Goal: Task Accomplishment & Management: Manage account settings

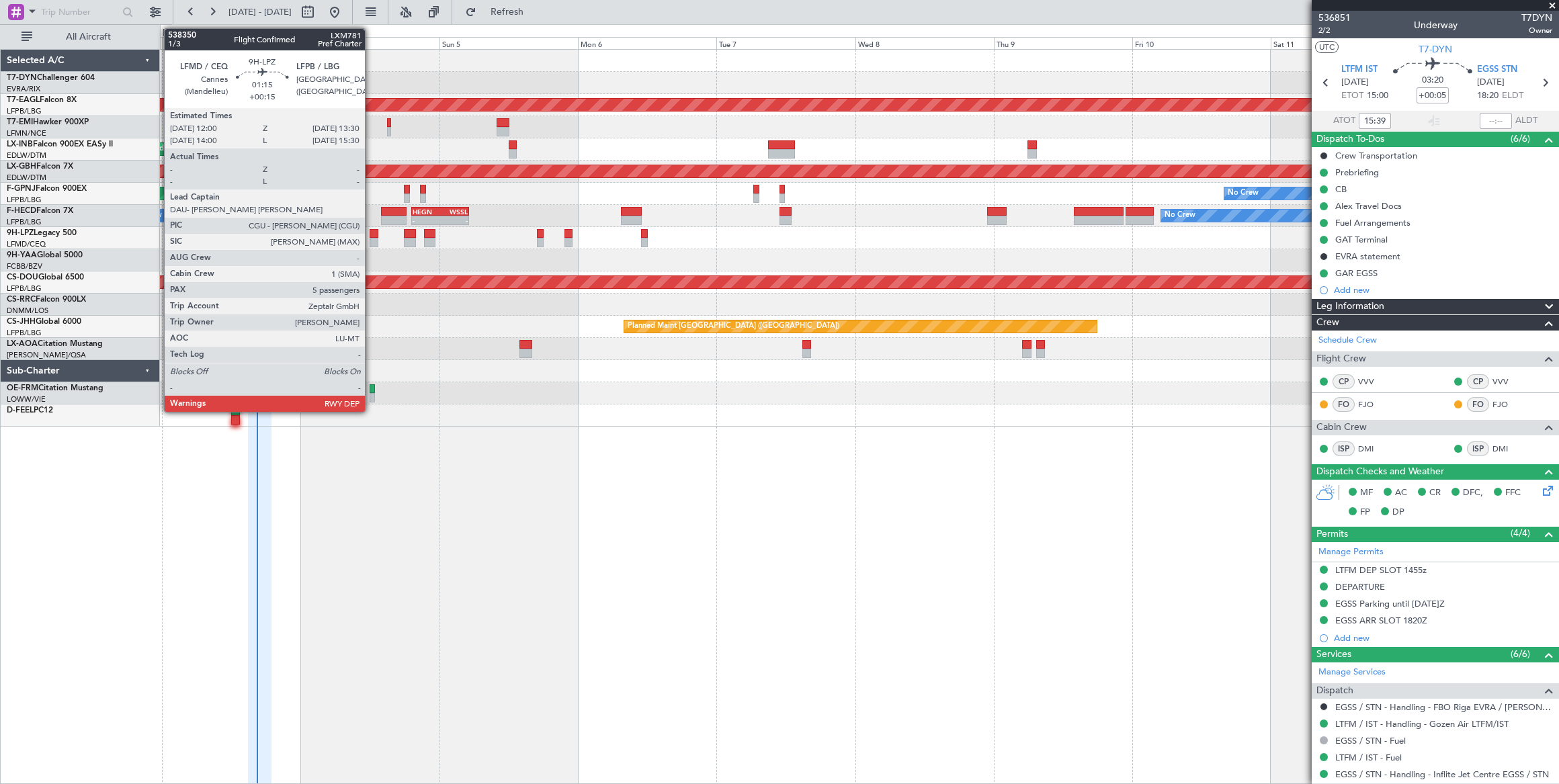
click at [371, 235] on div at bounding box center [373, 234] width 9 height 10
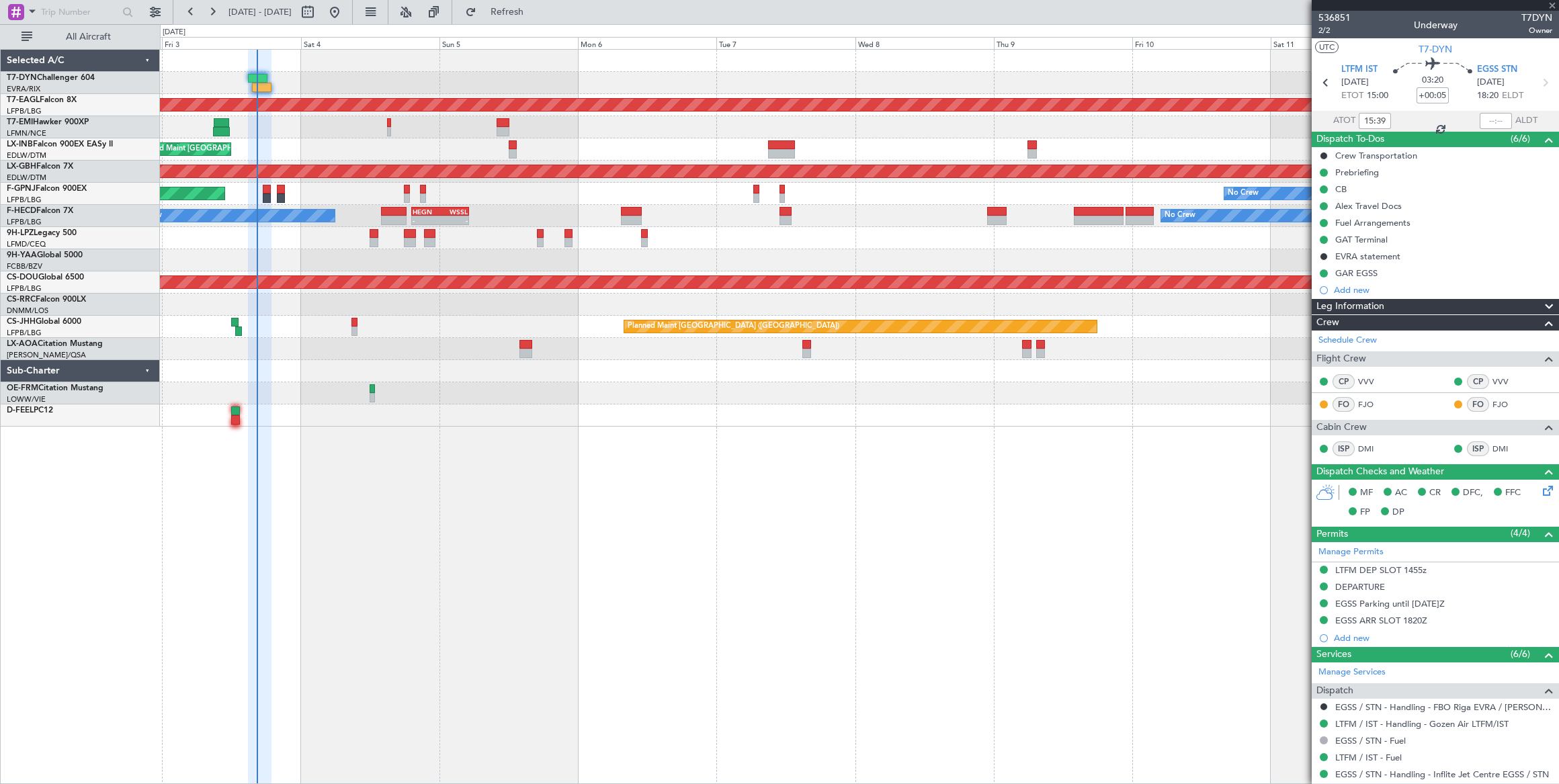
type input "+00:15"
type input "5"
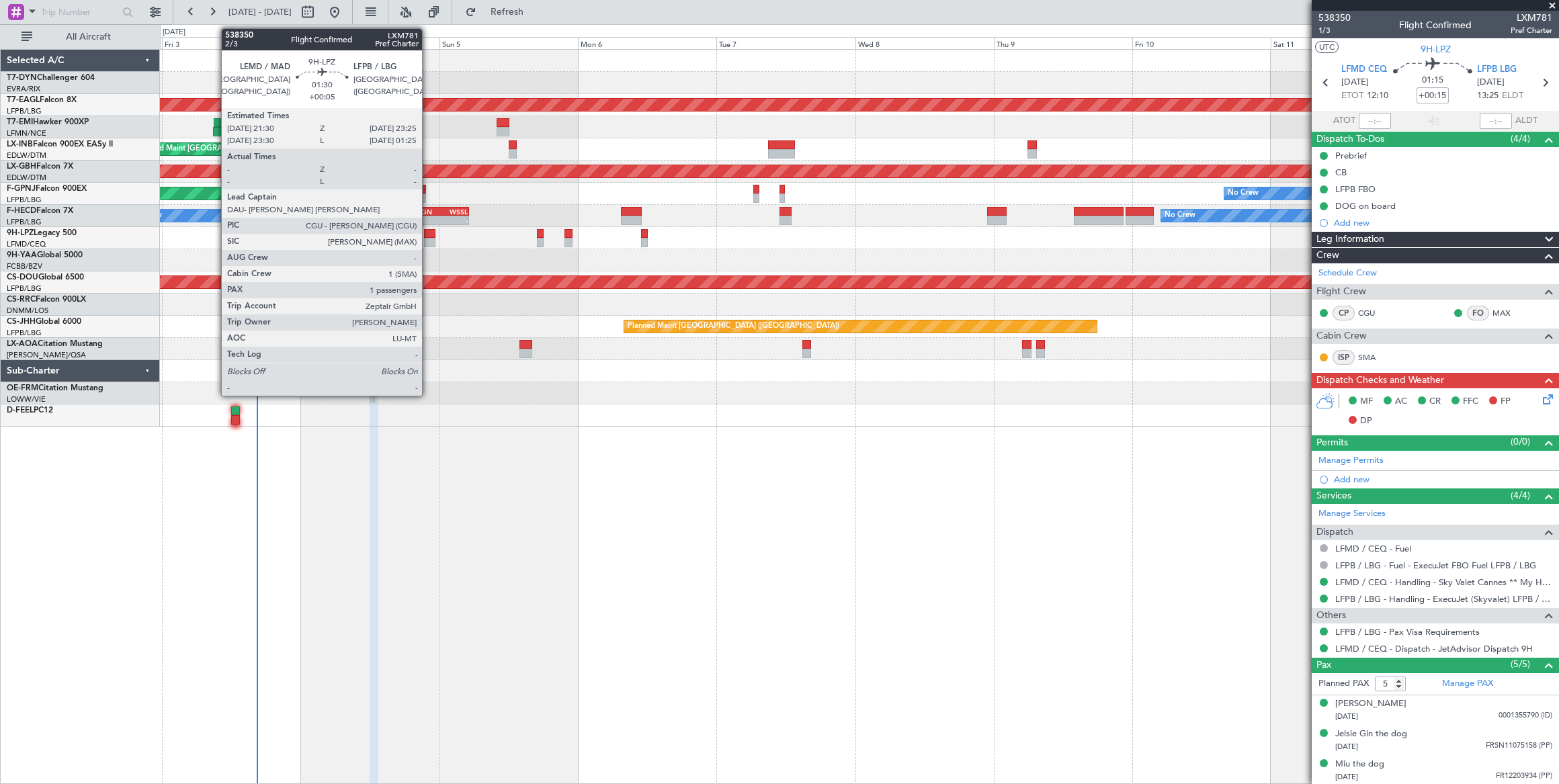
click at [428, 232] on div at bounding box center [430, 234] width 11 height 10
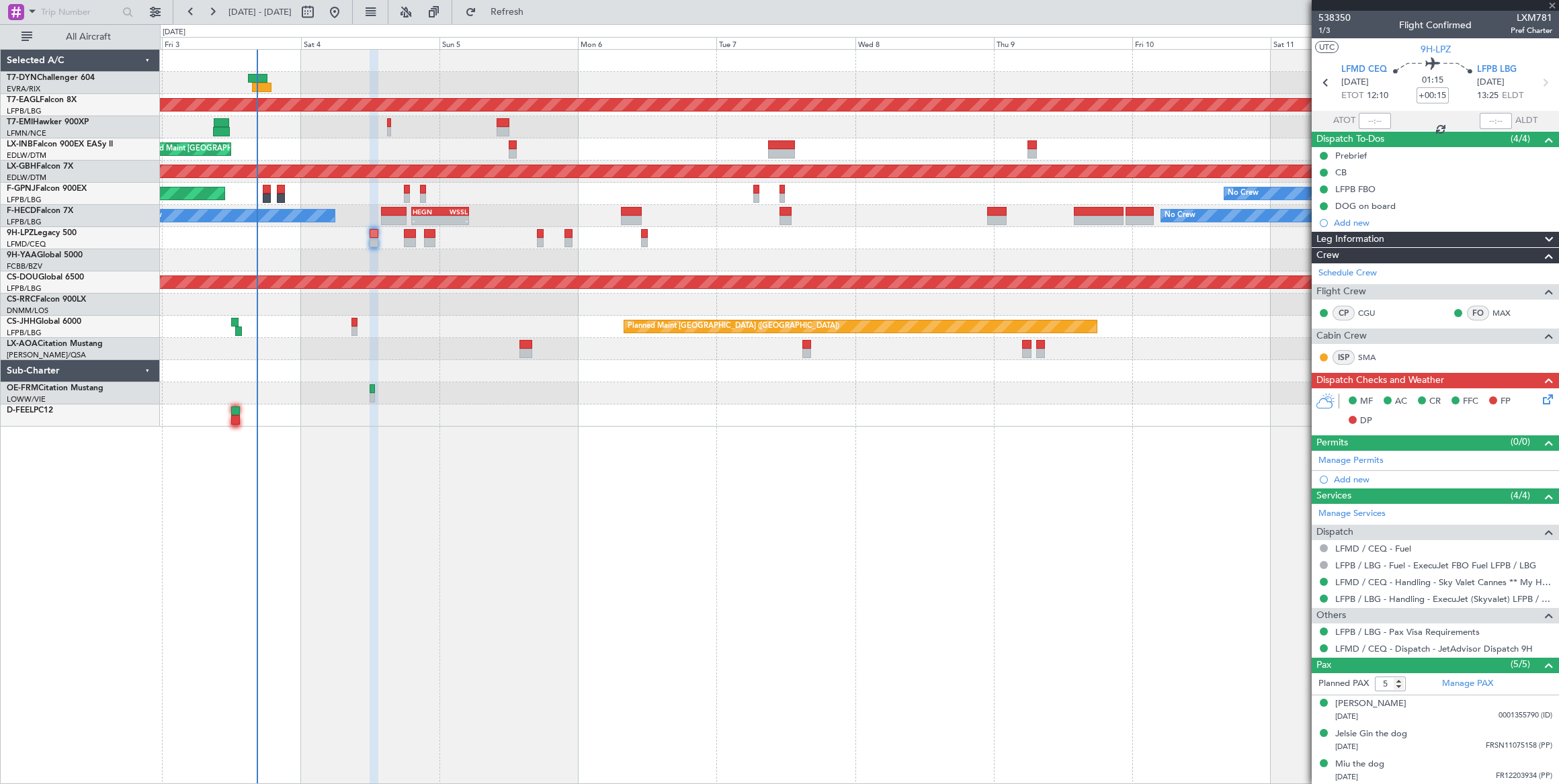
type input "+00:05"
type input "1"
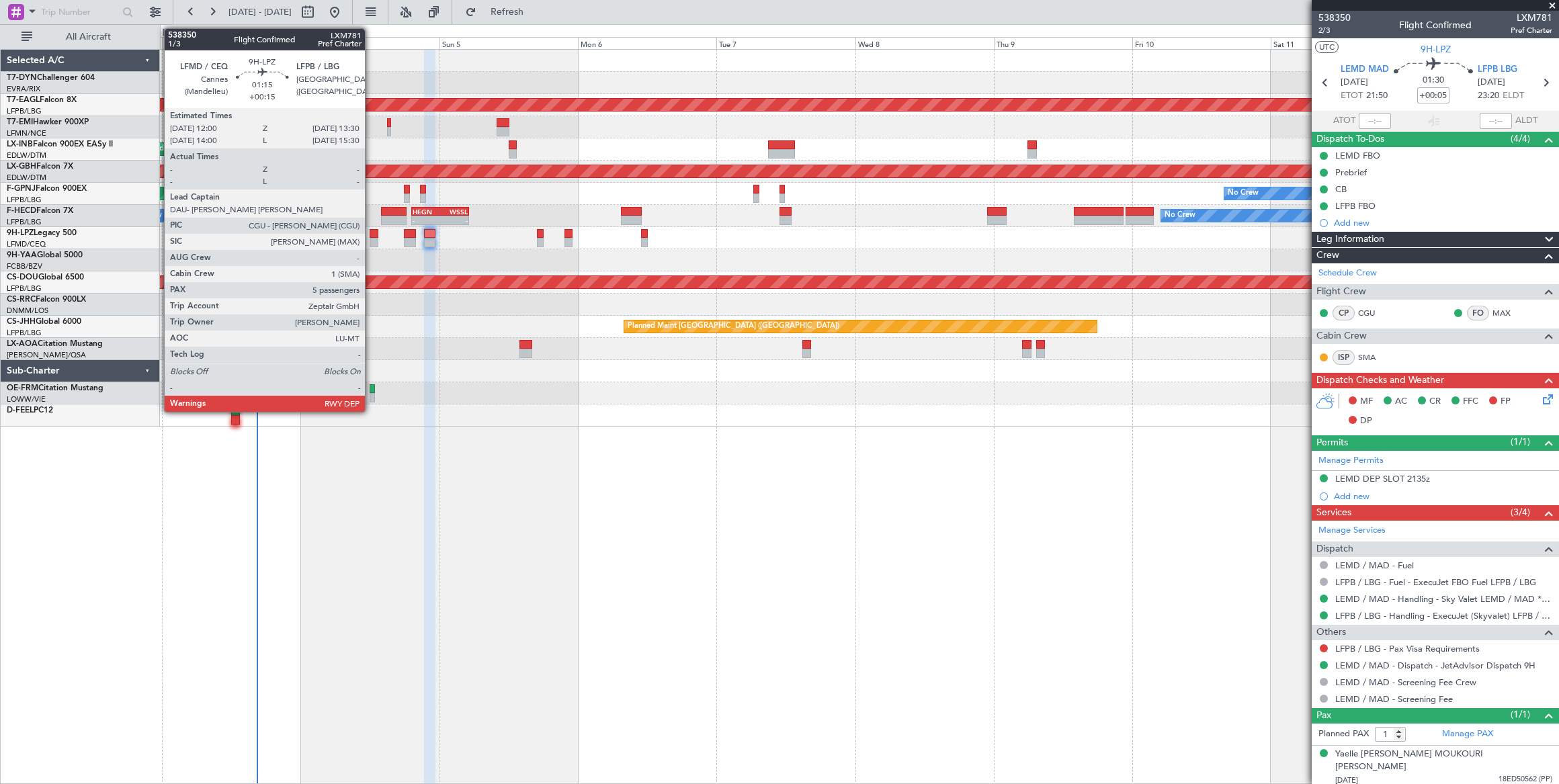
click at [371, 235] on div at bounding box center [373, 234] width 9 height 10
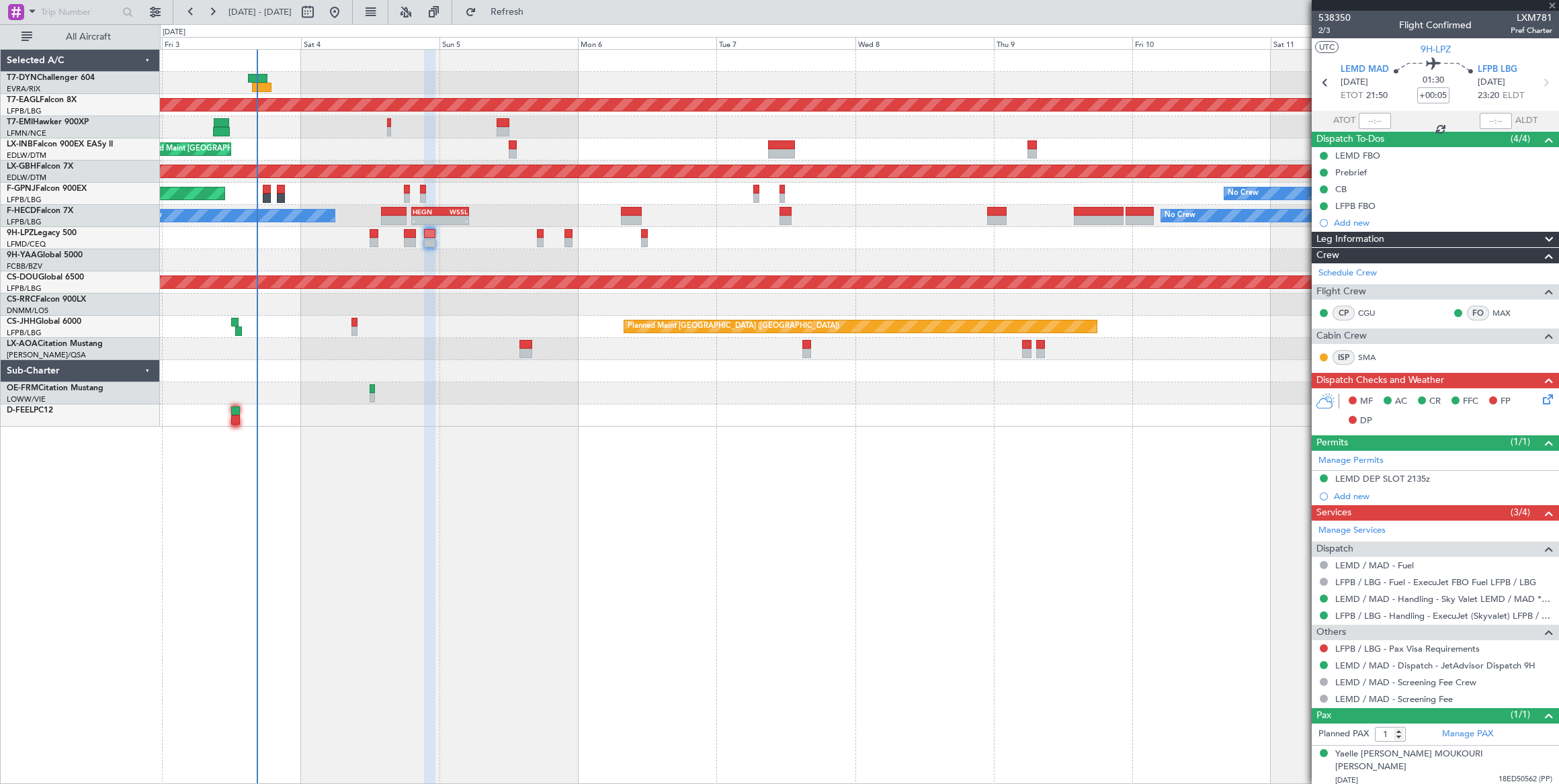
type input "+00:15"
type input "5"
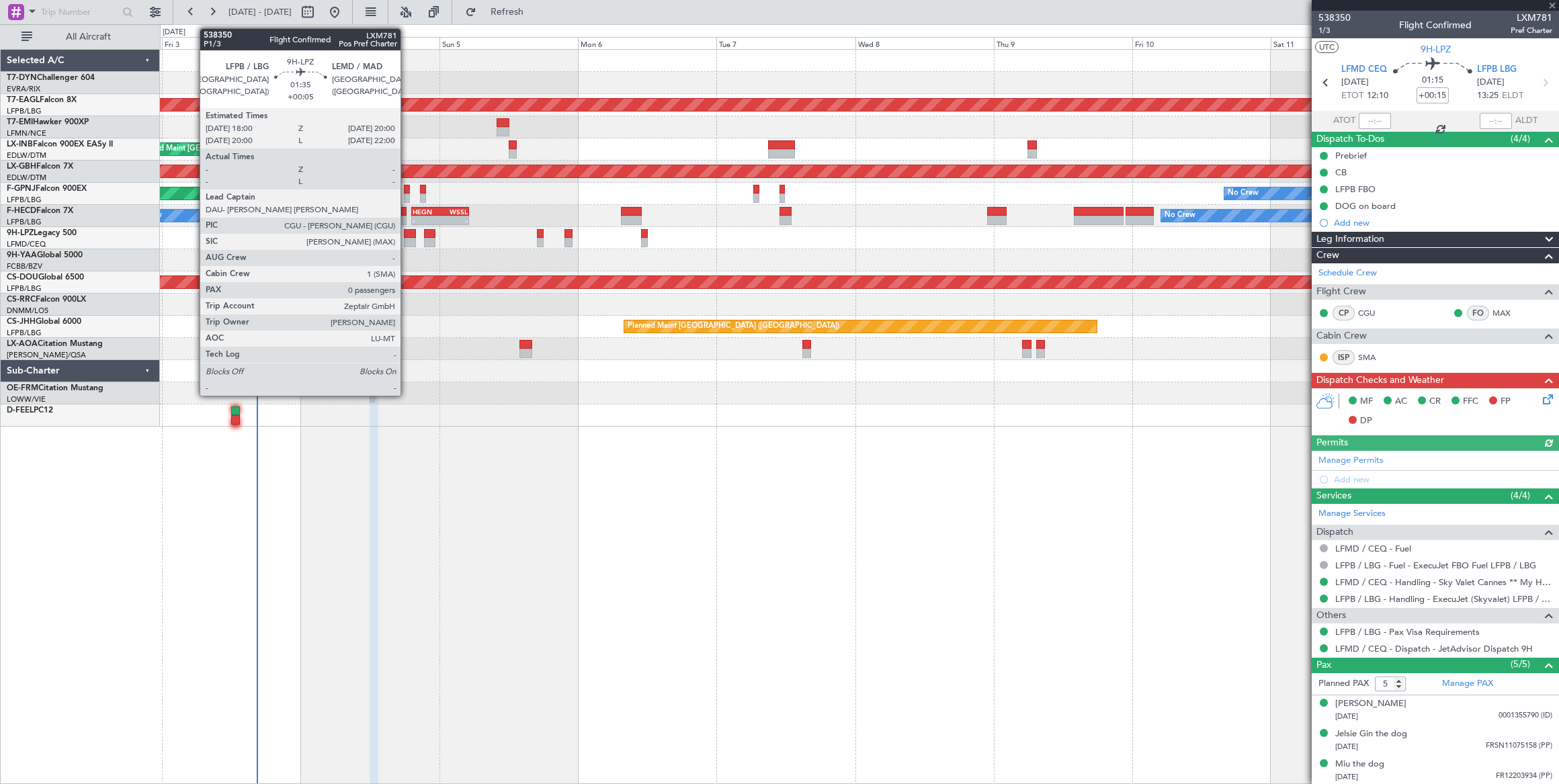
click at [406, 235] on div at bounding box center [410, 234] width 12 height 10
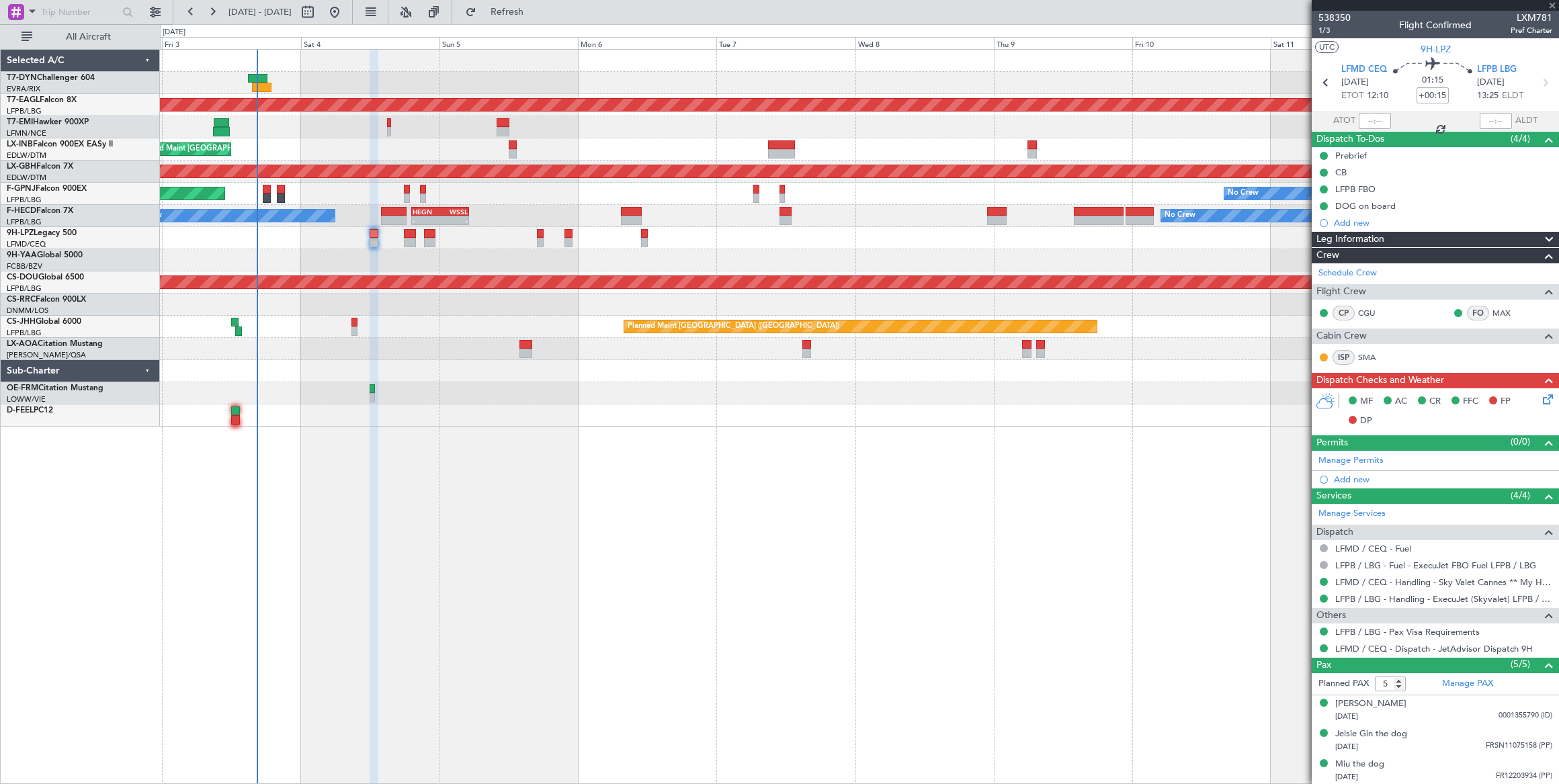
type input "+00:05"
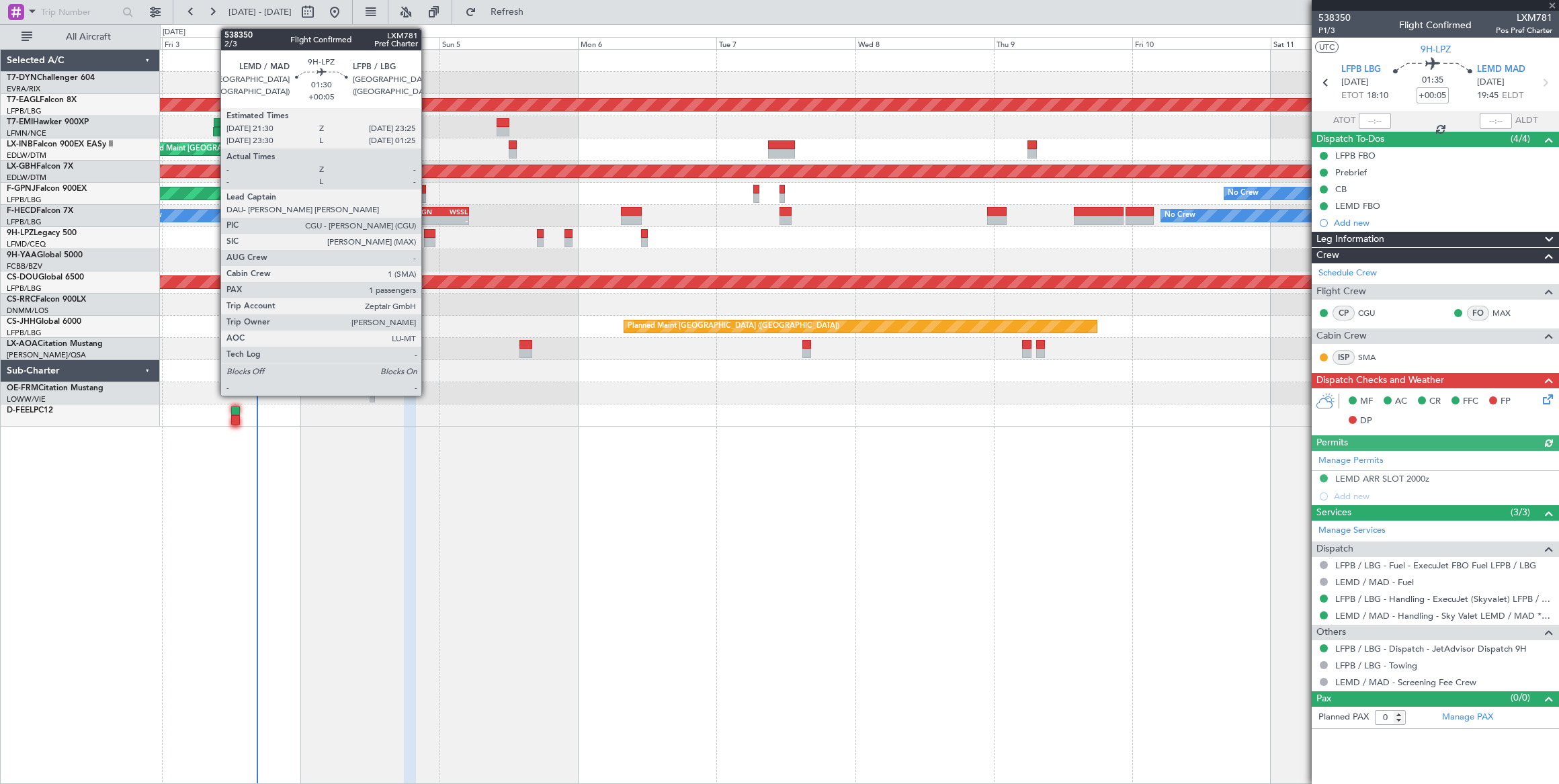
click at [428, 231] on div at bounding box center [430, 234] width 11 height 10
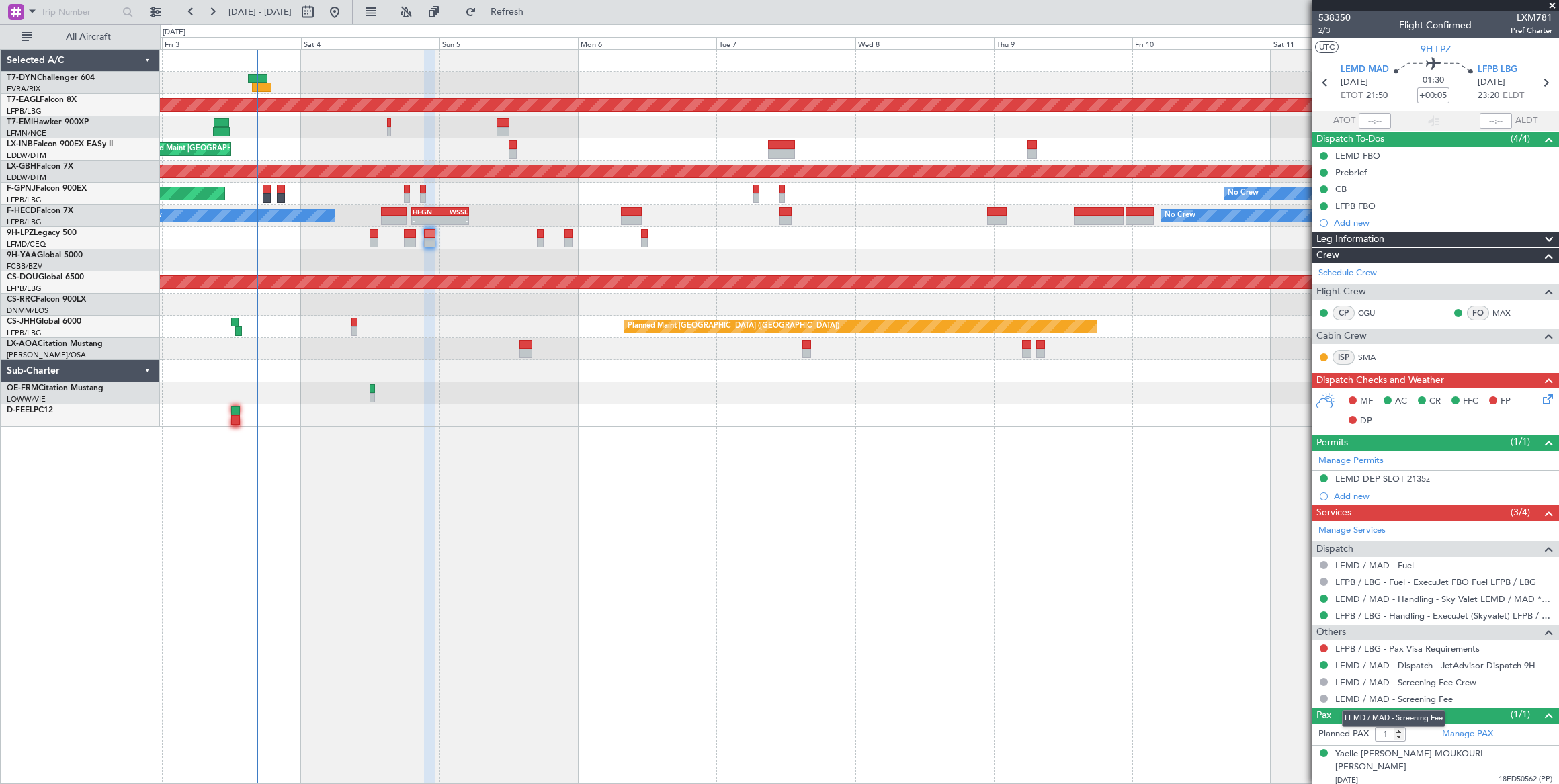
click at [1398, 727] on mat-tooltip-component "LEMD / MAD - Screening Fee" at bounding box center [1394, 718] width 122 height 35
type input "2"
click at [1398, 726] on input "2" at bounding box center [1390, 733] width 31 height 15
click at [1415, 735] on form "Planned PAX 2" at bounding box center [1373, 734] width 124 height 22
click at [690, 253] on div at bounding box center [859, 260] width 1399 height 22
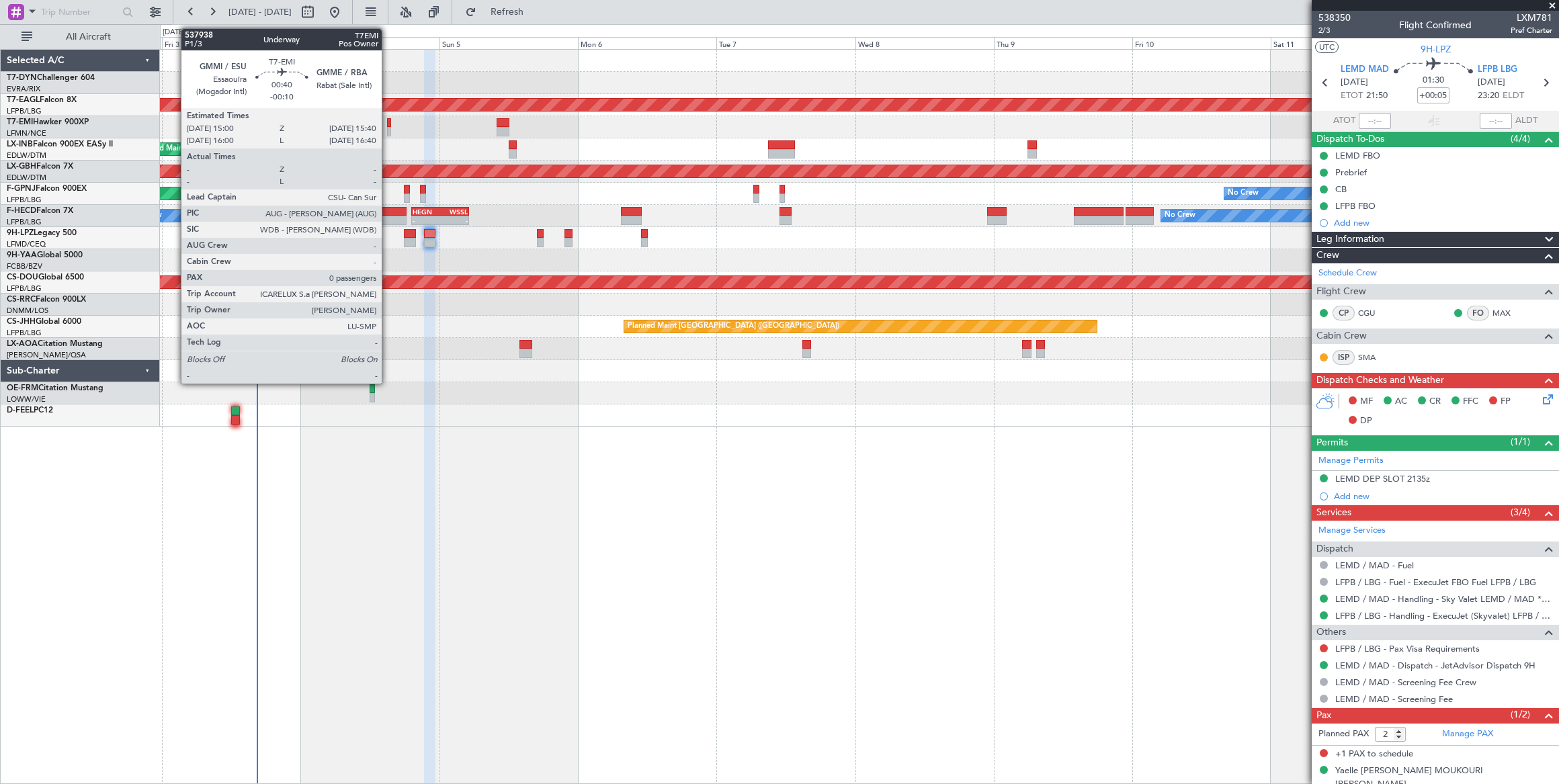
click at [388, 122] on div at bounding box center [389, 123] width 4 height 10
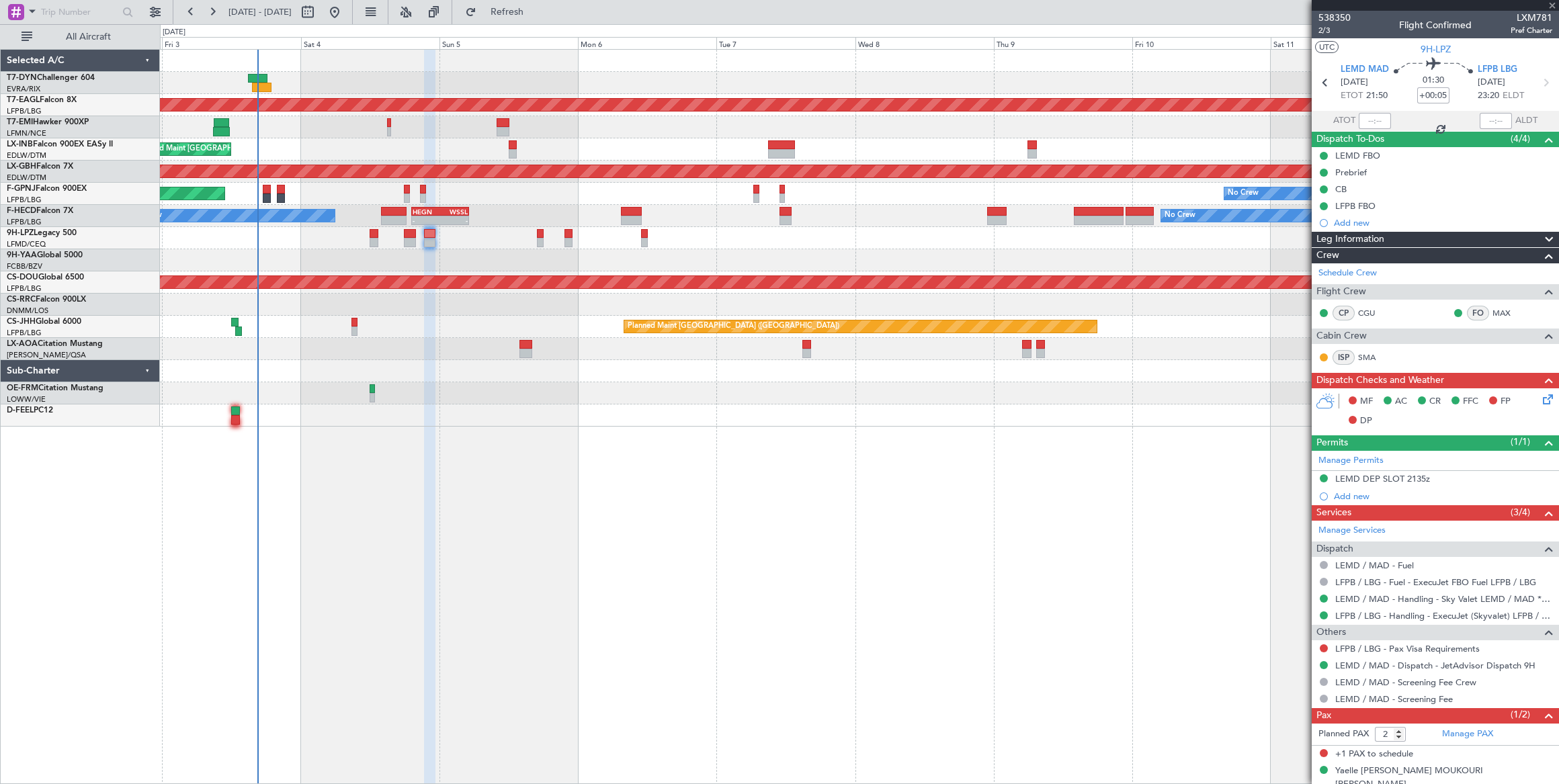
type input "-00:10"
type input "0"
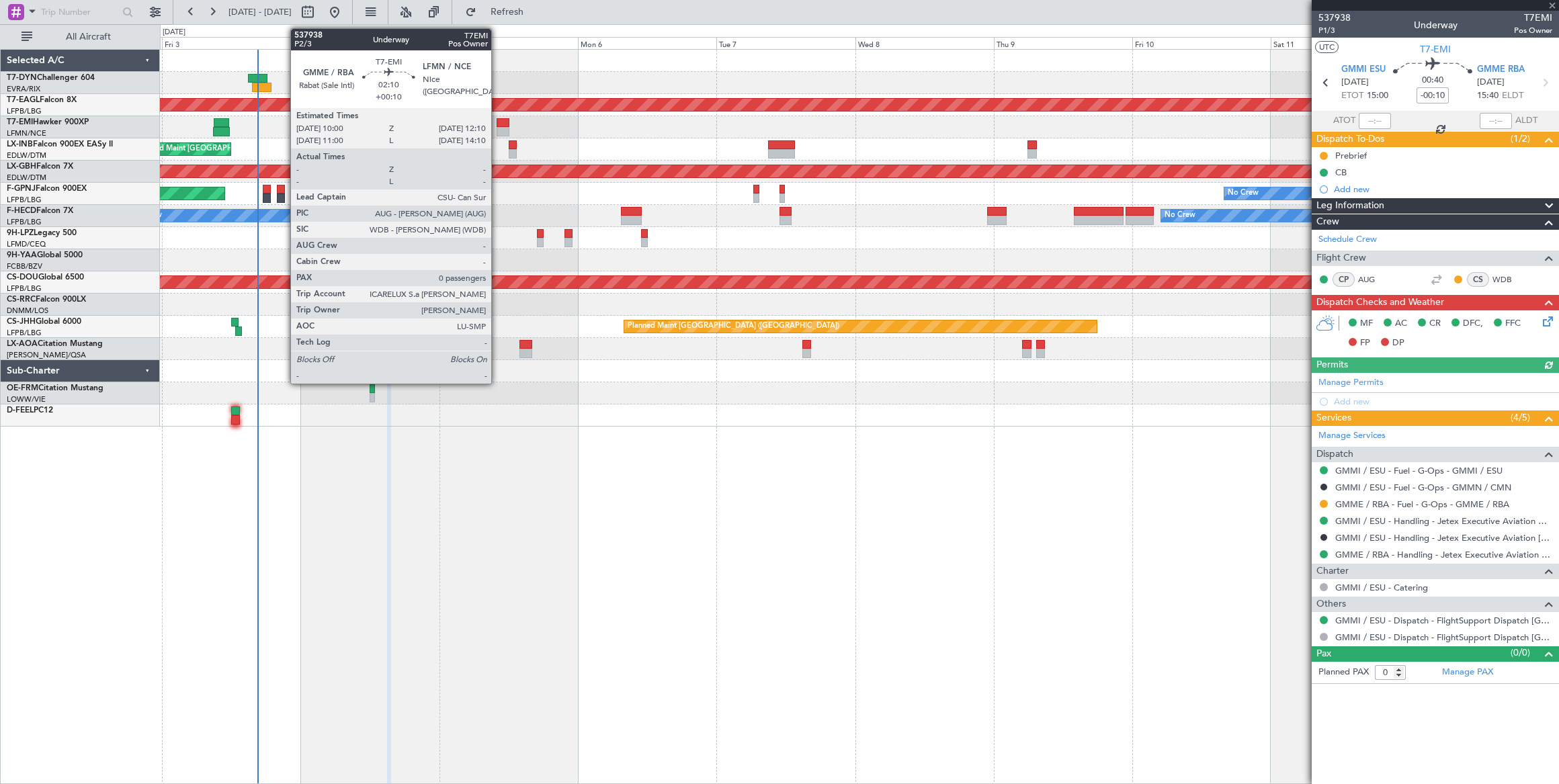
click at [498, 124] on div at bounding box center [503, 123] width 13 height 10
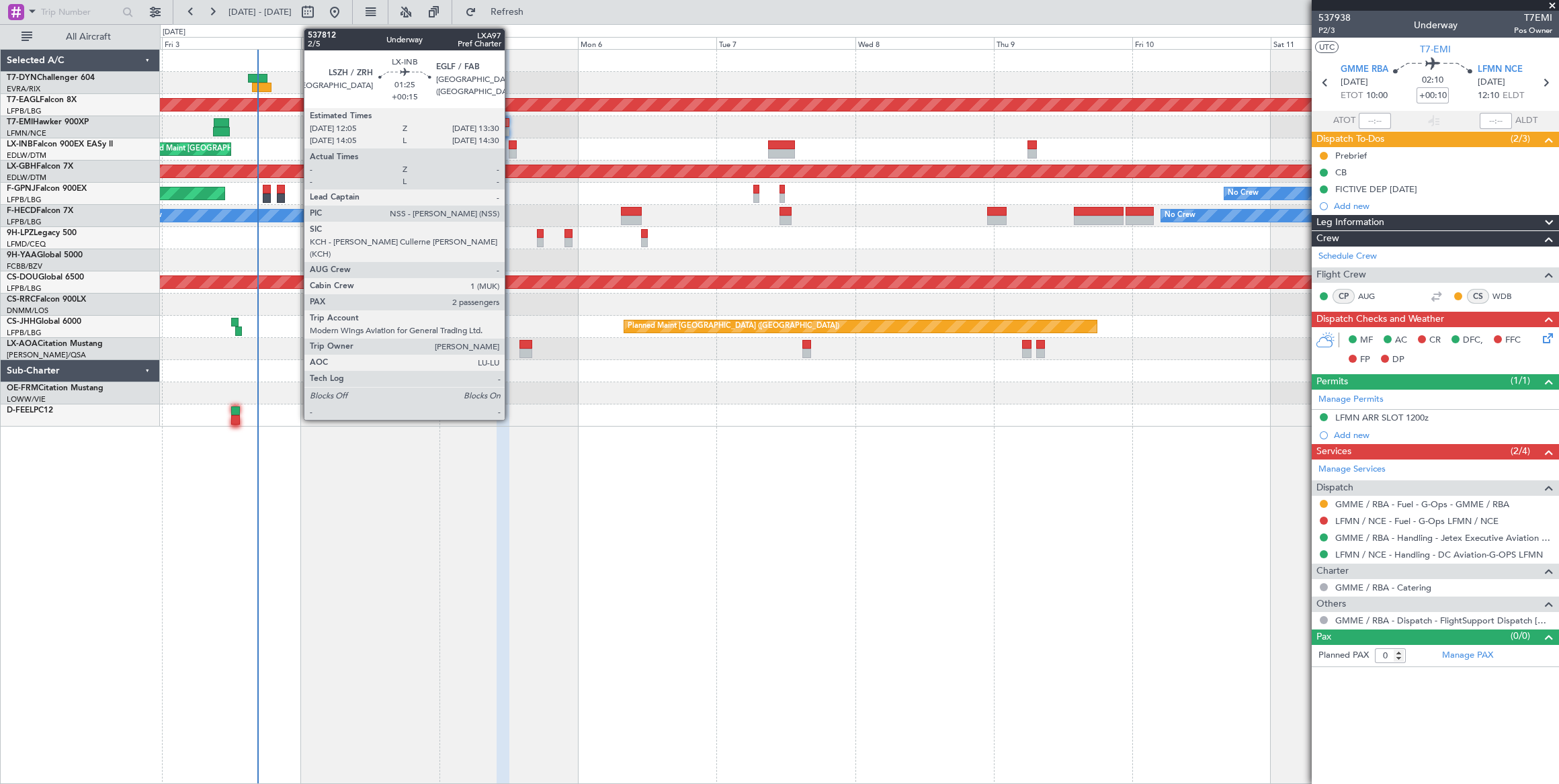
click at [511, 144] on div at bounding box center [512, 145] width 9 height 10
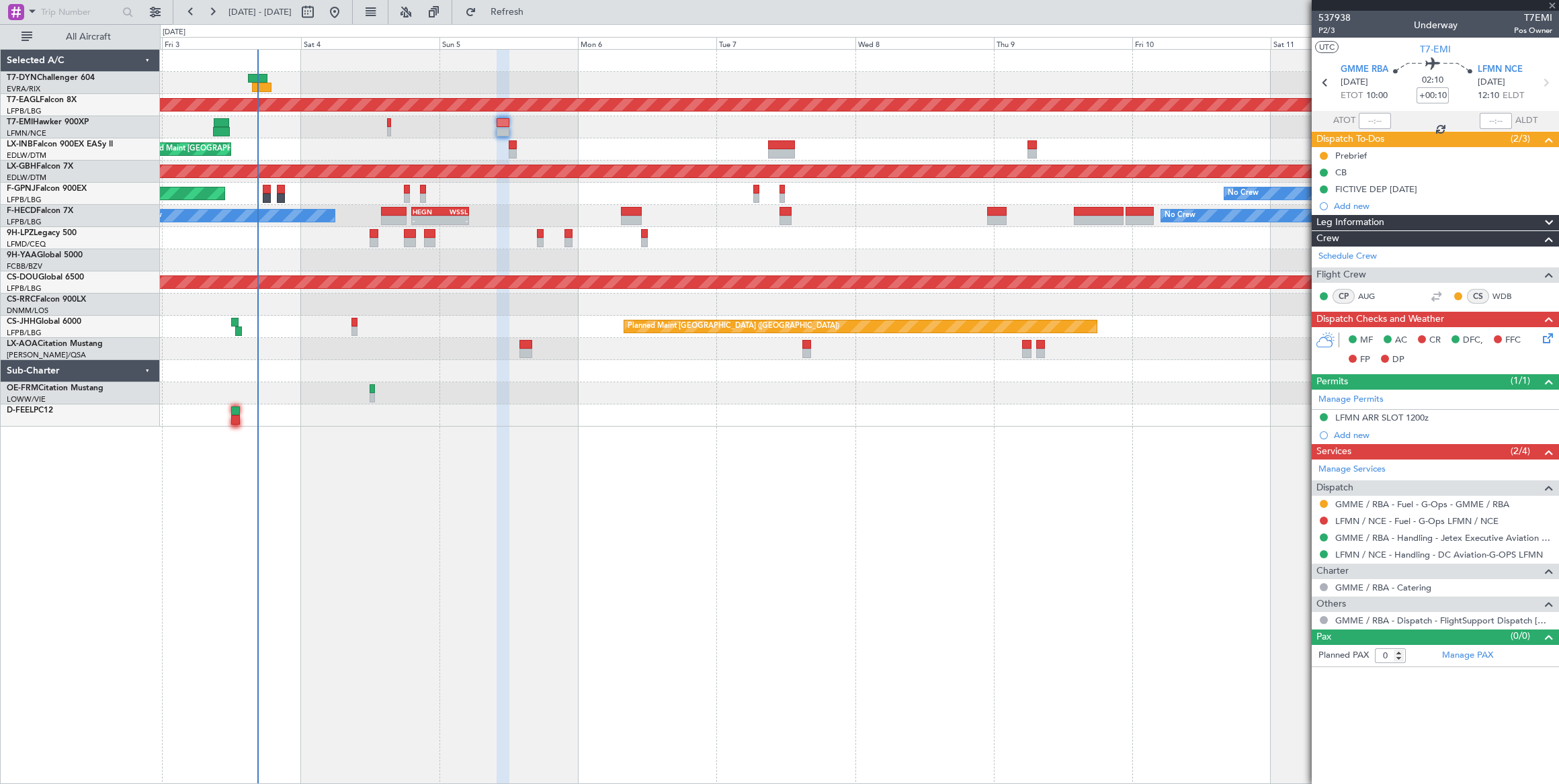
type input "+00:15"
type input "2"
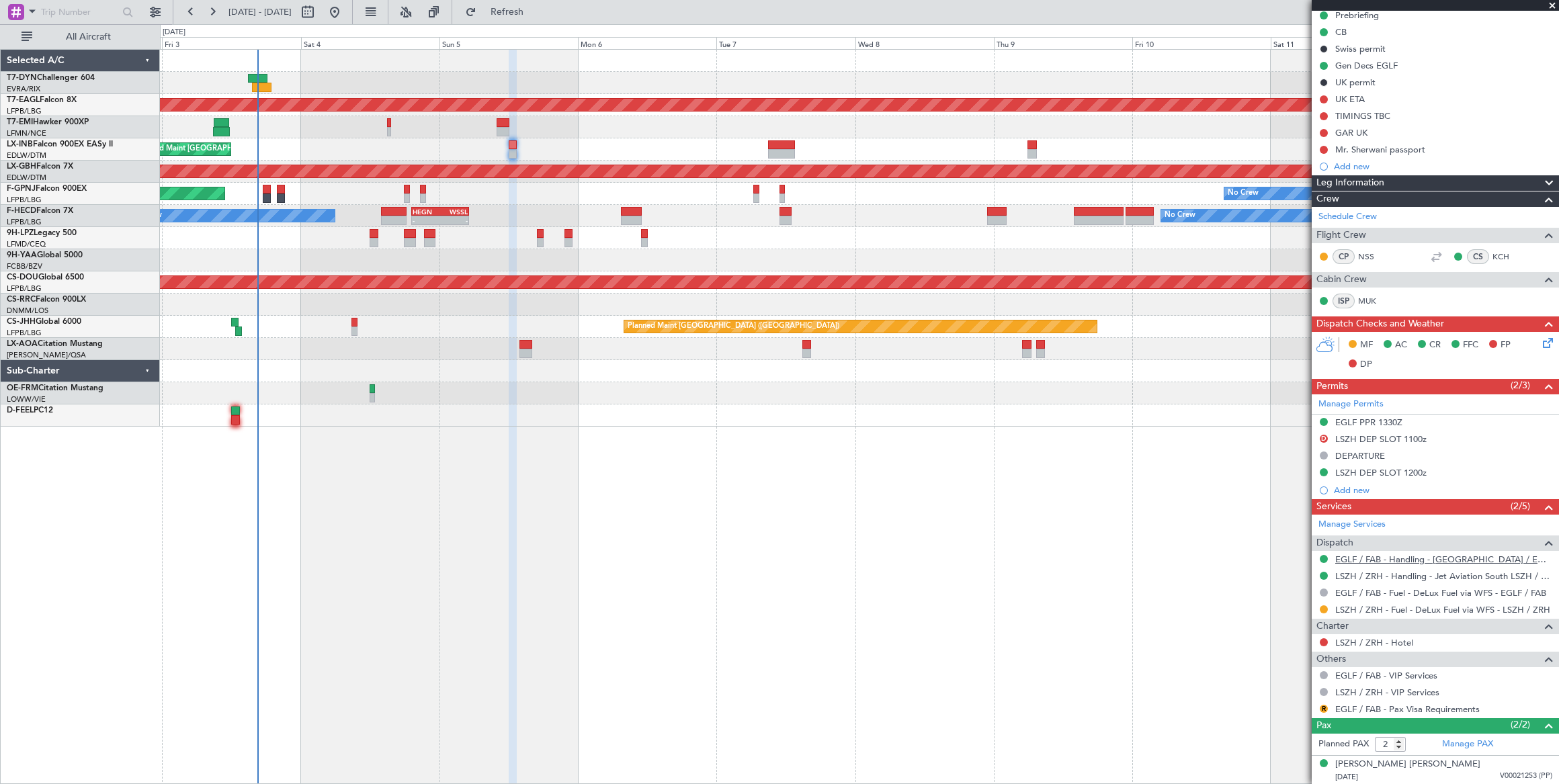
scroll to position [184, 0]
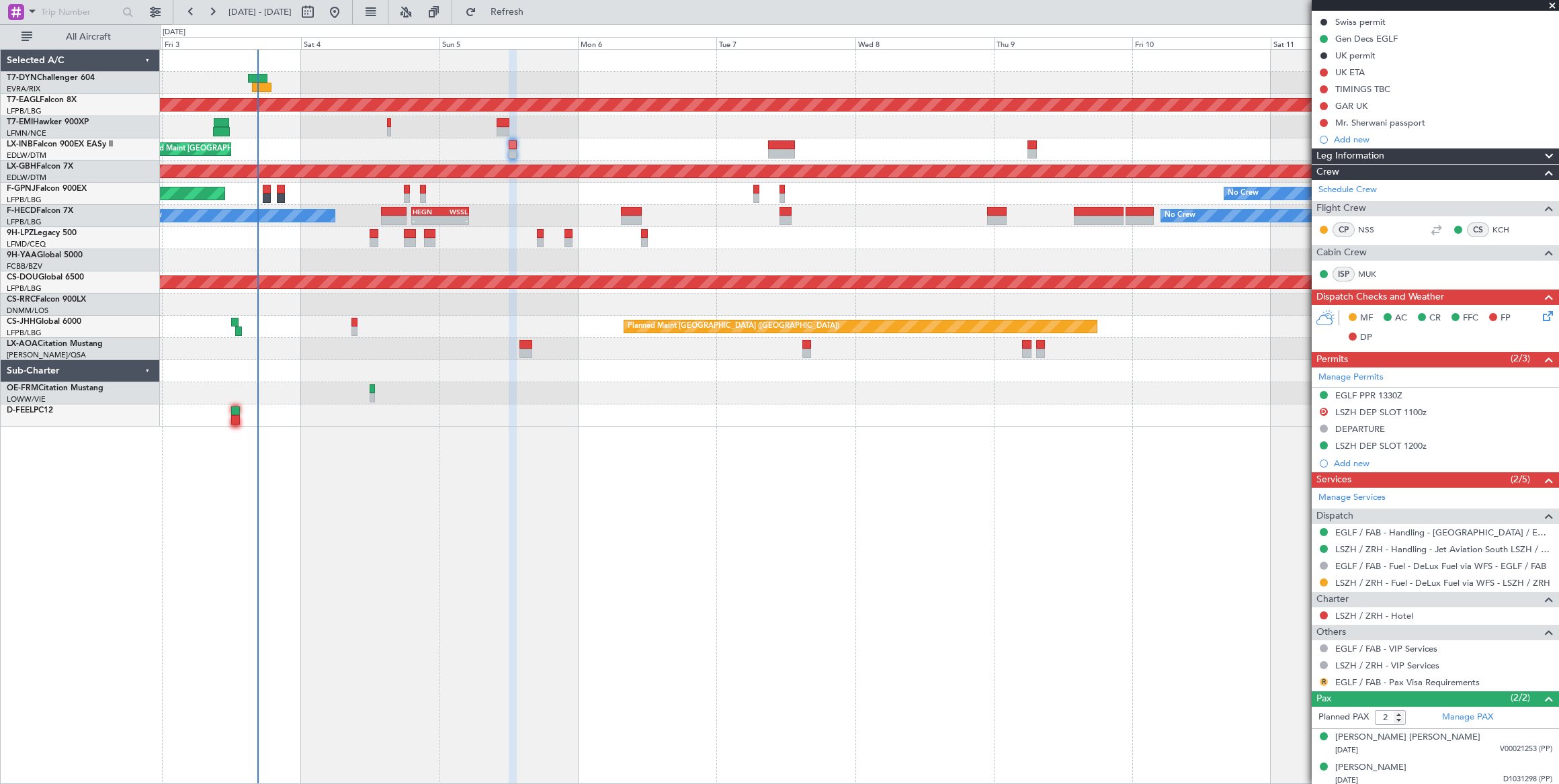
click at [1323, 678] on button "R" at bounding box center [1324, 682] width 8 height 8
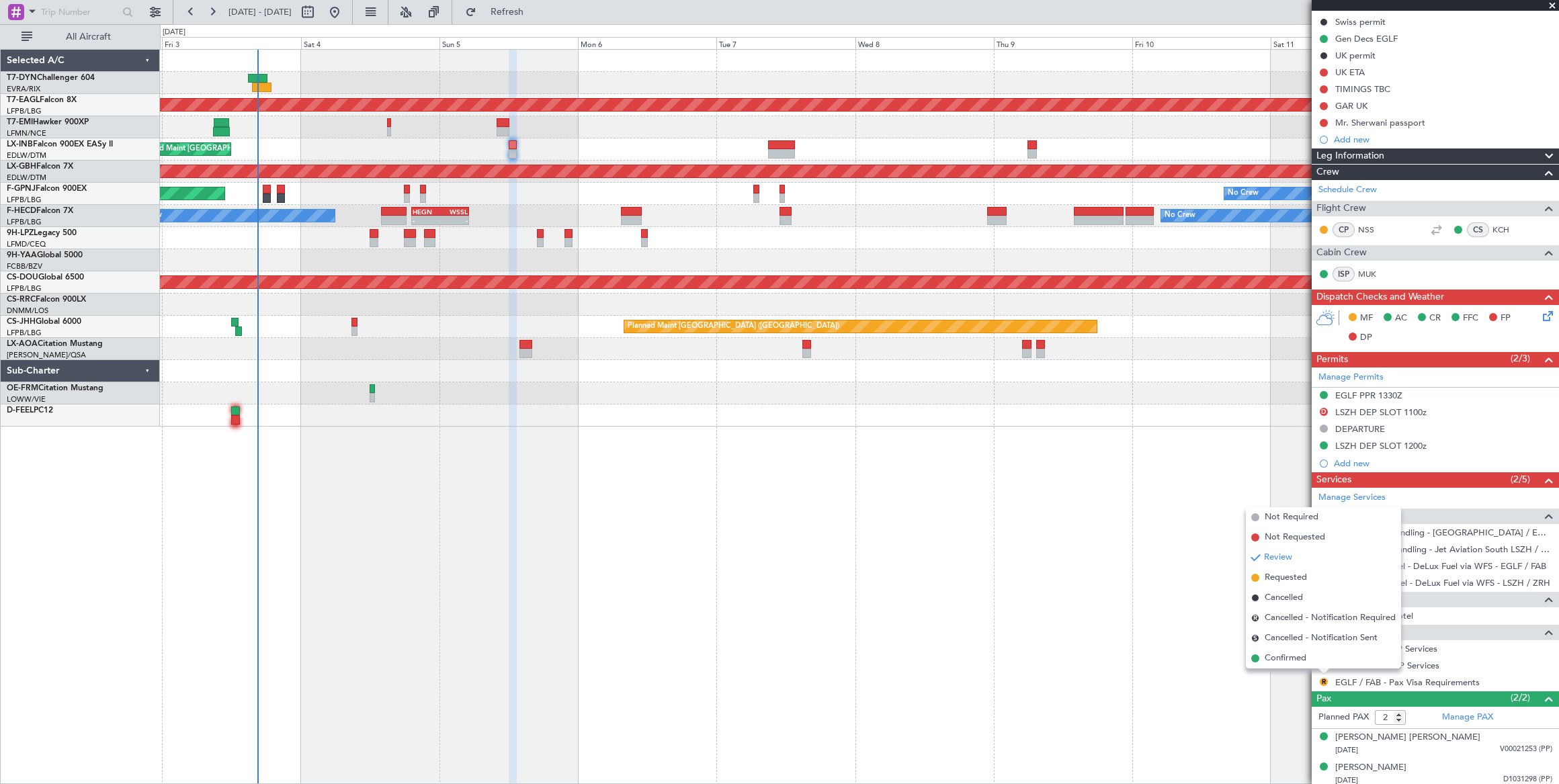
click at [1273, 659] on span "Confirmed" at bounding box center [1285, 658] width 42 height 13
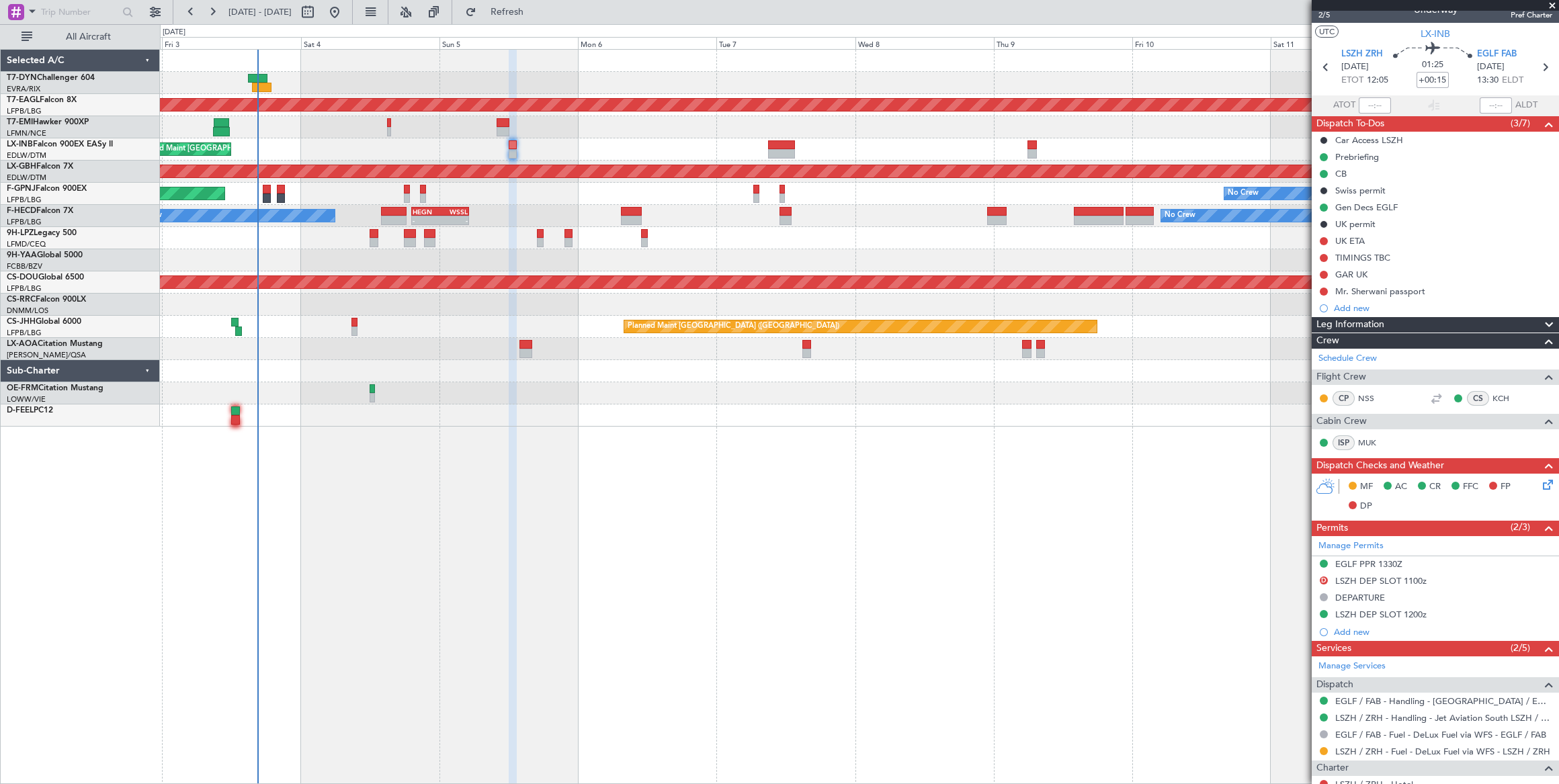
scroll to position [0, 0]
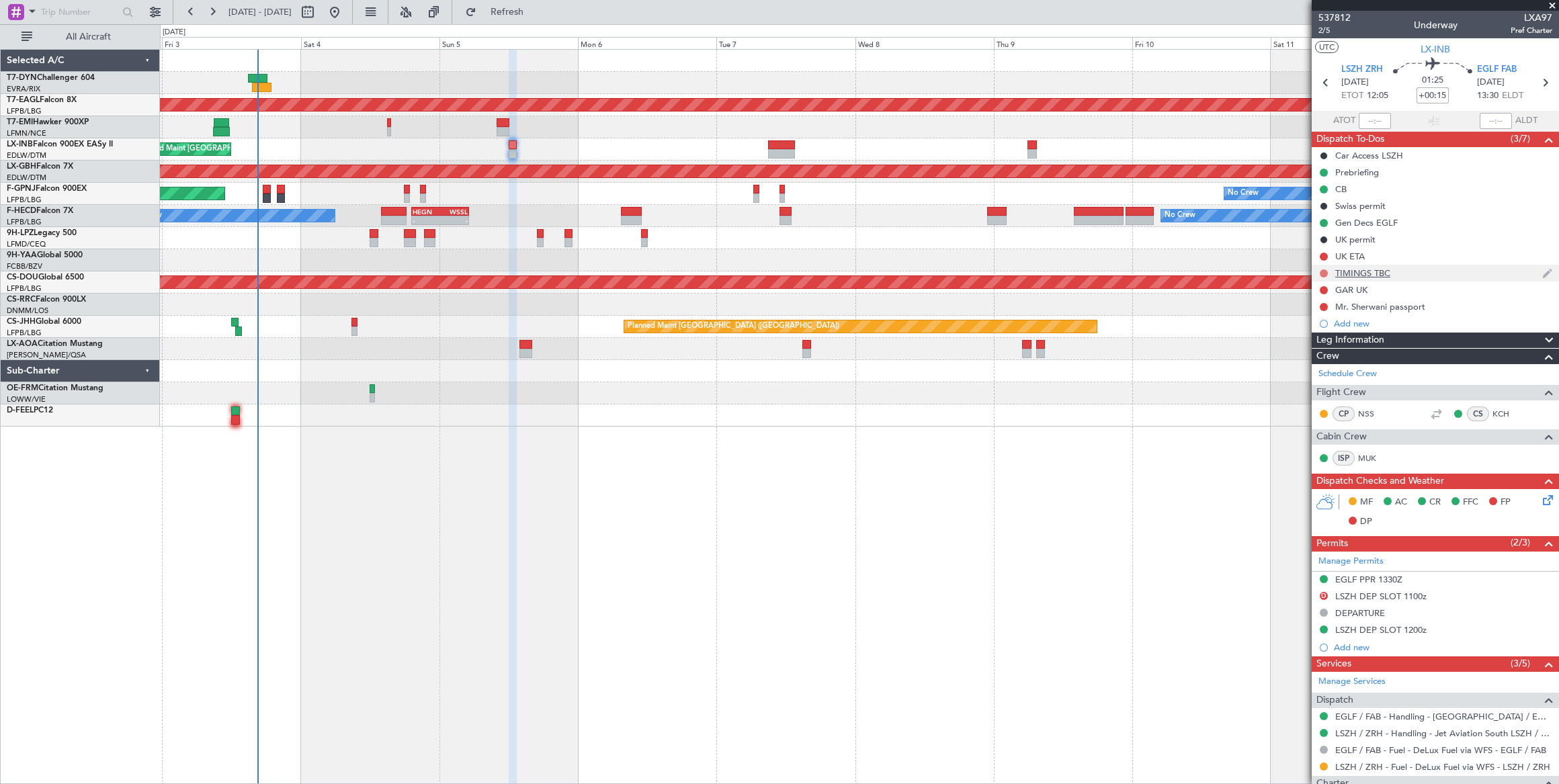
click at [1323, 270] on button at bounding box center [1324, 273] width 8 height 8
click at [1311, 353] on span "Cancelled" at bounding box center [1326, 352] width 38 height 13
click at [1540, 496] on icon at bounding box center [1545, 497] width 10 height 10
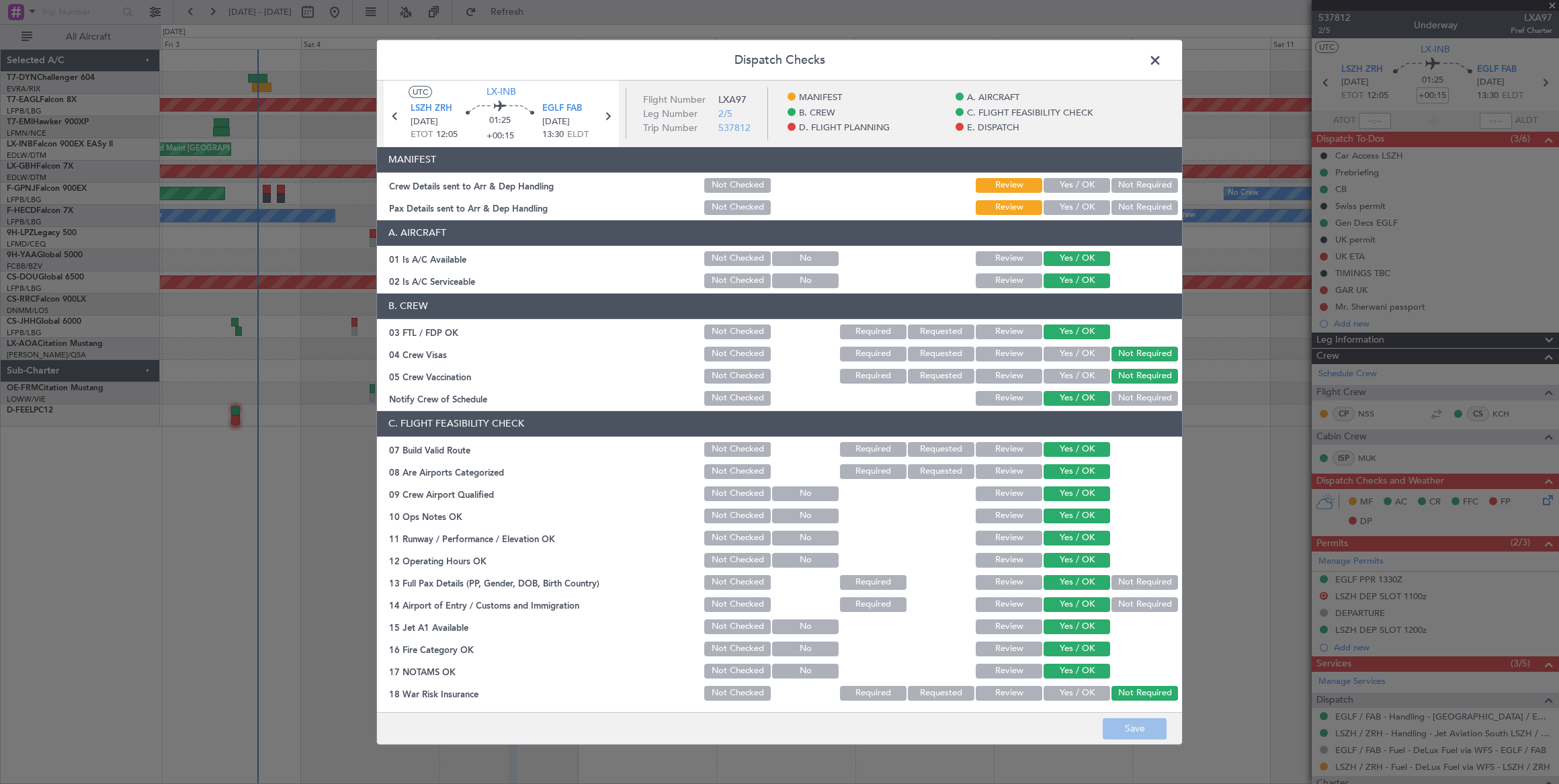
click at [1162, 56] on span at bounding box center [1162, 63] width 0 height 27
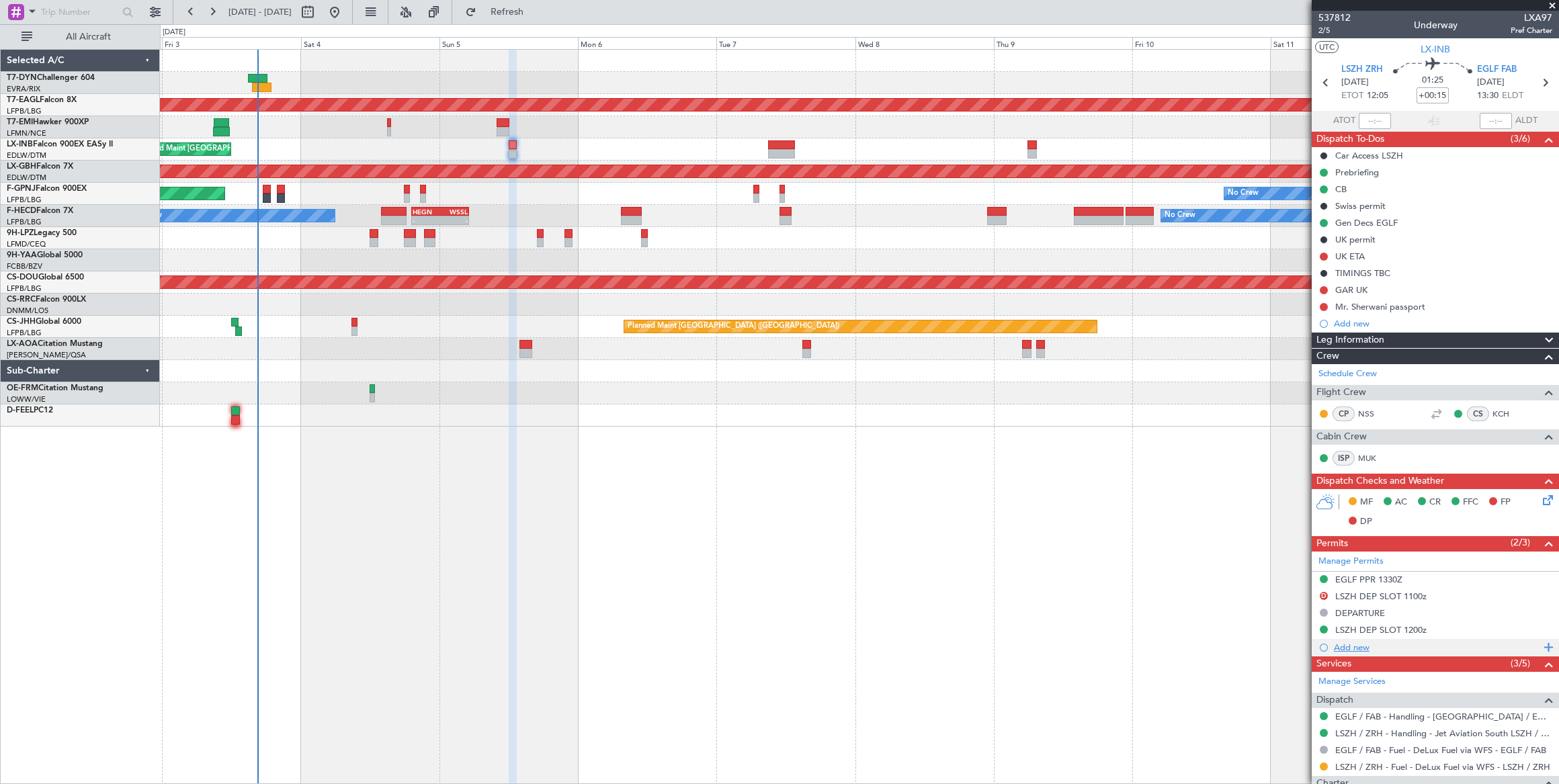
scroll to position [184, 0]
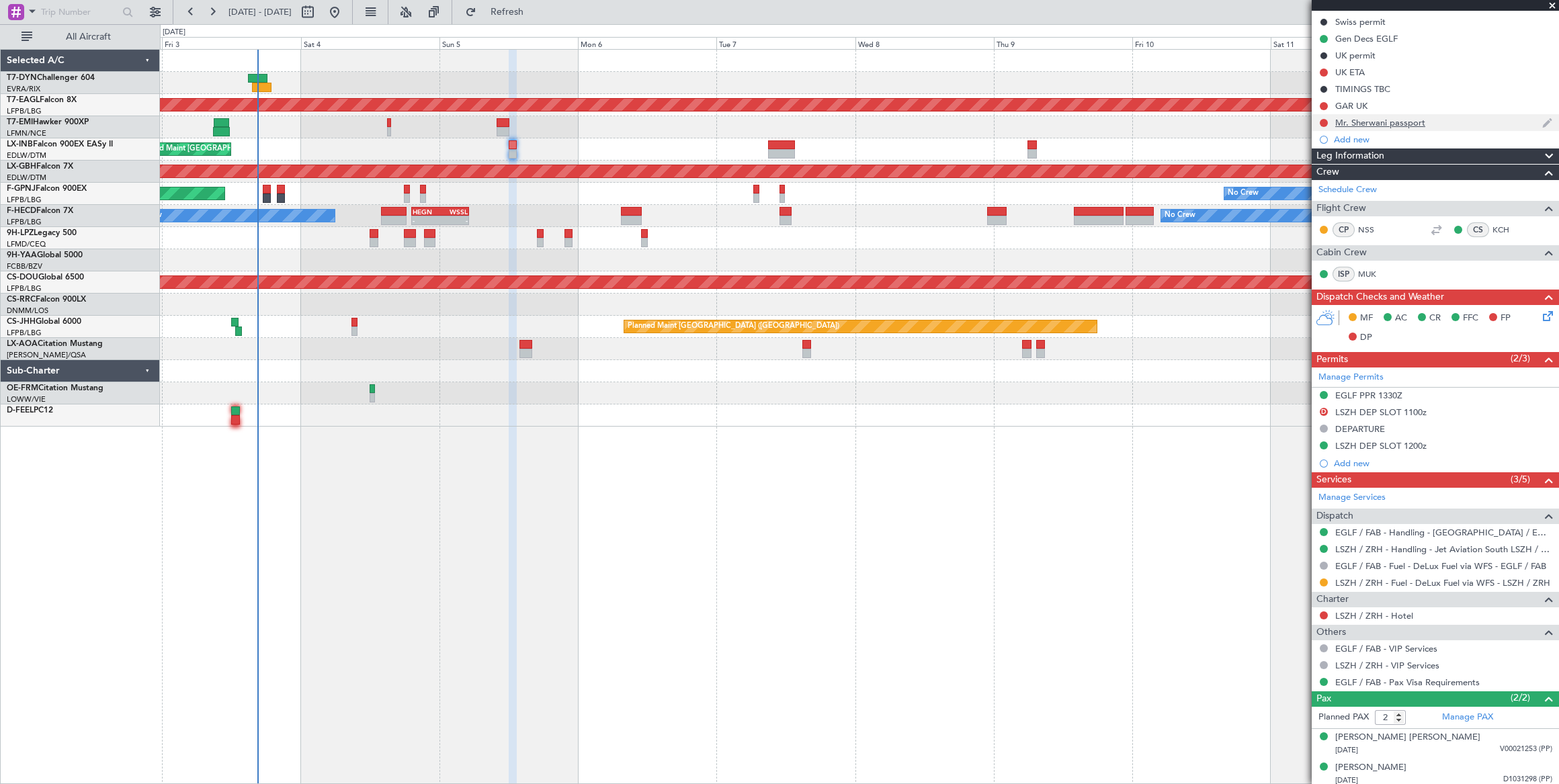
click at [1441, 120] on div "Mr. Sherwani passport" at bounding box center [1435, 122] width 248 height 17
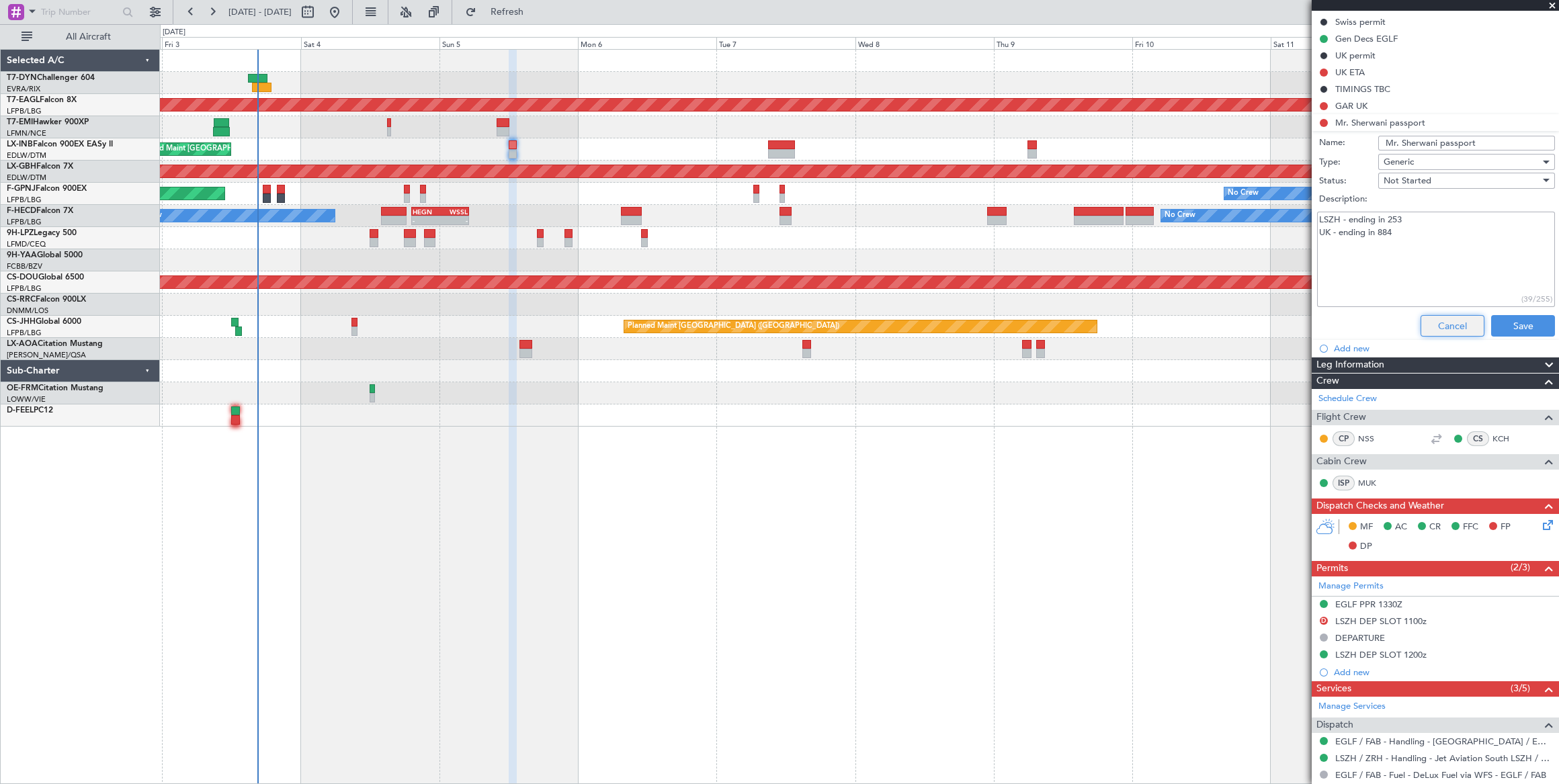
click at [1437, 320] on button "Cancel" at bounding box center [1453, 325] width 64 height 22
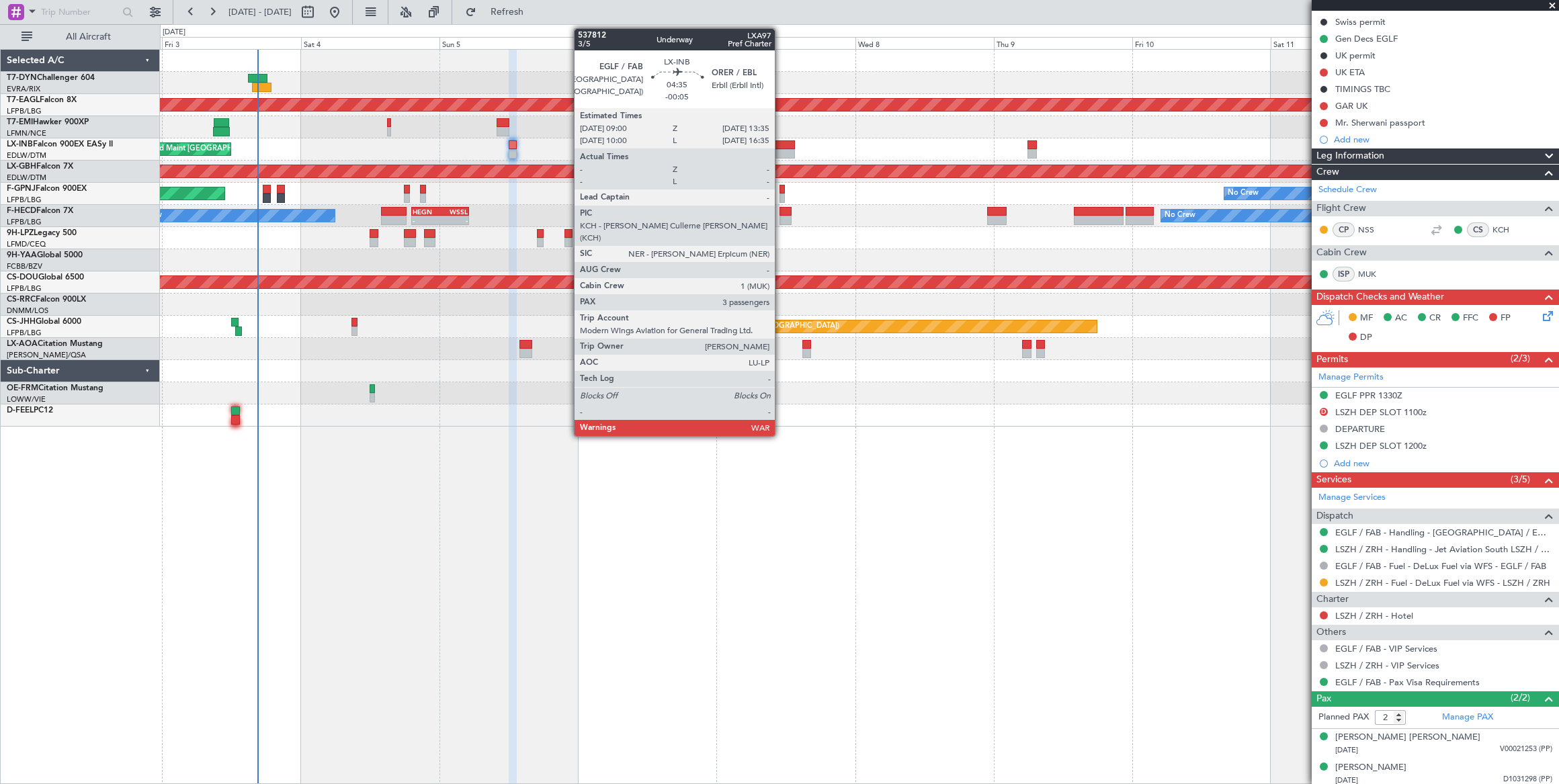
click at [782, 143] on div at bounding box center [781, 145] width 27 height 10
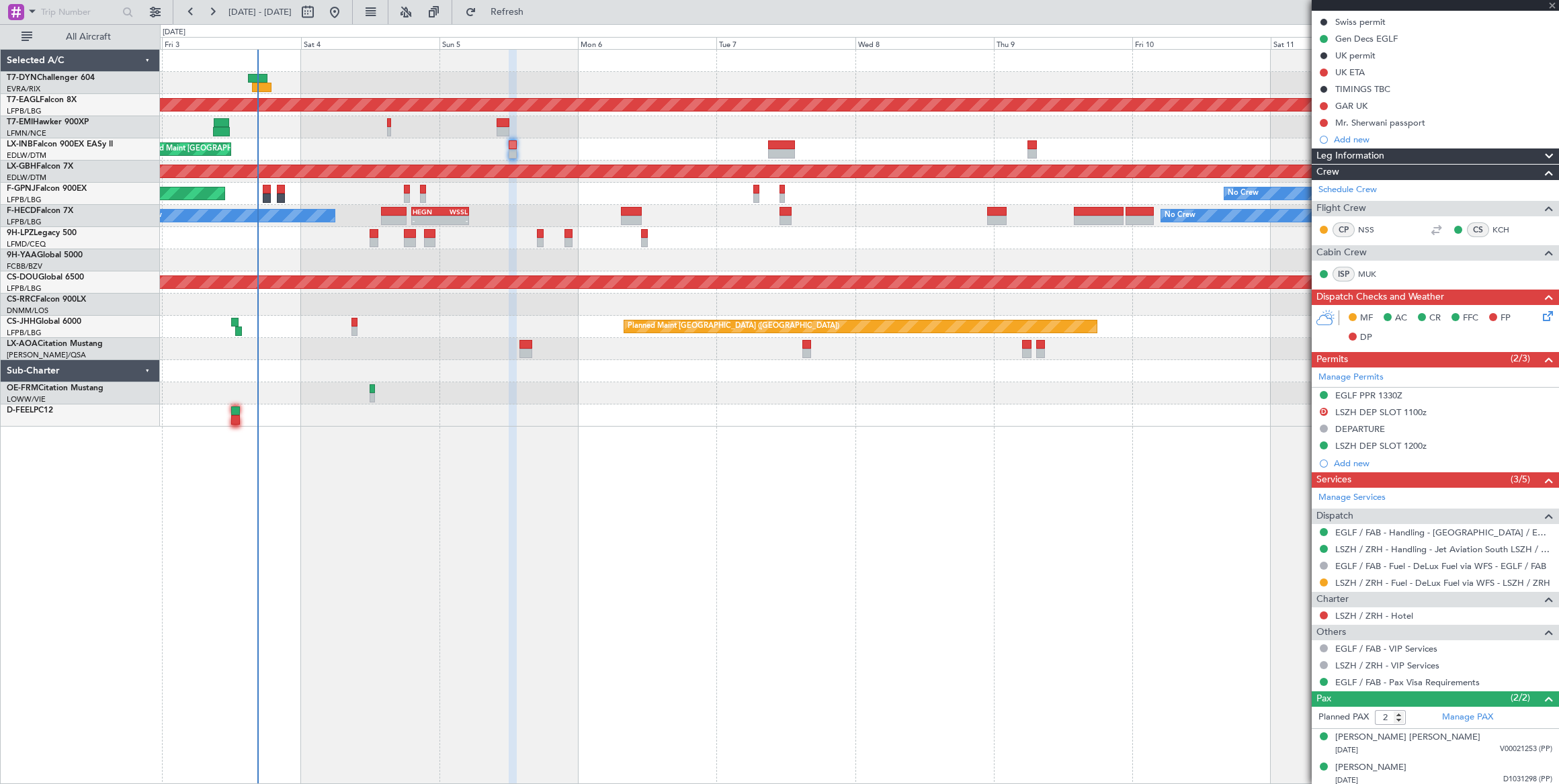
type input "-00:05"
type input "3"
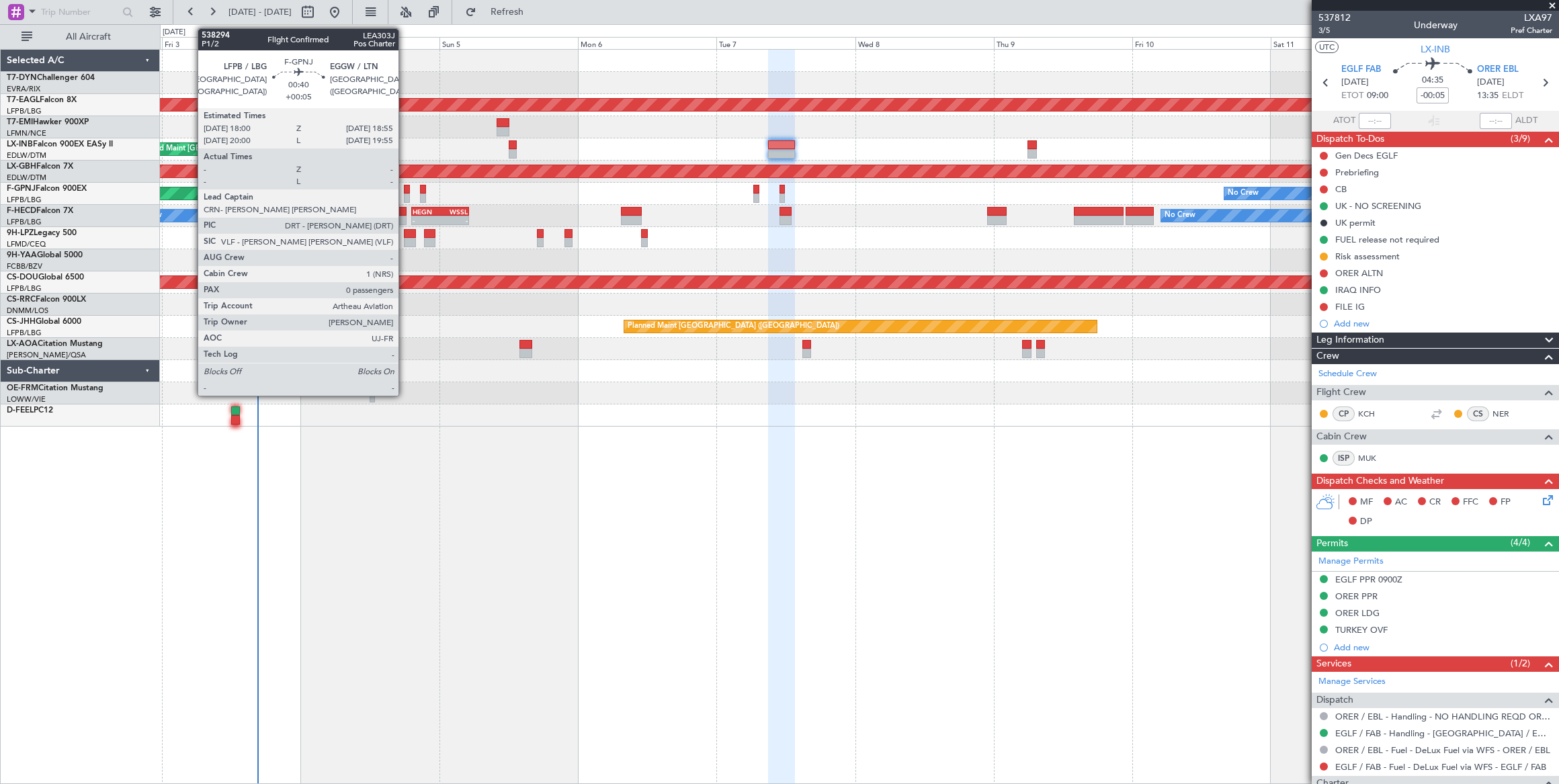
click at [407, 190] on div at bounding box center [407, 190] width 6 height 10
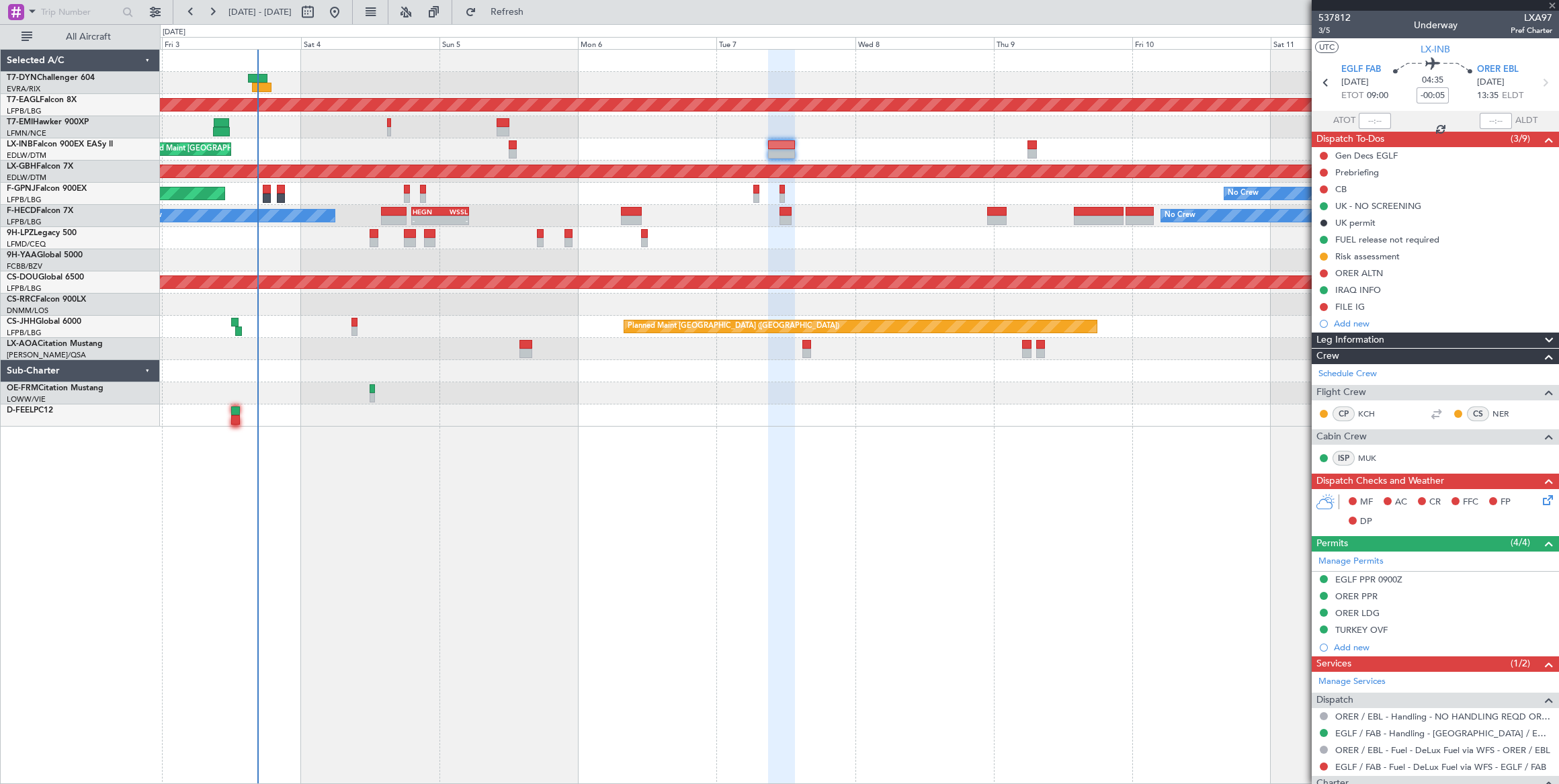
type input "+00:05"
type input "0"
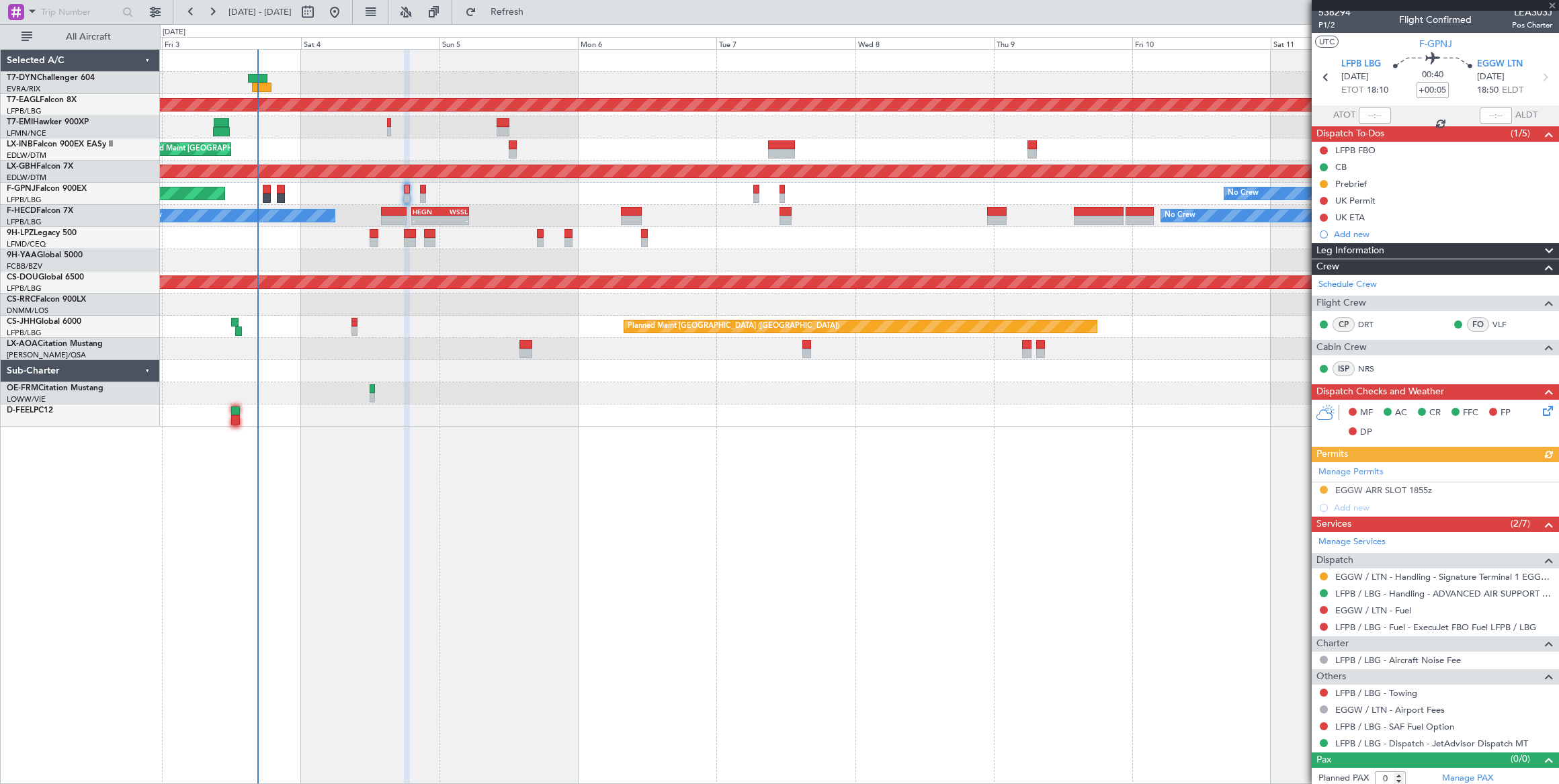
scroll to position [6, 0]
click at [420, 193] on div at bounding box center [423, 198] width 6 height 10
click at [422, 193] on div at bounding box center [423, 198] width 6 height 10
type input "+00:10"
type input "7"
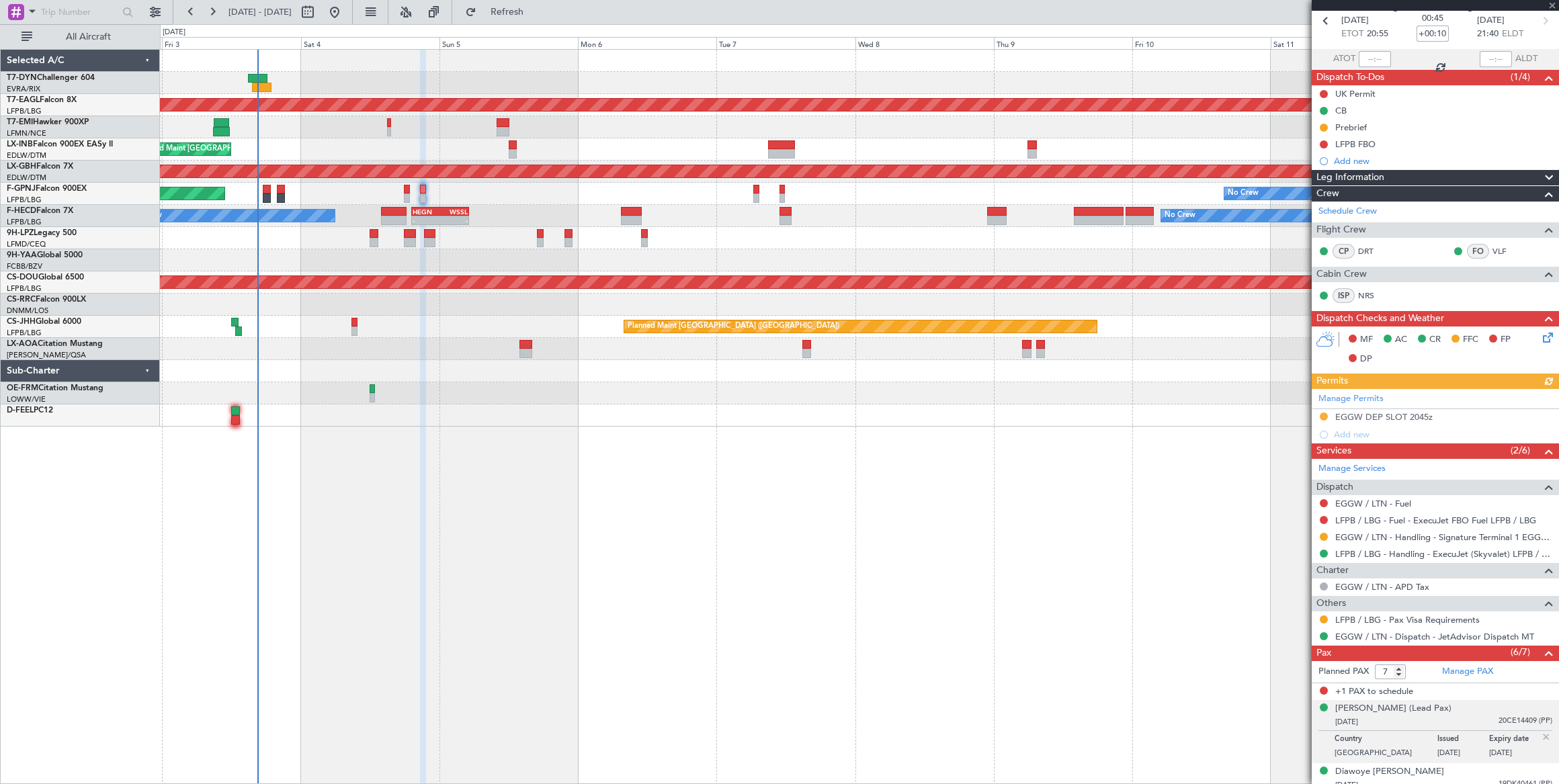
scroll to position [187, 0]
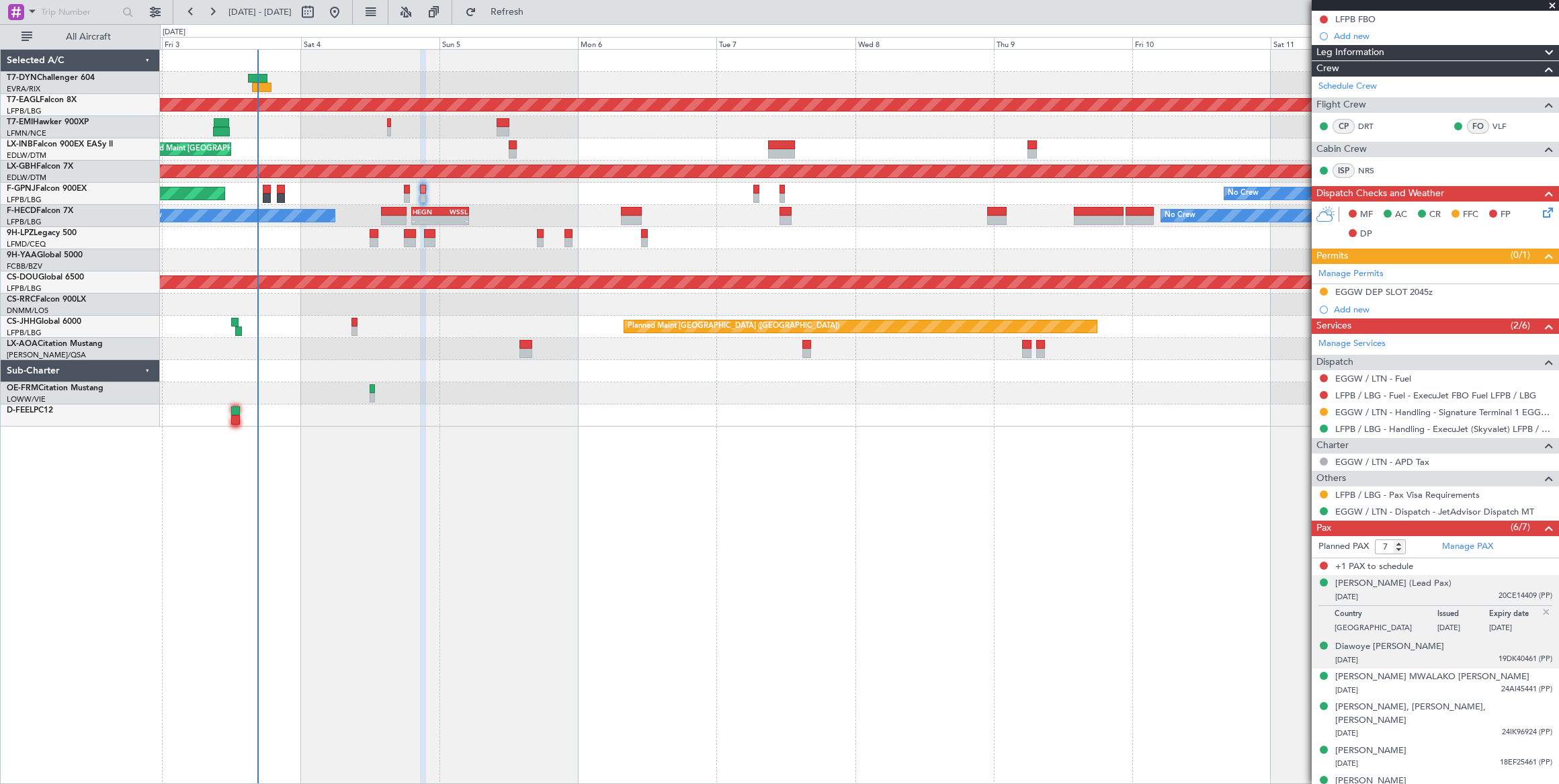
click at [1422, 646] on div "Diawoye [PERSON_NAME] [DATE] 19DK40461 (PP)" at bounding box center [1444, 653] width 217 height 26
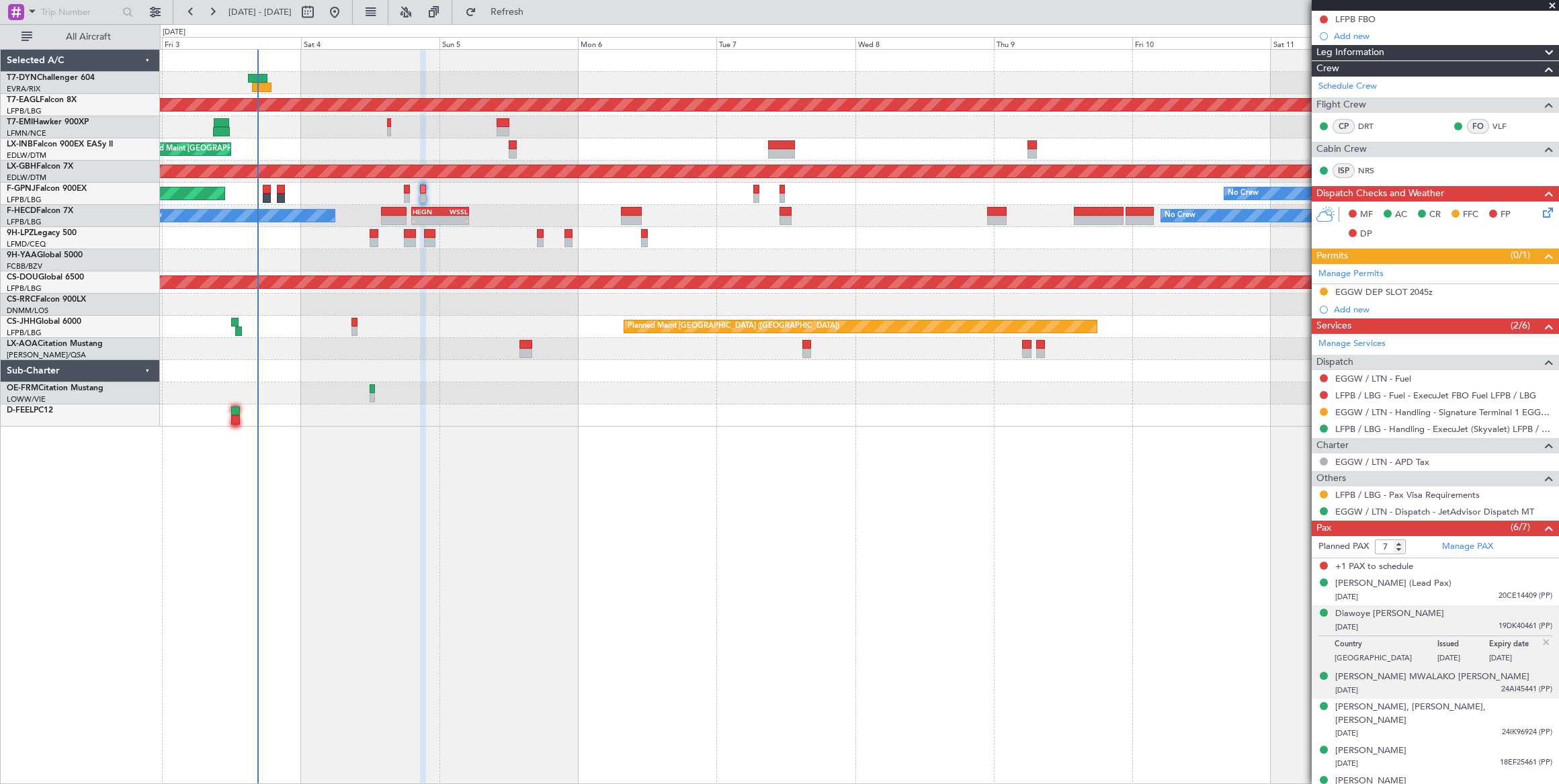
click at [1400, 684] on div "[DATE] 24AI45441 (PP)" at bounding box center [1444, 690] width 217 height 13
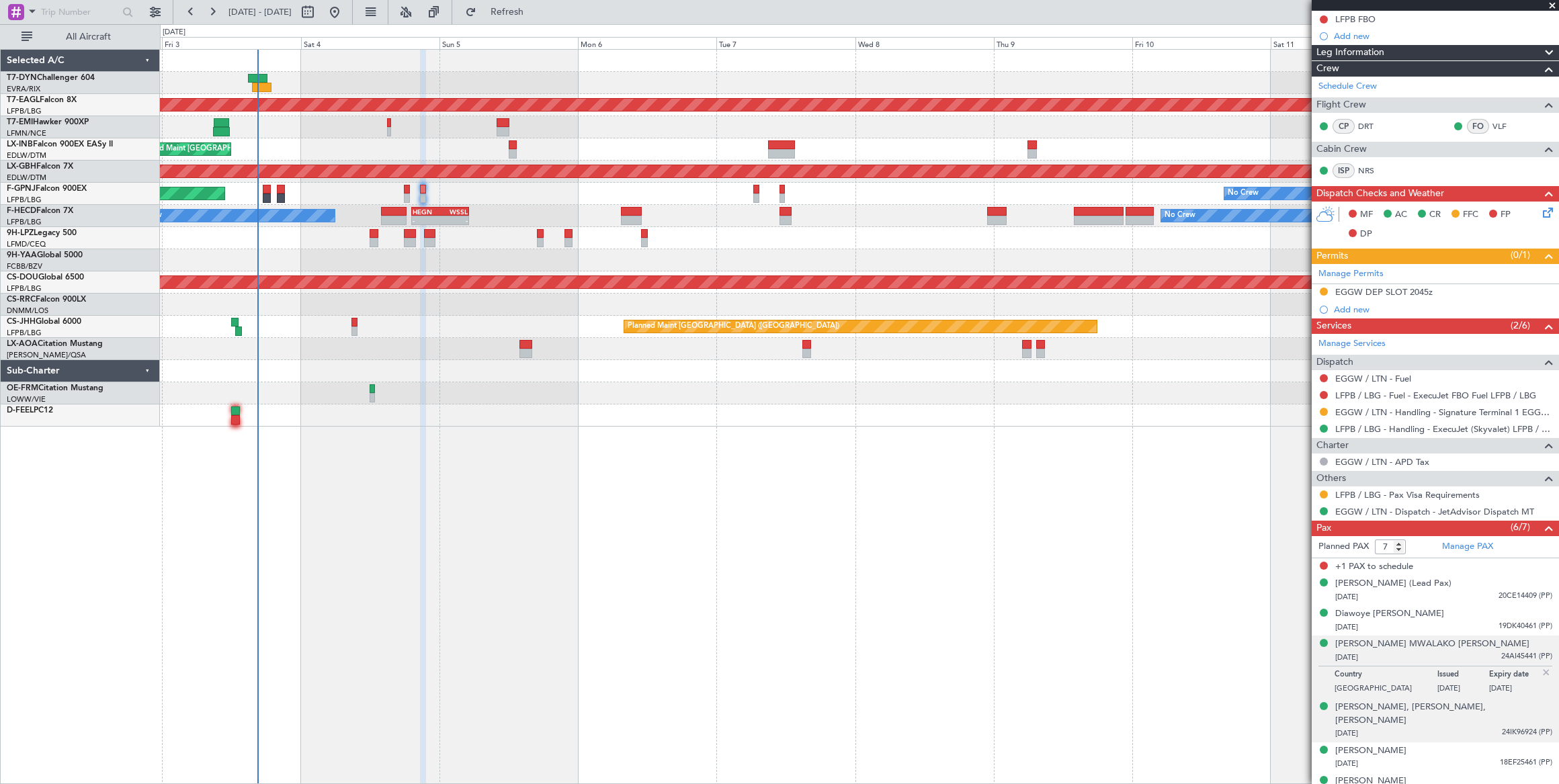
click at [1407, 726] on div "[DATE] 24IK96924 (PP)" at bounding box center [1444, 733] width 217 height 13
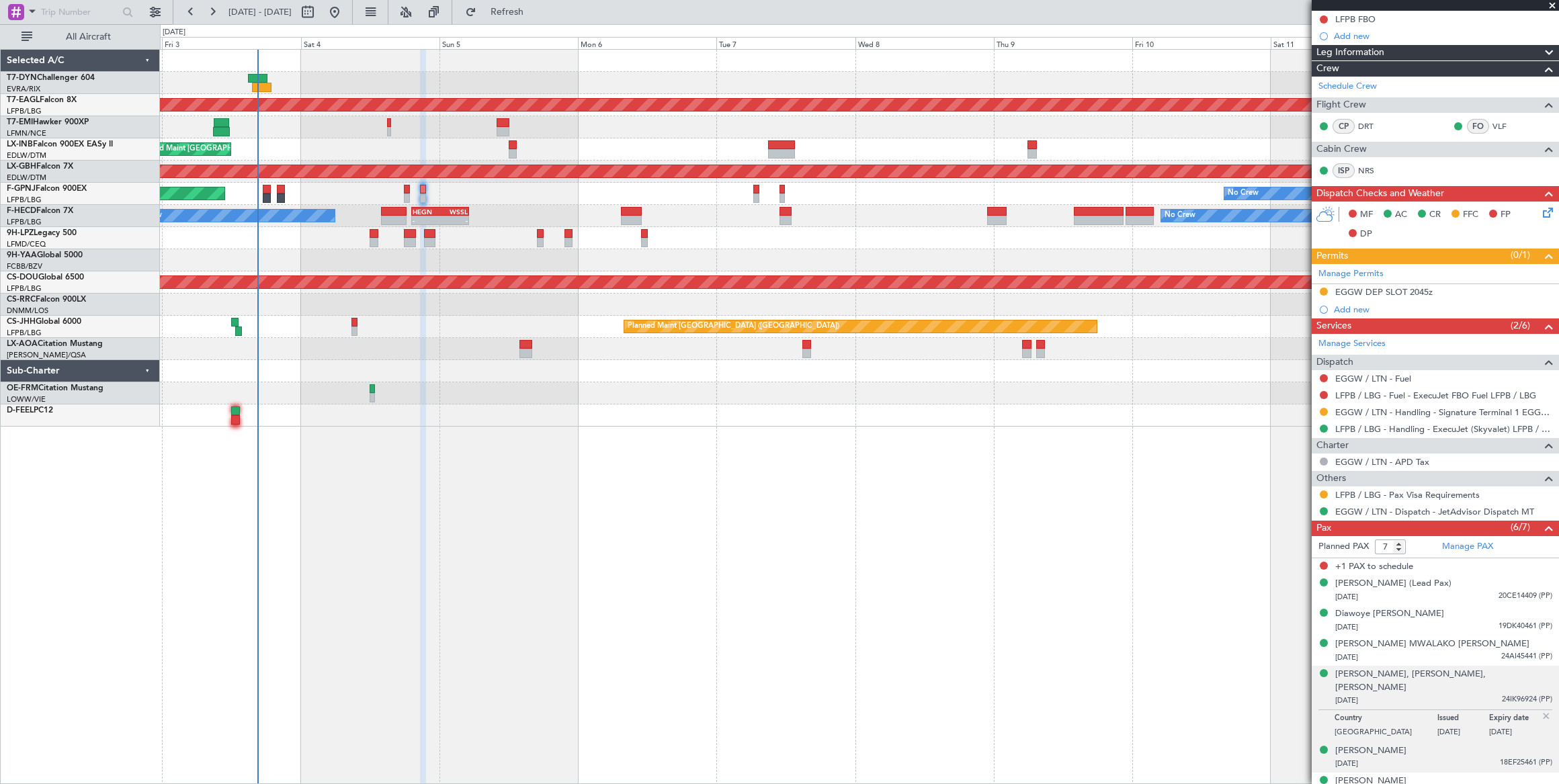
click at [1409, 744] on div "[PERSON_NAME] [DATE] 18EF25461 (PP)" at bounding box center [1444, 758] width 217 height 26
click at [1419, 783] on div "[DATE] 20DF35556 (PP)" at bounding box center [1444, 793] width 217 height 13
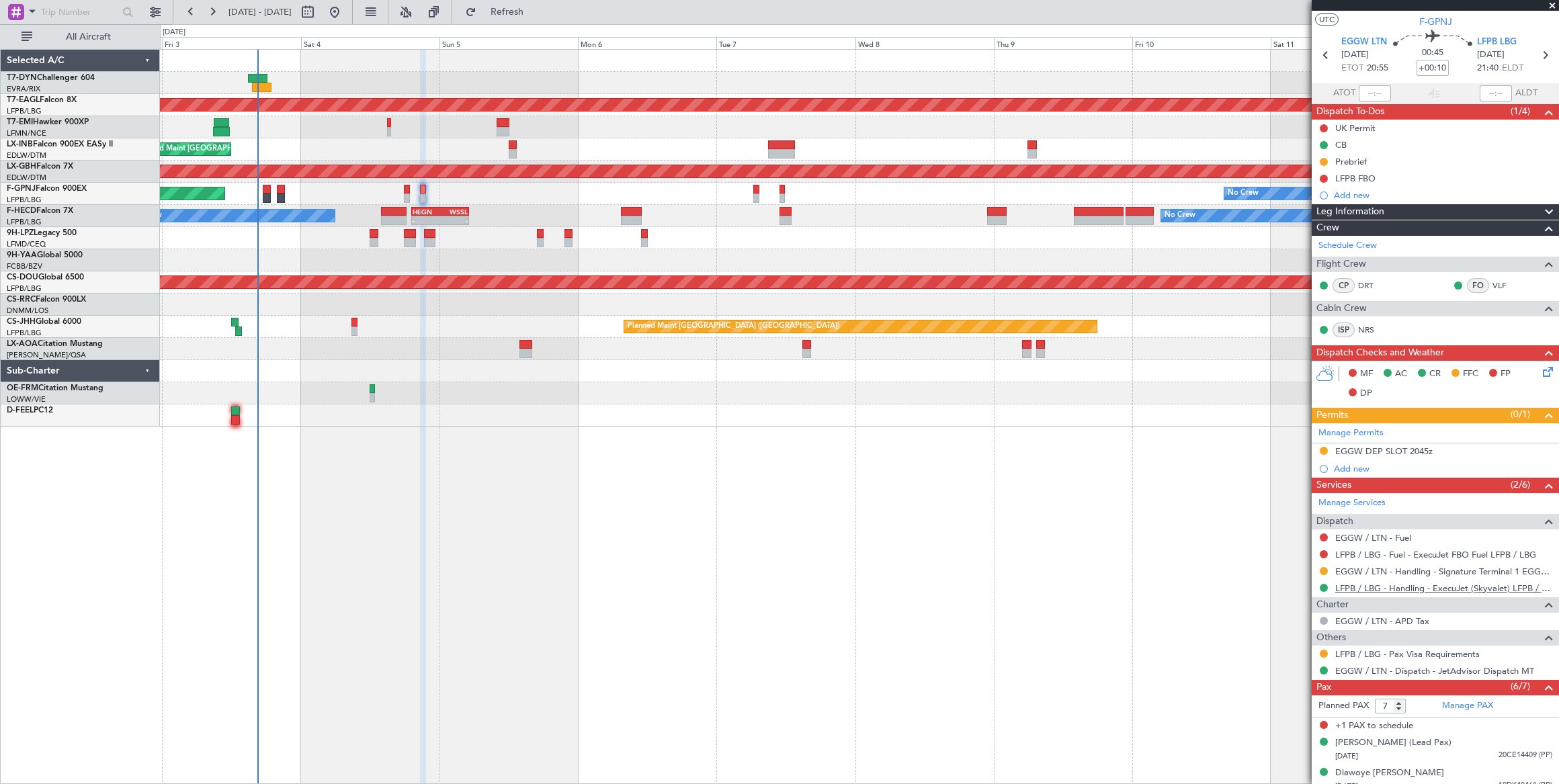
scroll to position [0, 0]
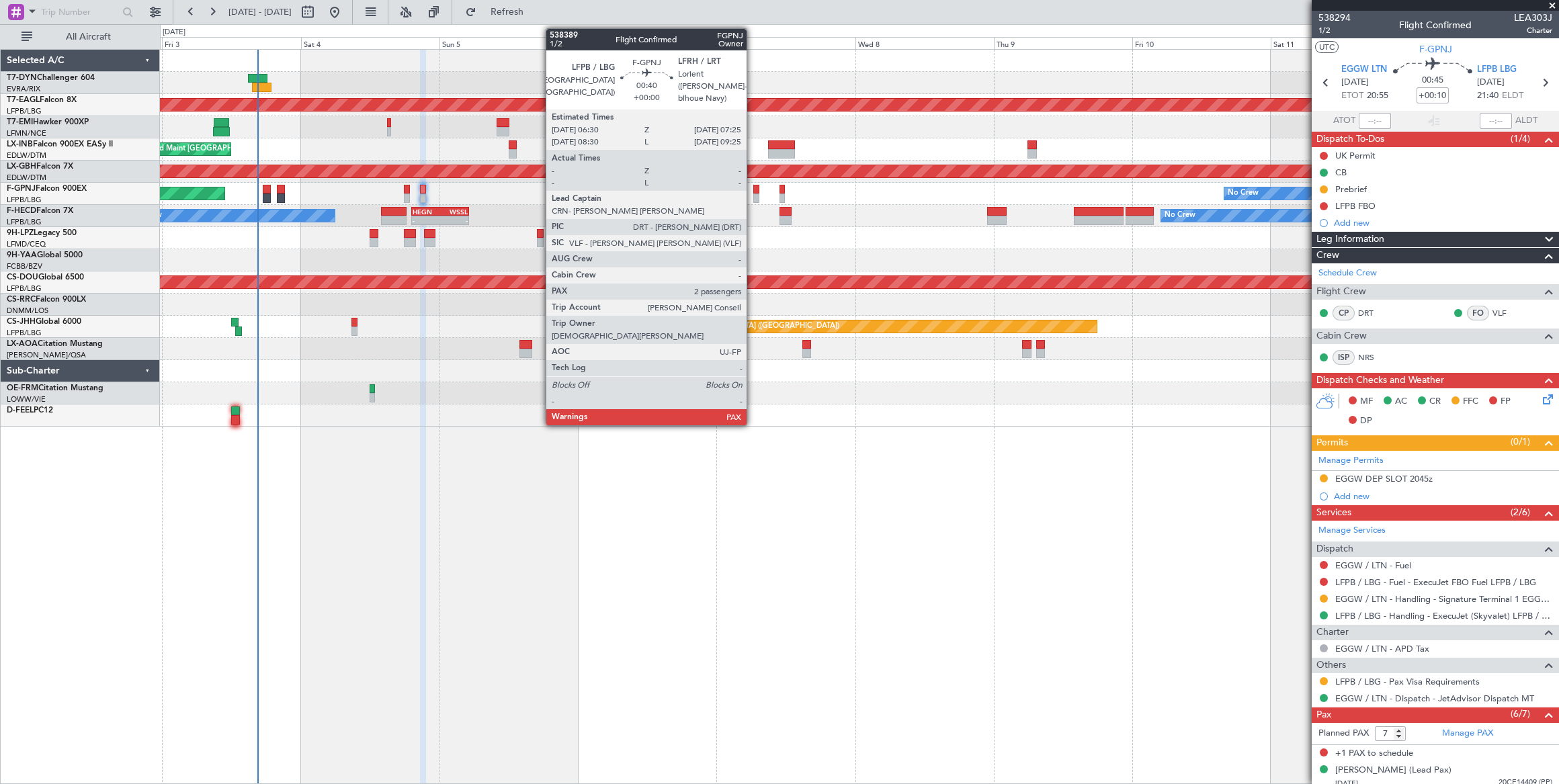
click at [753, 194] on div at bounding box center [756, 198] width 6 height 10
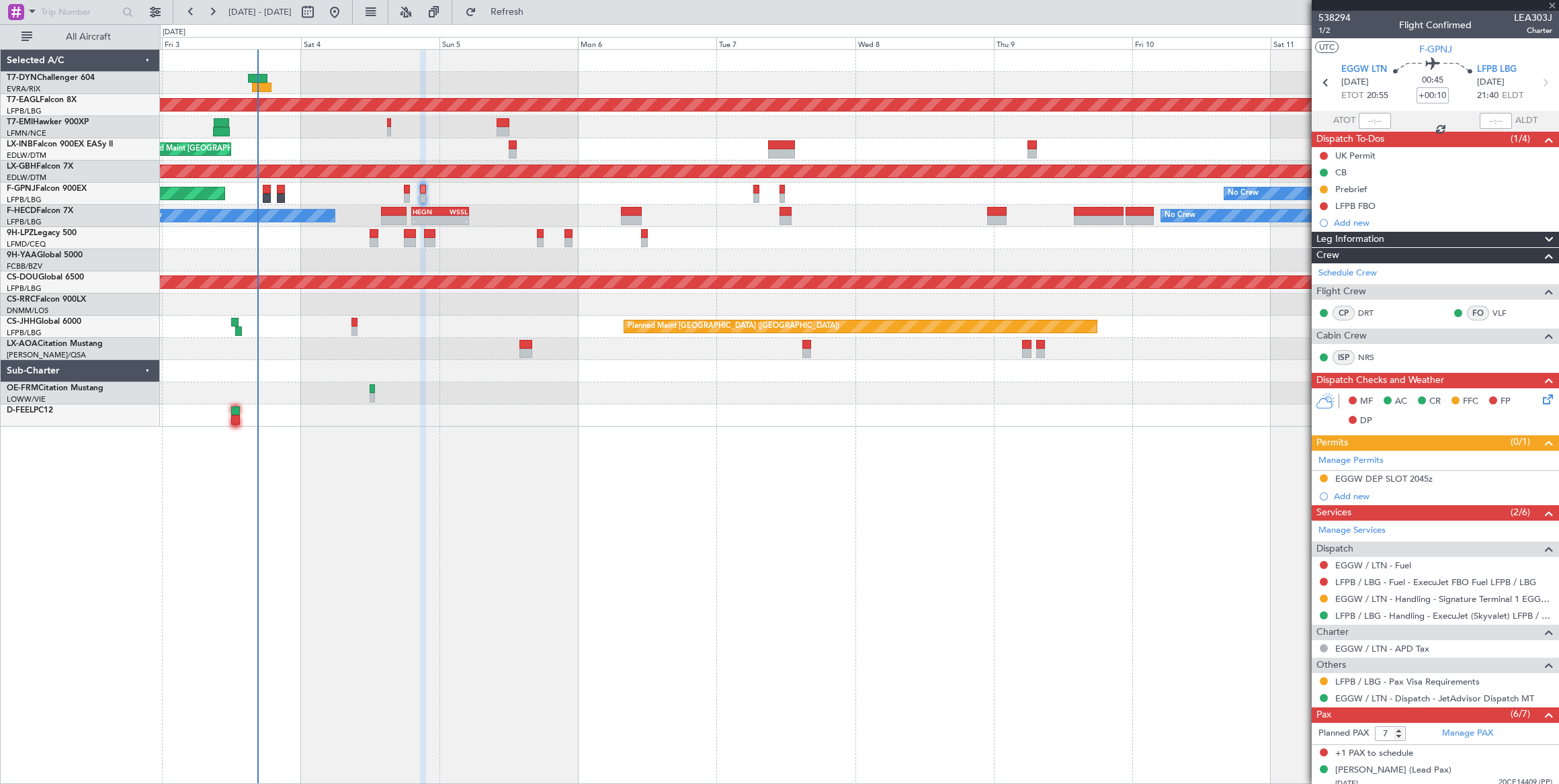
type input "4"
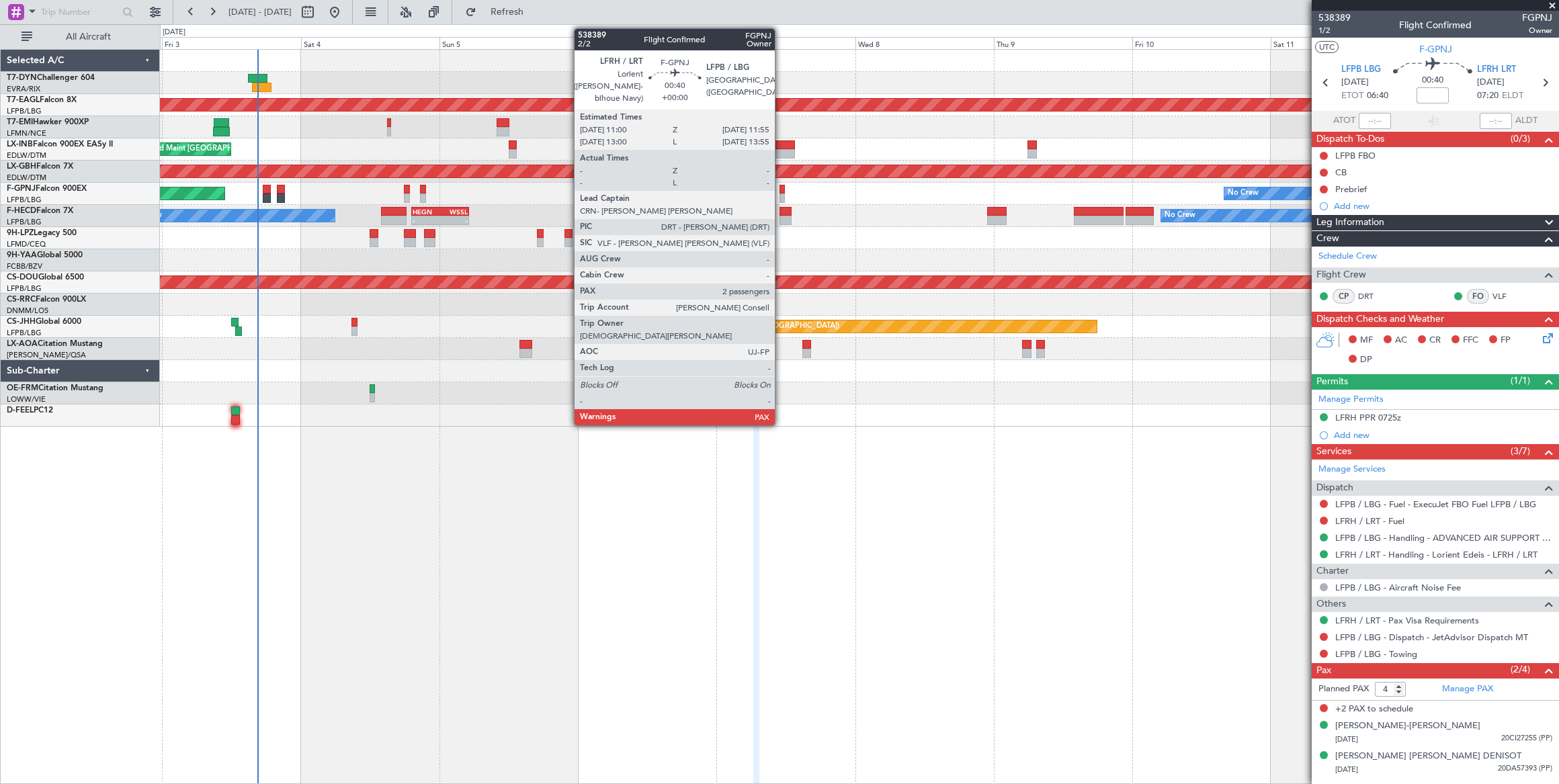
click at [782, 189] on div at bounding box center [782, 190] width 6 height 10
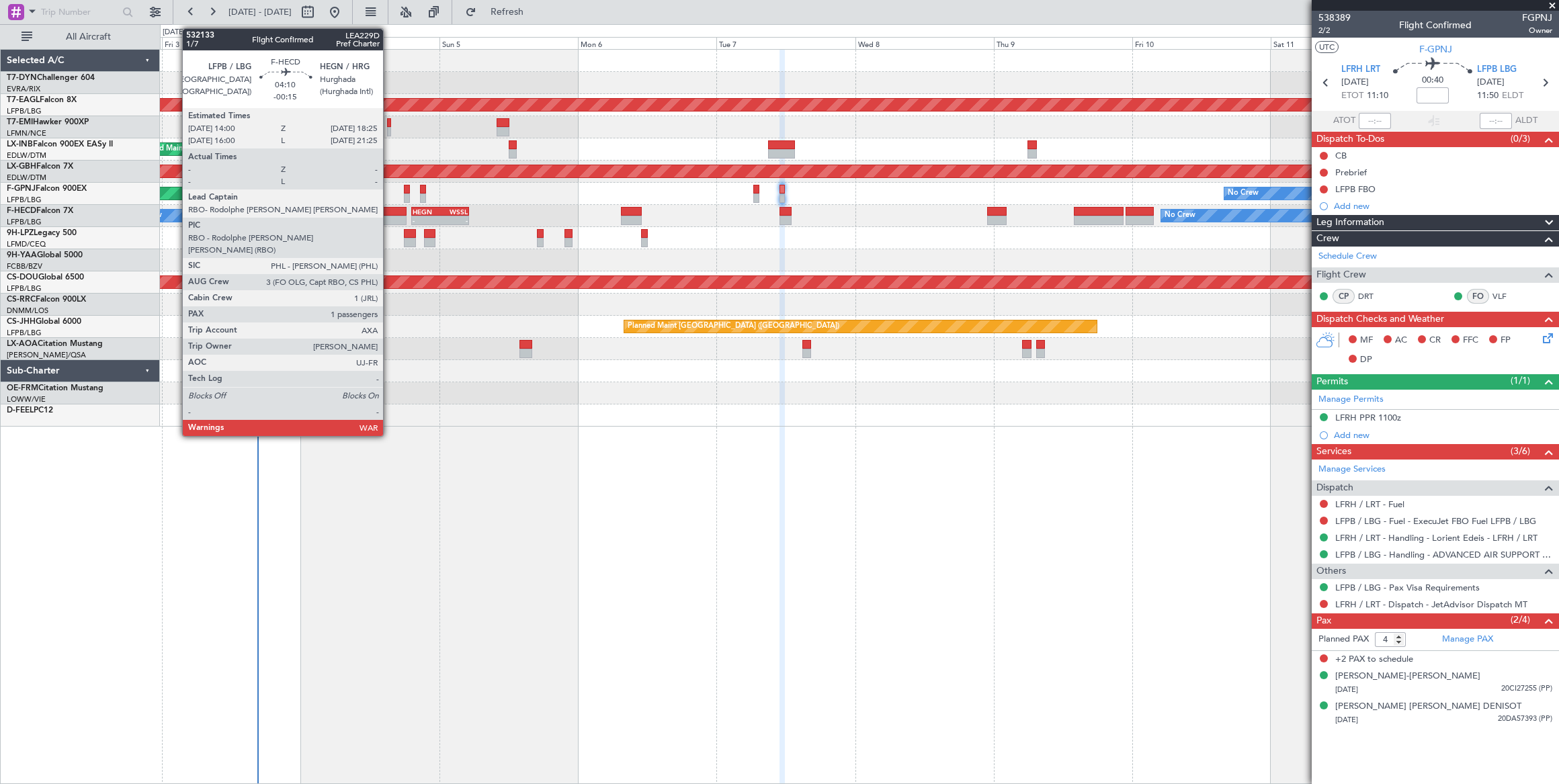
click at [389, 210] on div at bounding box center [394, 212] width 26 height 10
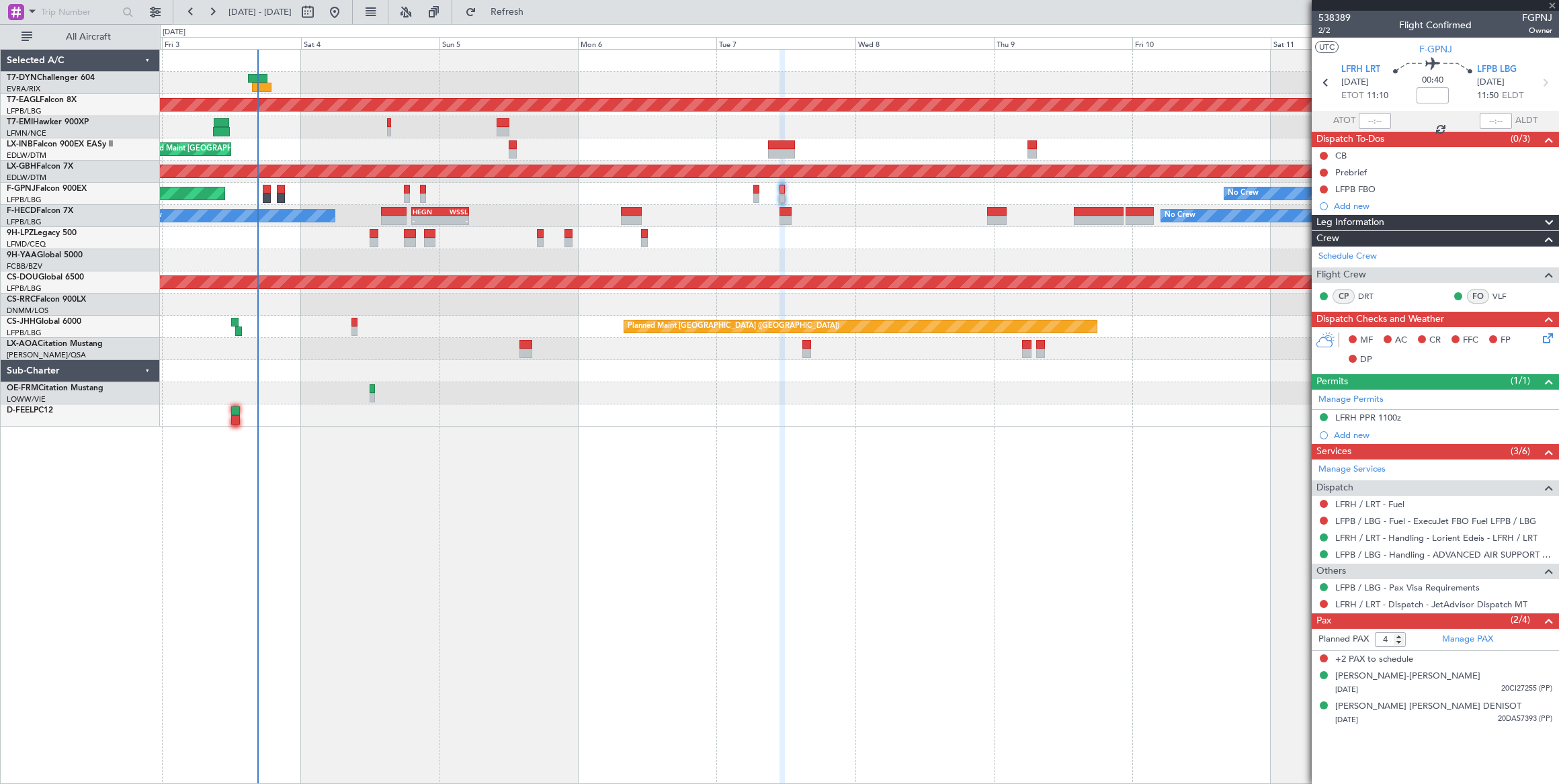
type input "-00:15"
type input "1"
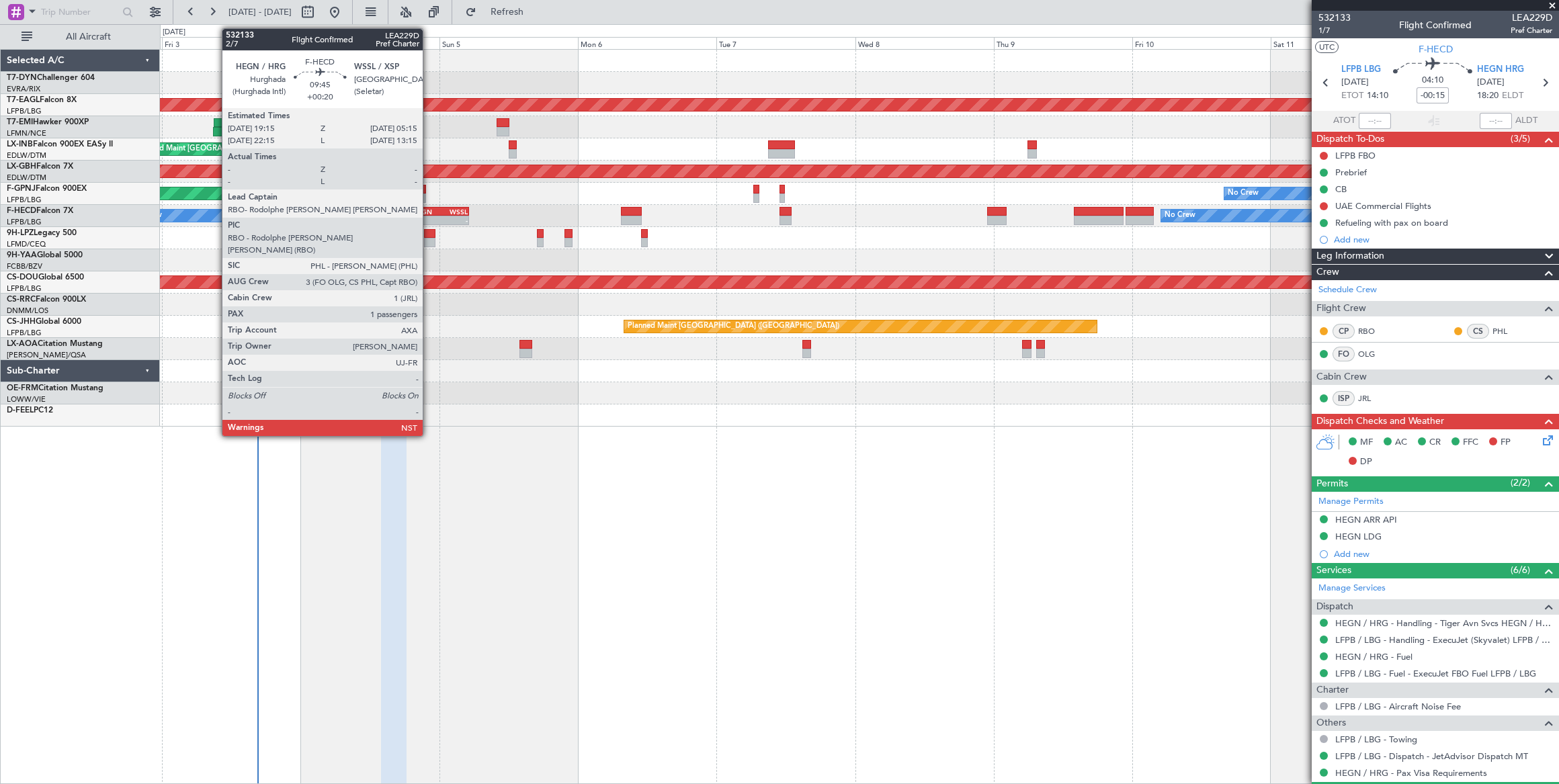
click at [429, 208] on div "HEGN" at bounding box center [426, 212] width 28 height 8
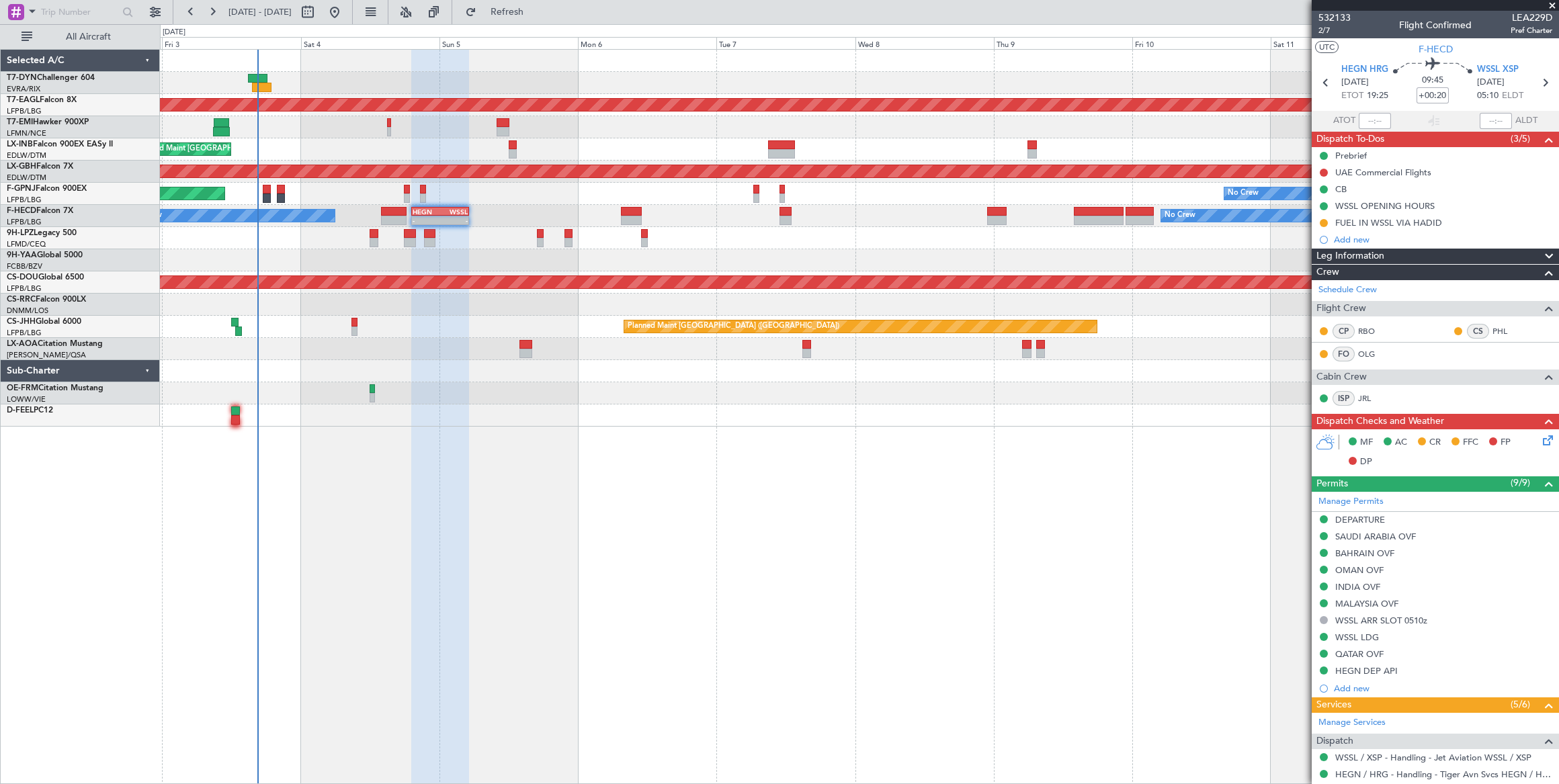
scroll to position [145, 0]
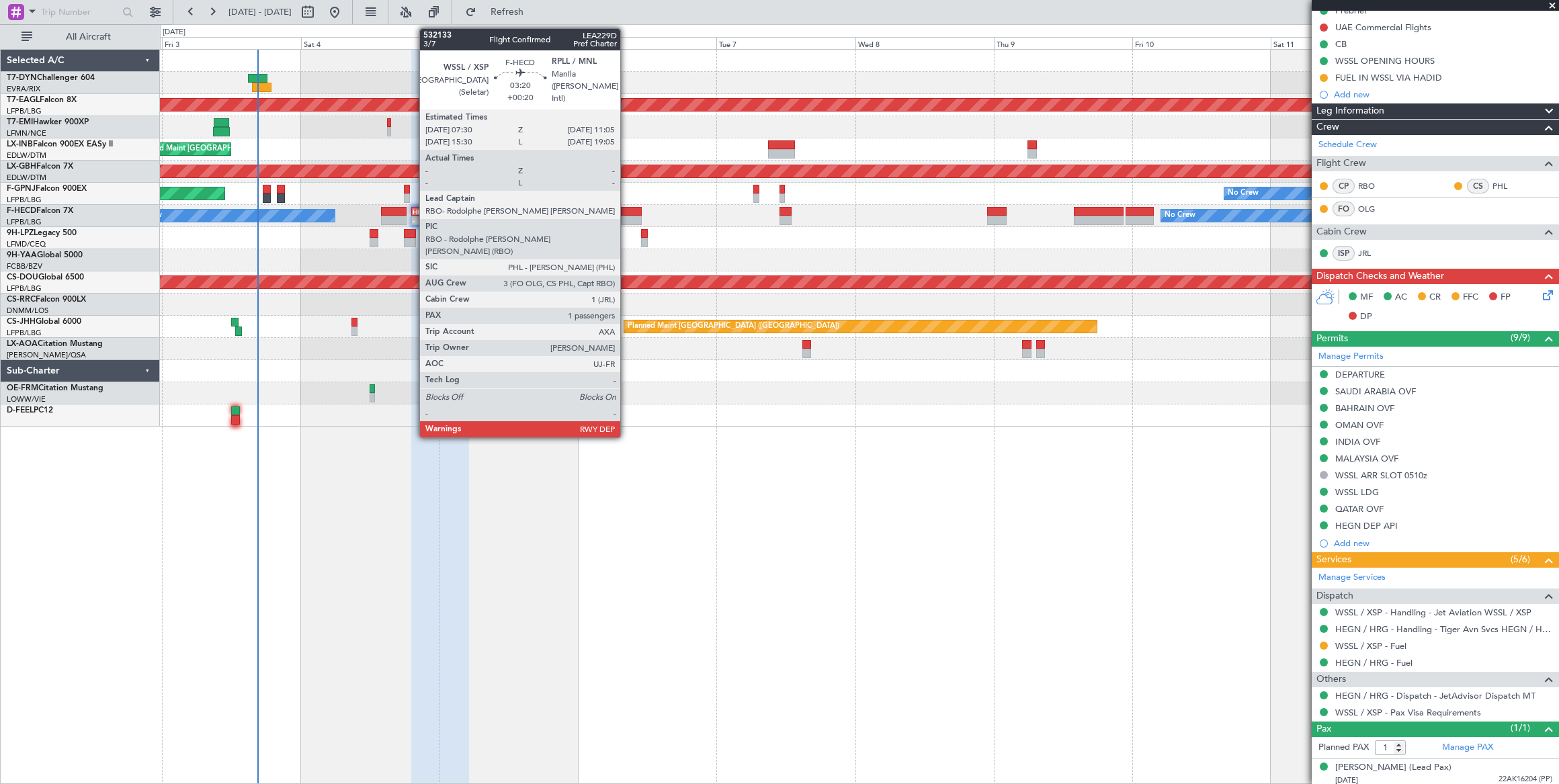
click at [627, 210] on div at bounding box center [631, 212] width 21 height 10
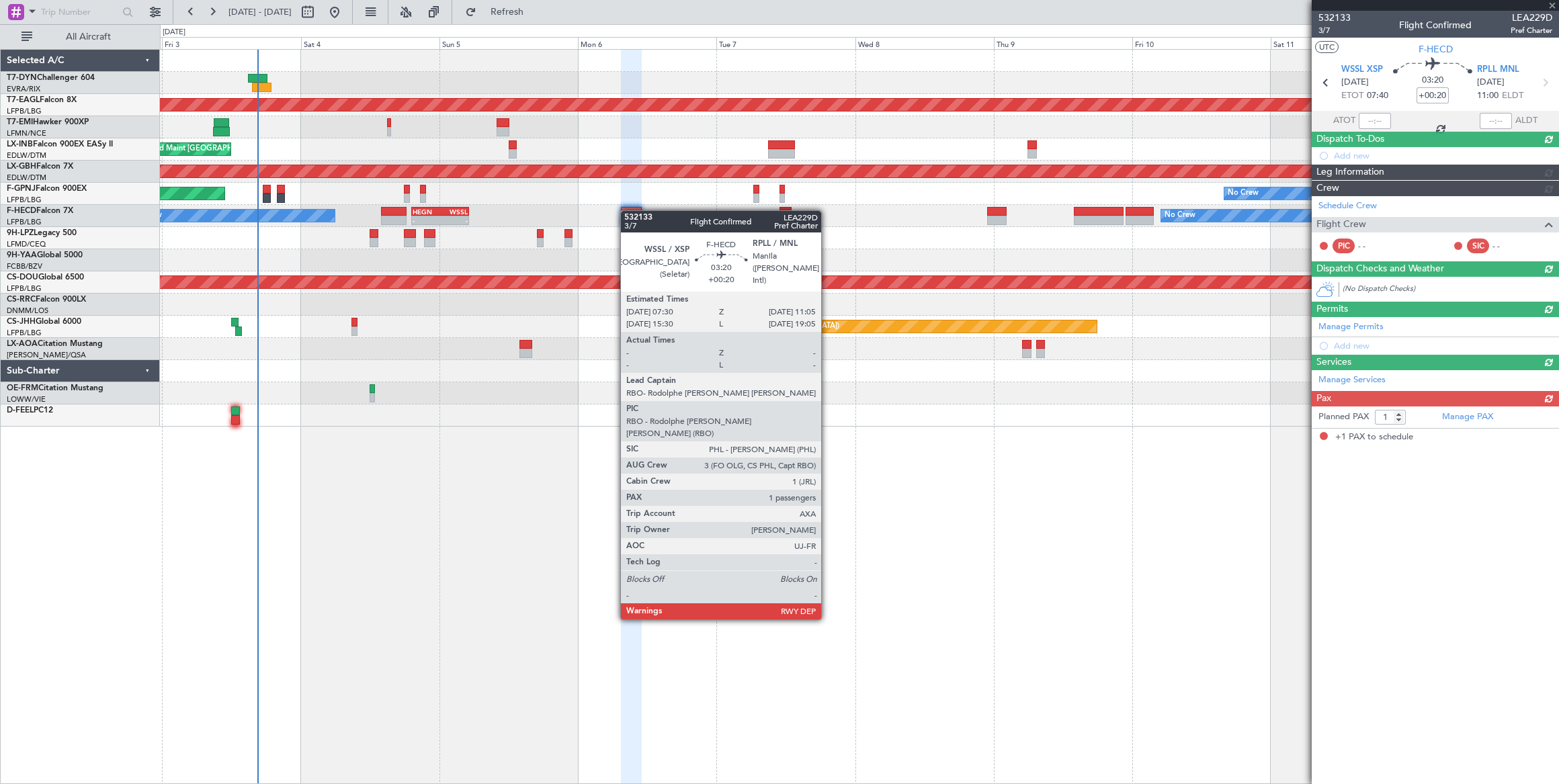
scroll to position [0, 0]
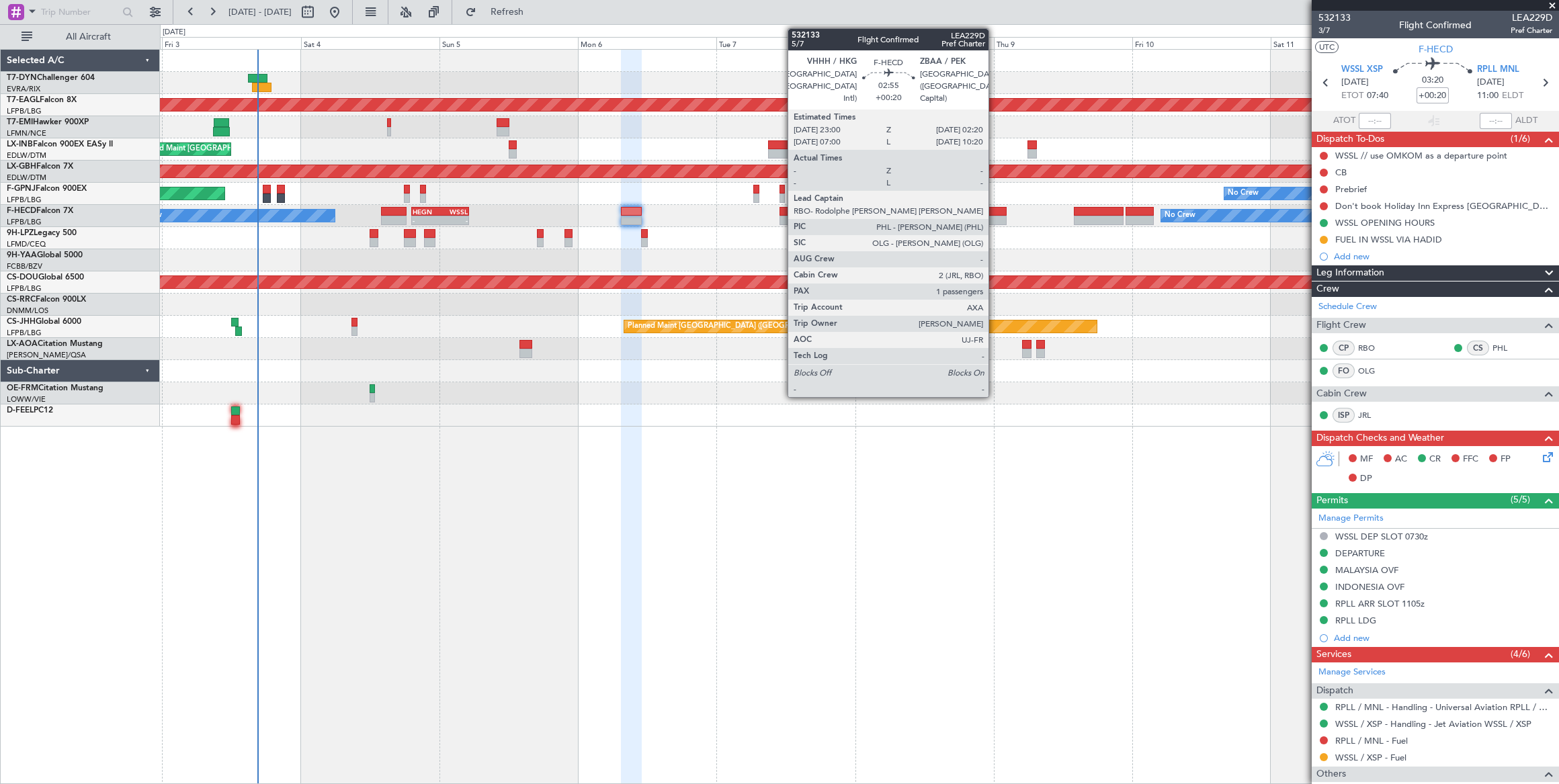
click at [995, 209] on div at bounding box center [996, 212] width 19 height 10
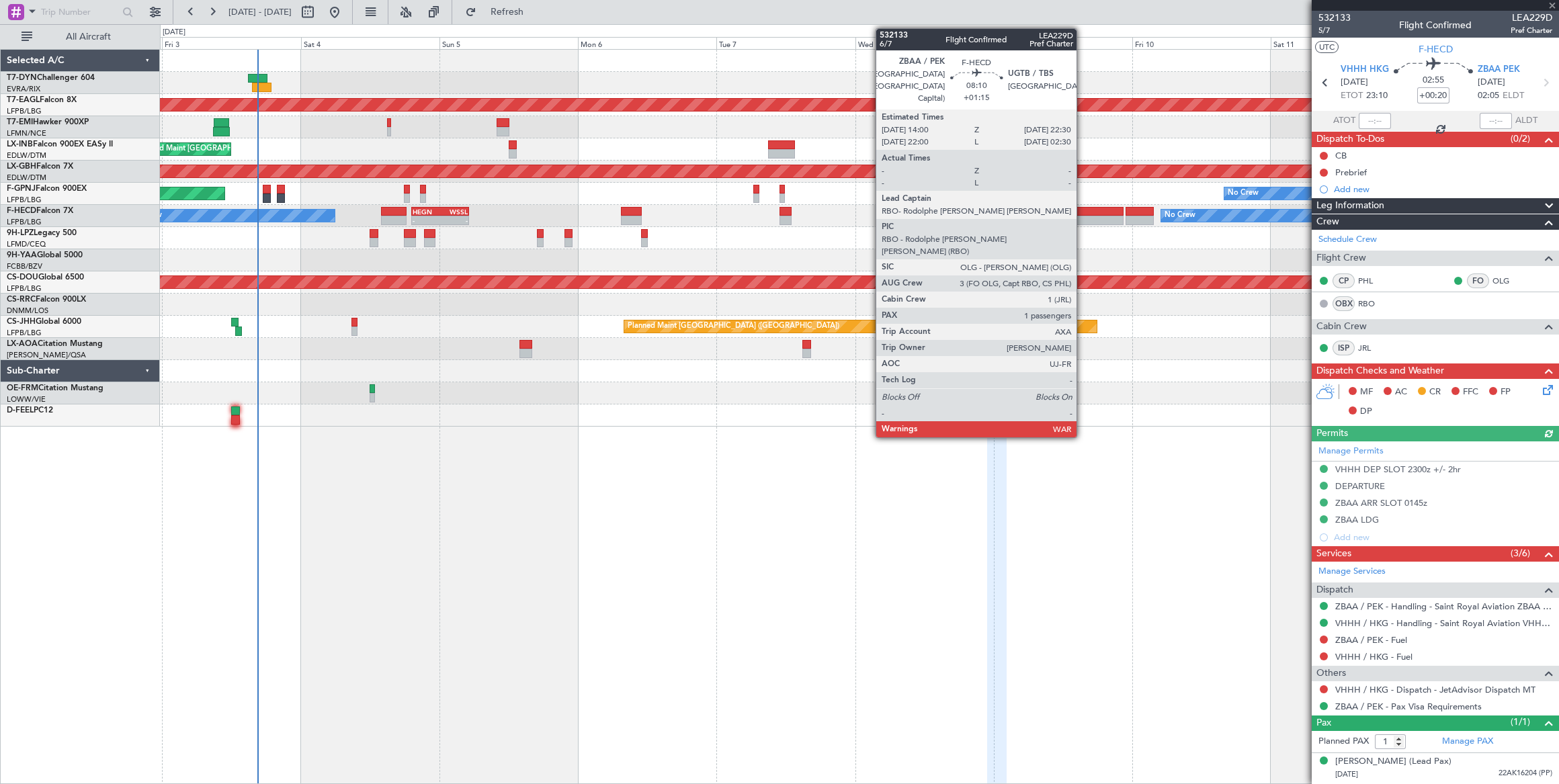
click at [1084, 215] on div at bounding box center [1098, 220] width 49 height 10
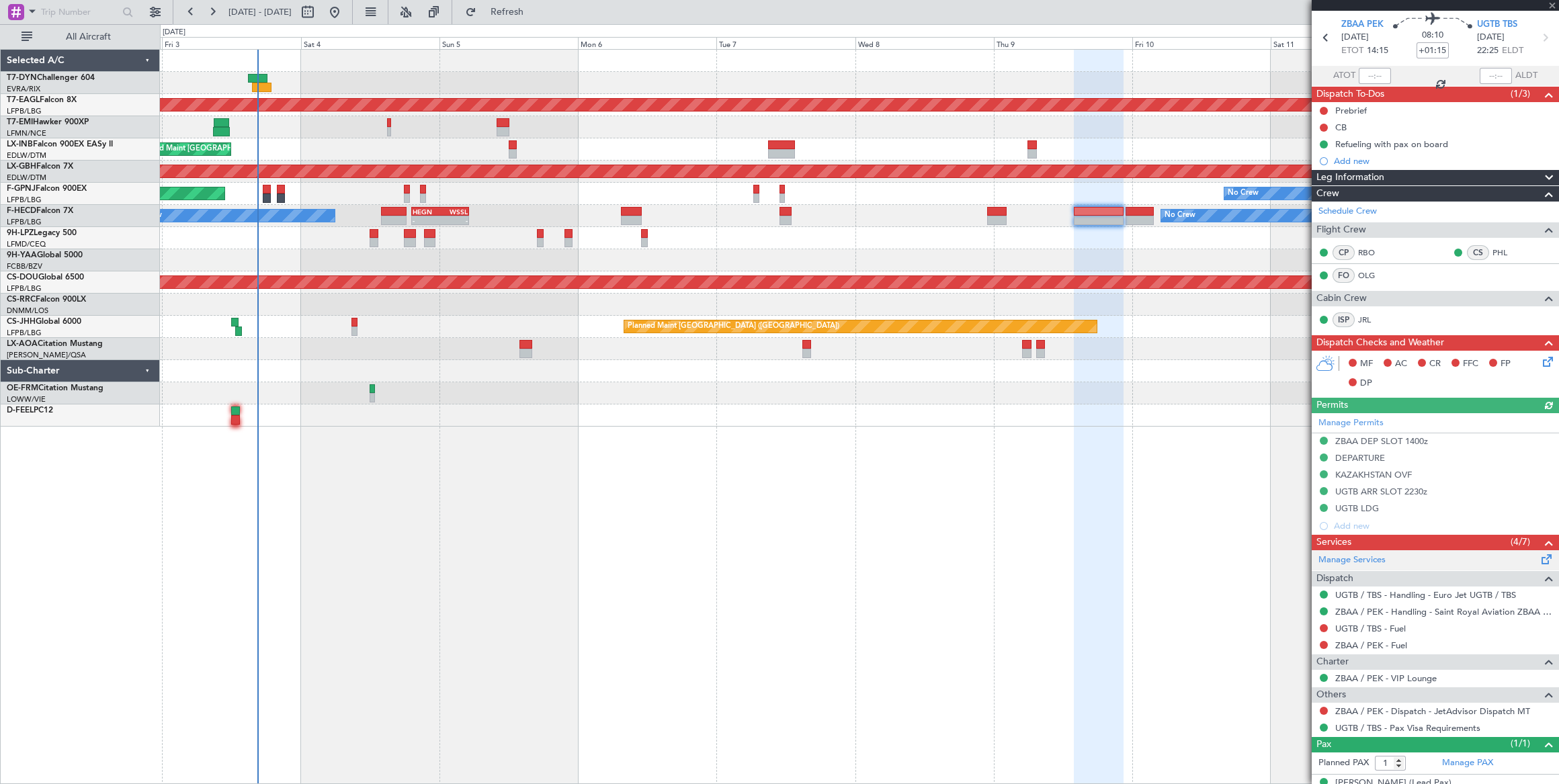
scroll to position [60, 0]
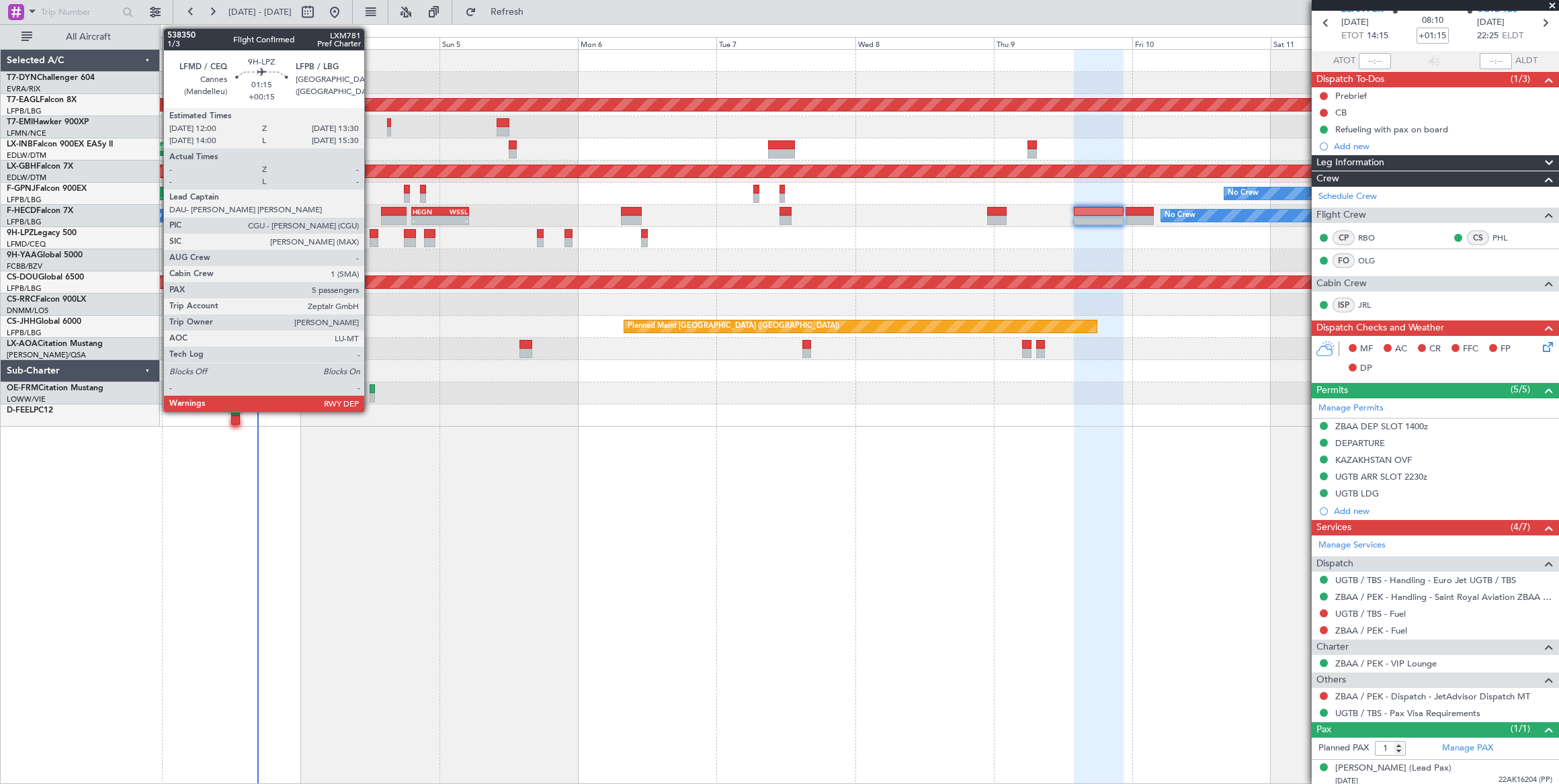
click at [371, 234] on div at bounding box center [373, 234] width 9 height 10
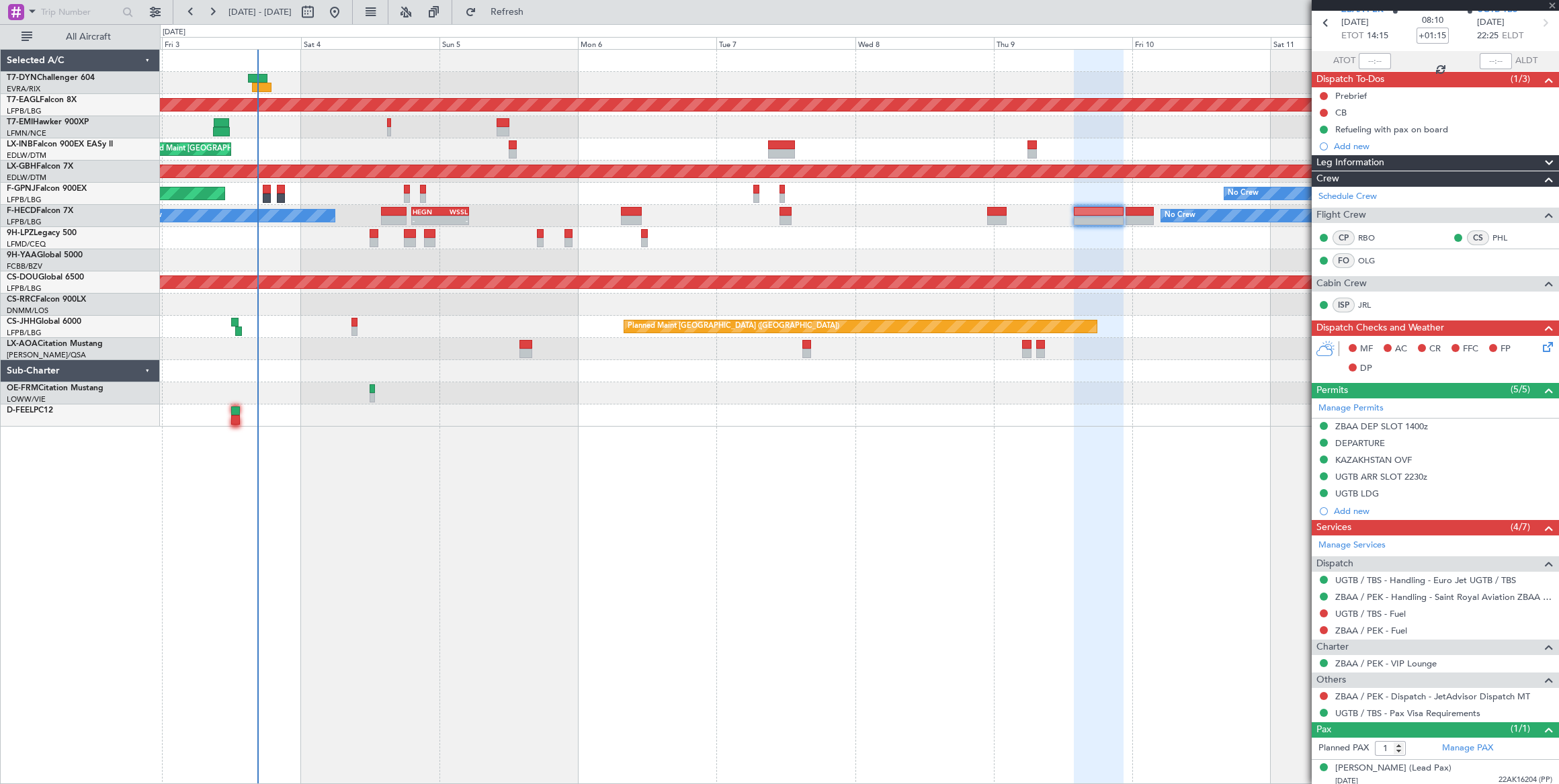
type input "+00:15"
type input "5"
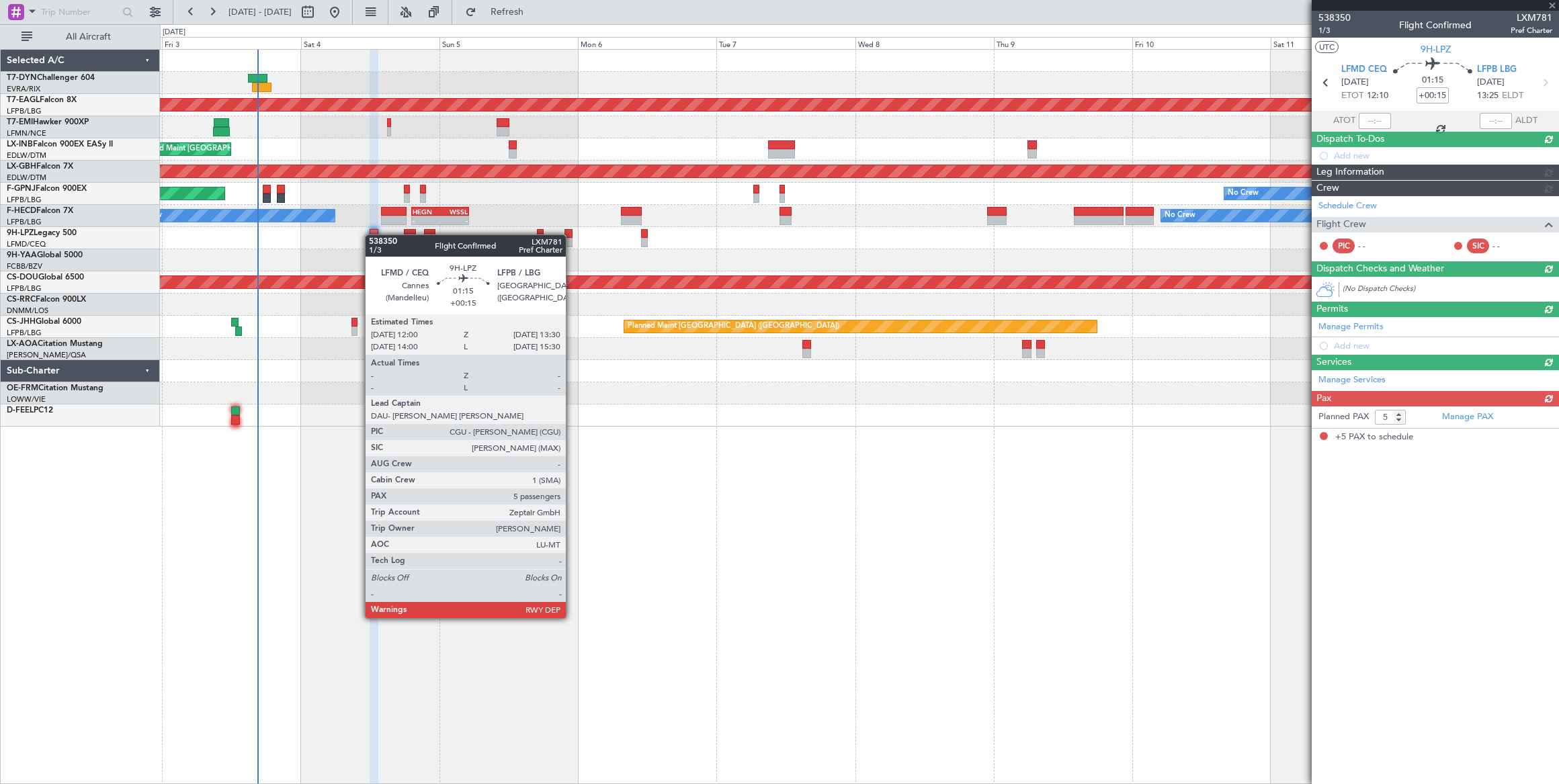
scroll to position [0, 0]
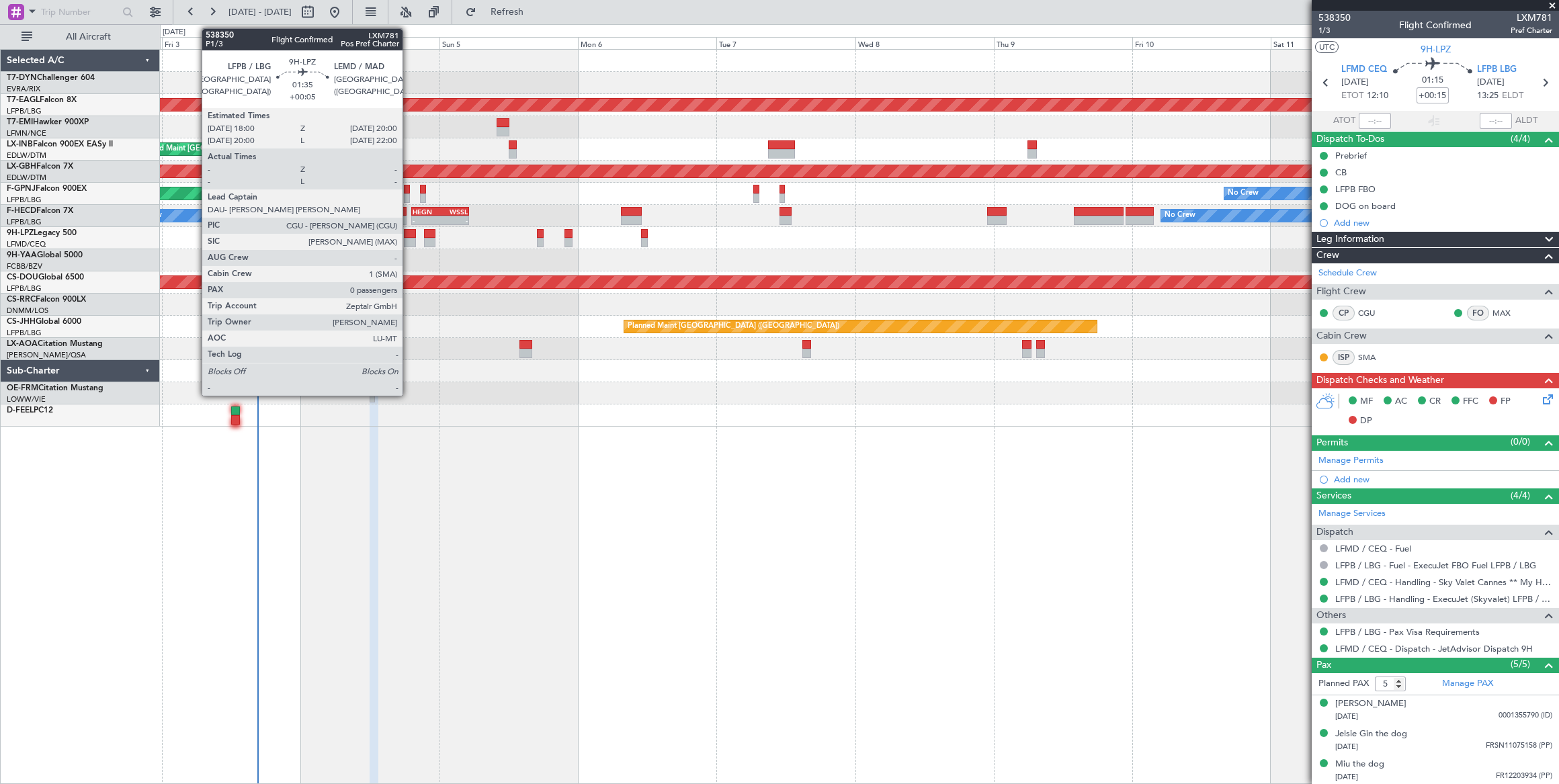
click at [409, 232] on div at bounding box center [410, 234] width 12 height 10
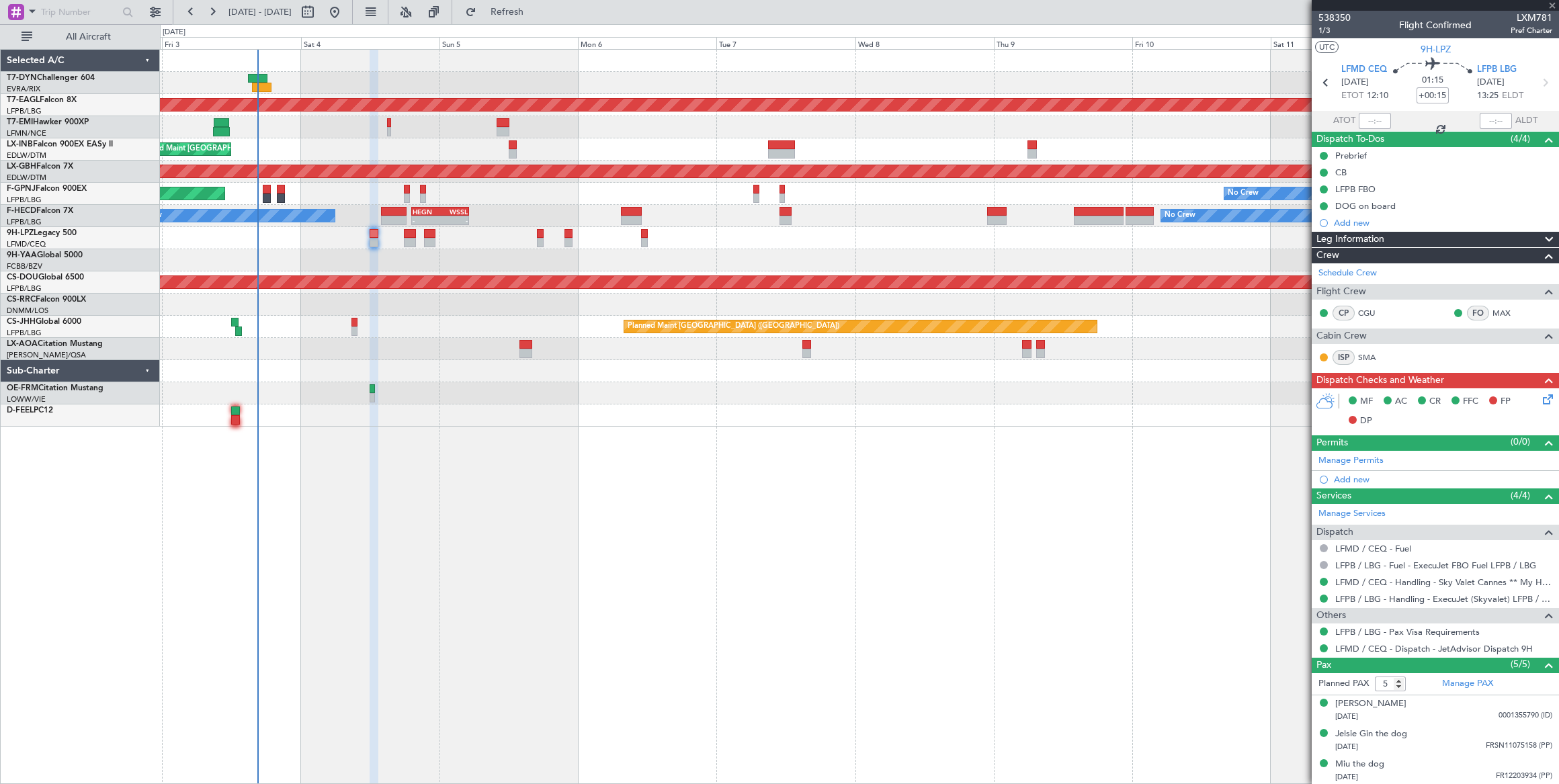
type input "+00:05"
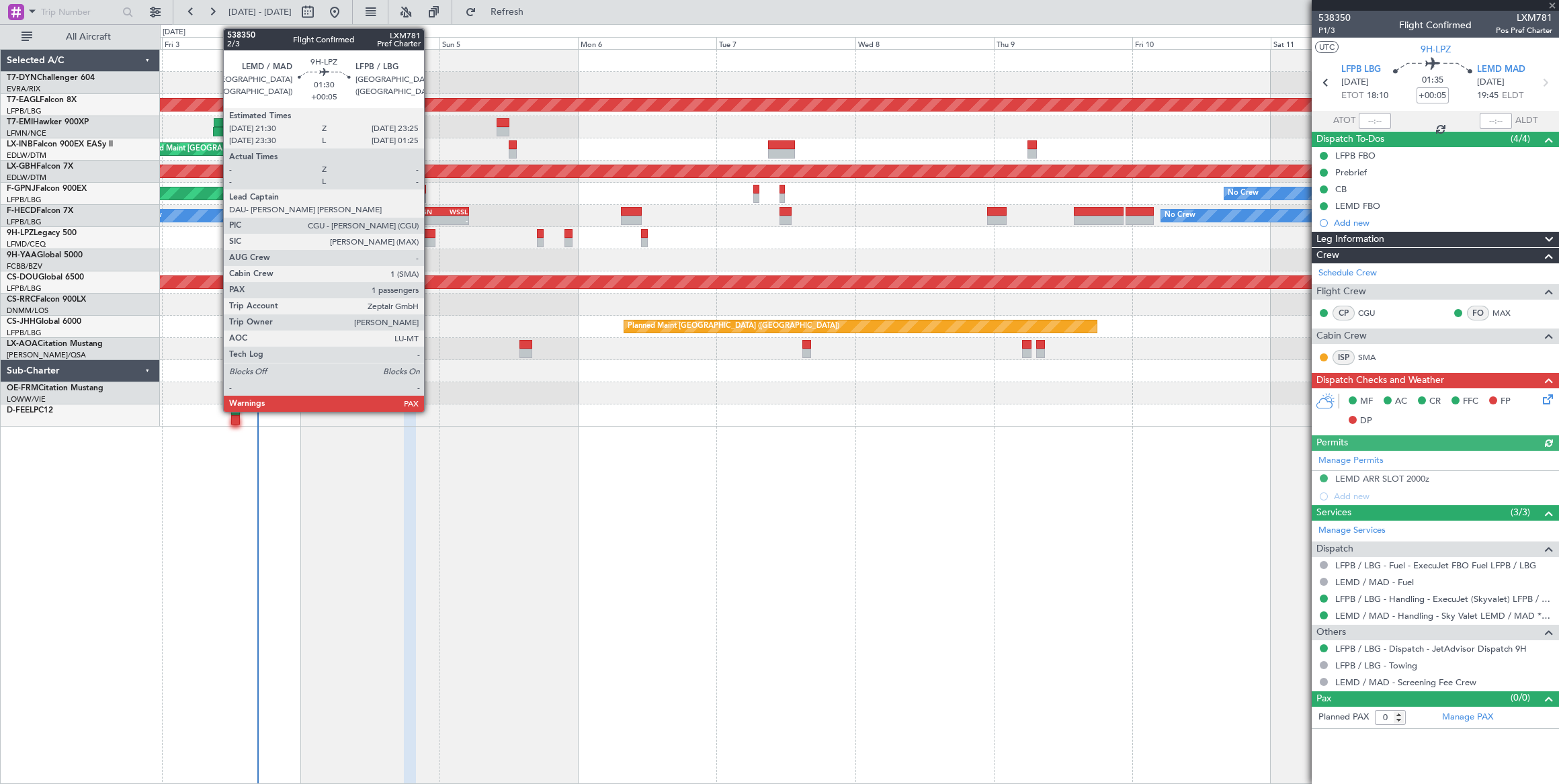
click at [430, 232] on div at bounding box center [430, 234] width 11 height 10
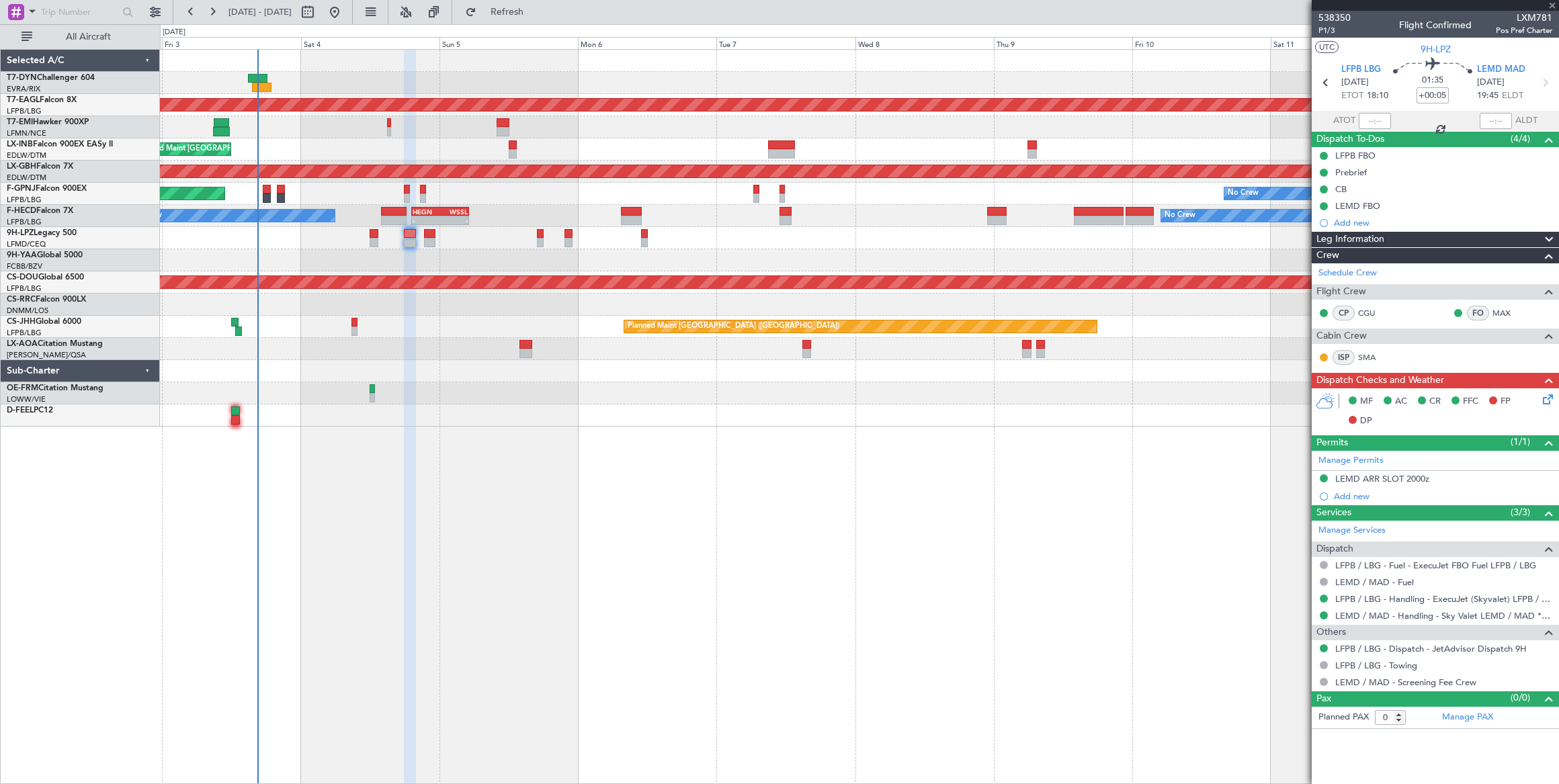
type input "2"
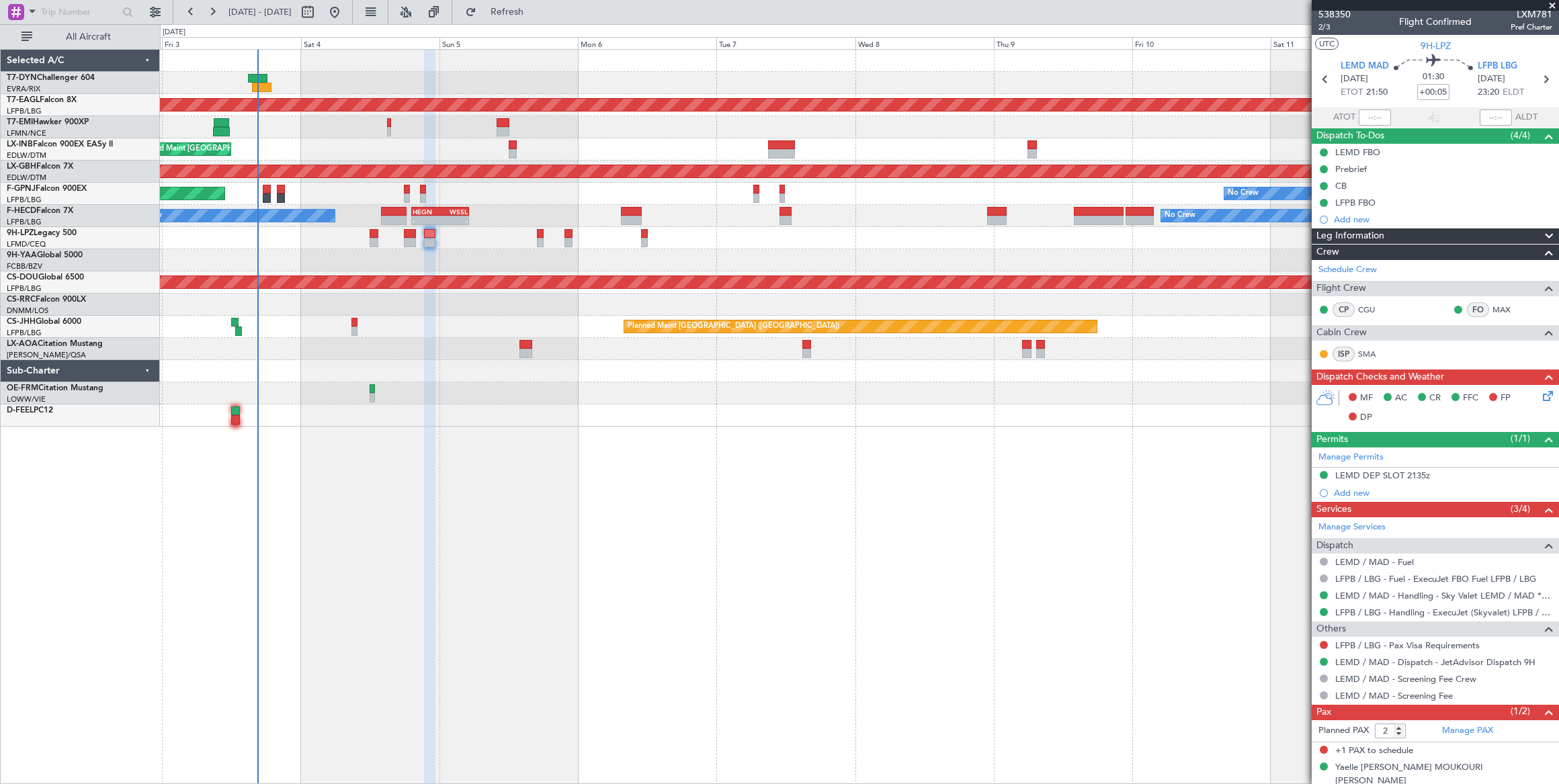
scroll to position [4, 0]
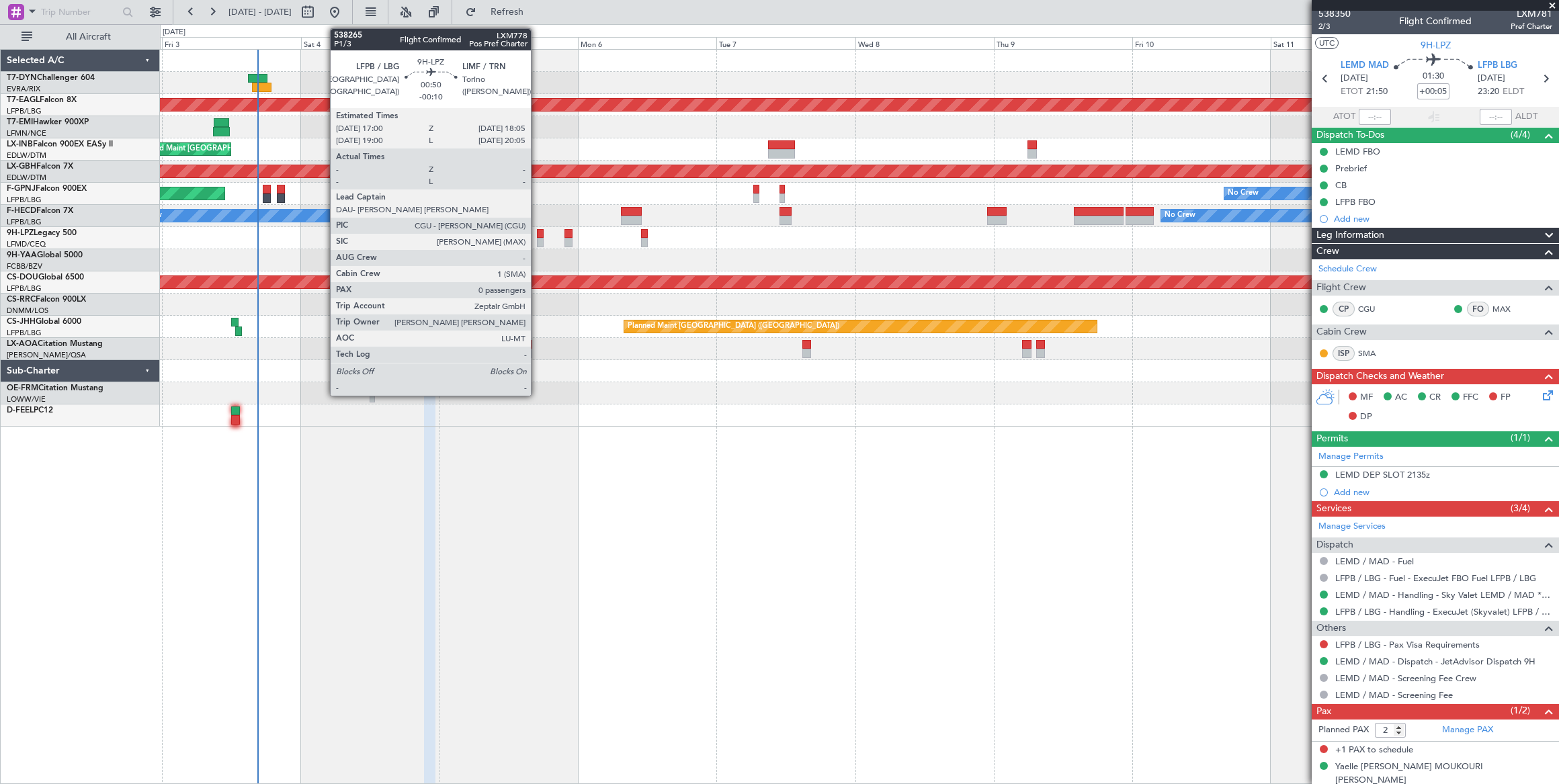
click at [538, 238] on div at bounding box center [540, 243] width 7 height 10
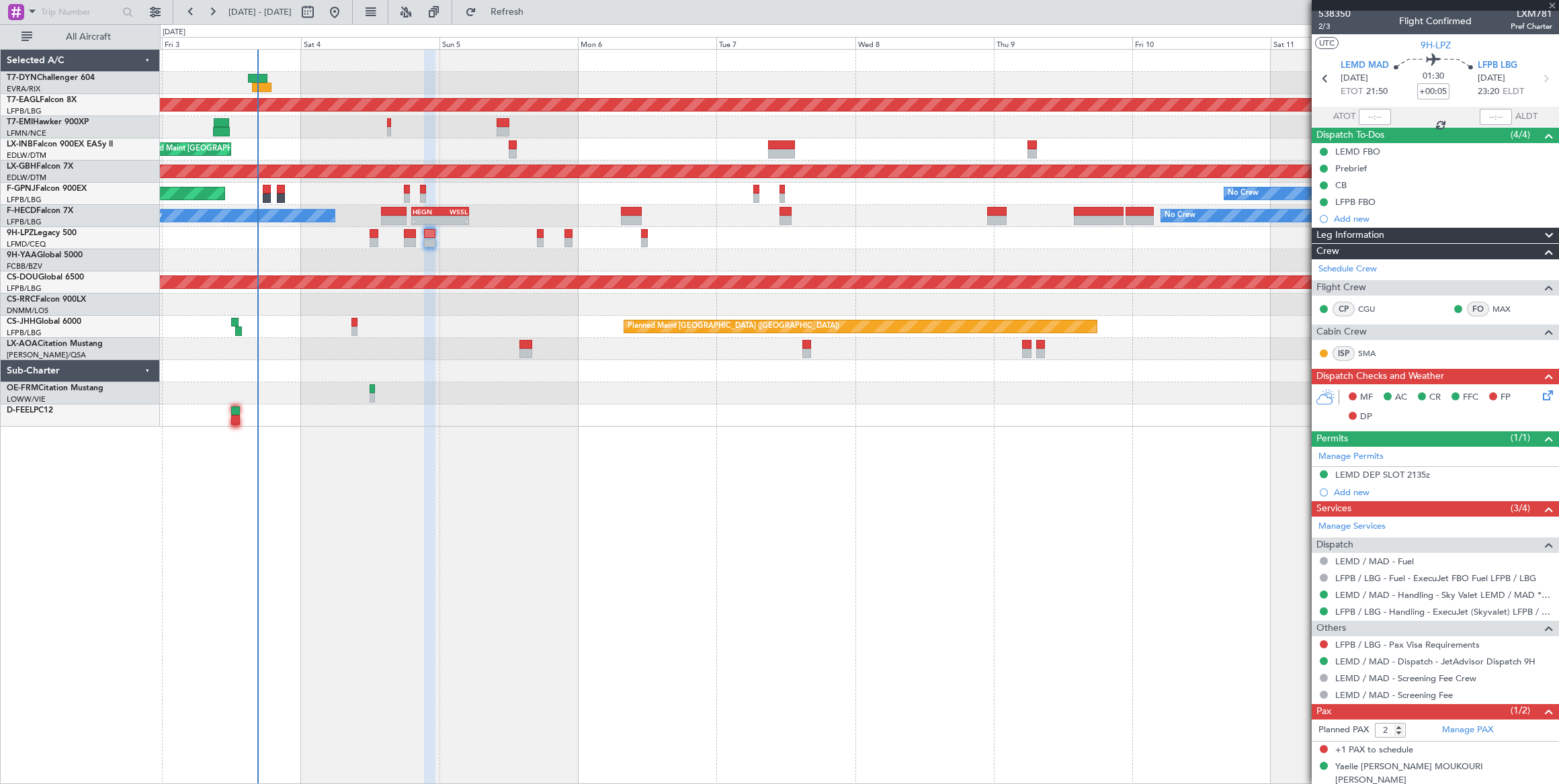
type input "-00:10"
type input "0"
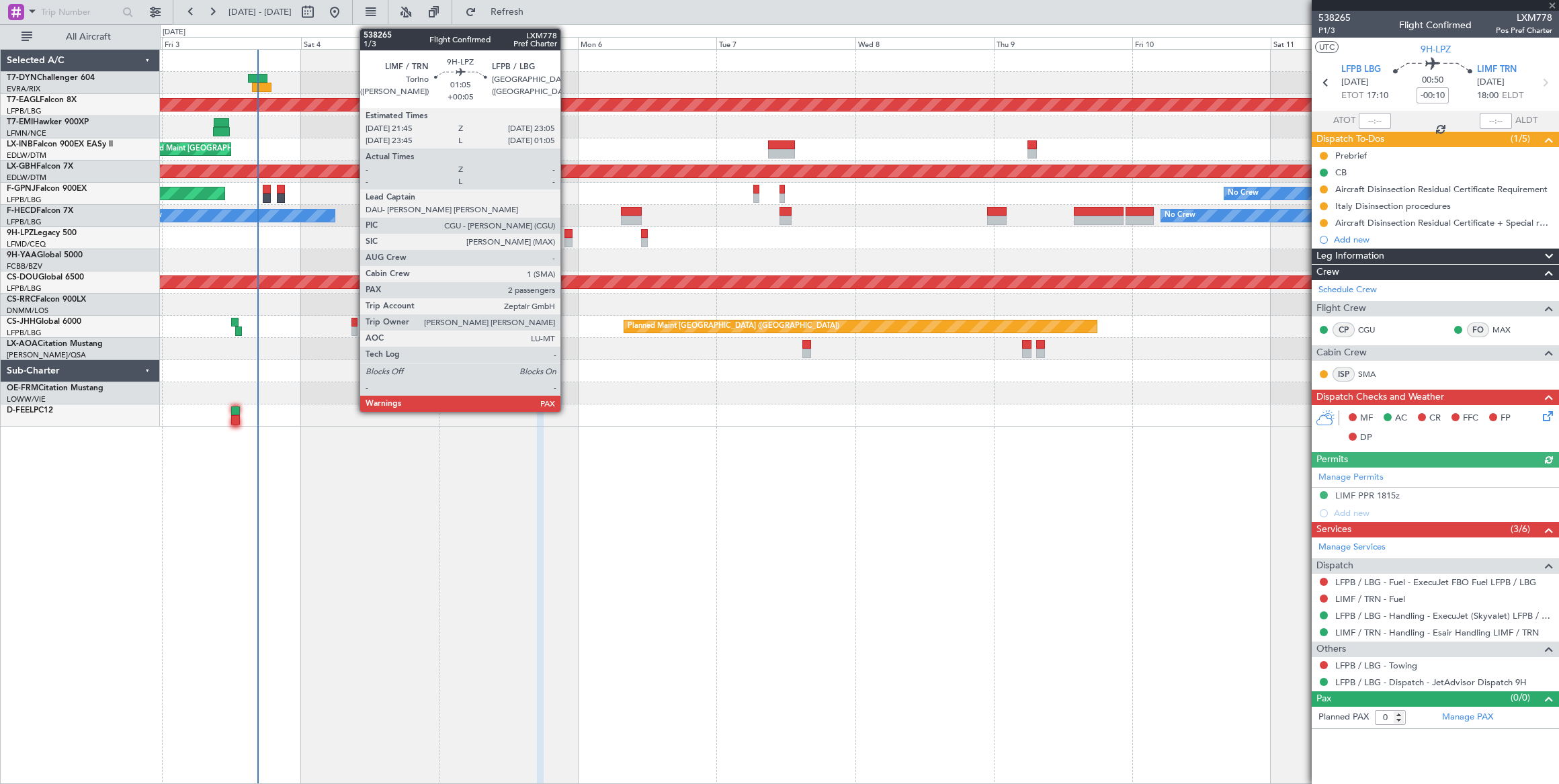
click at [567, 235] on div at bounding box center [569, 234] width 8 height 10
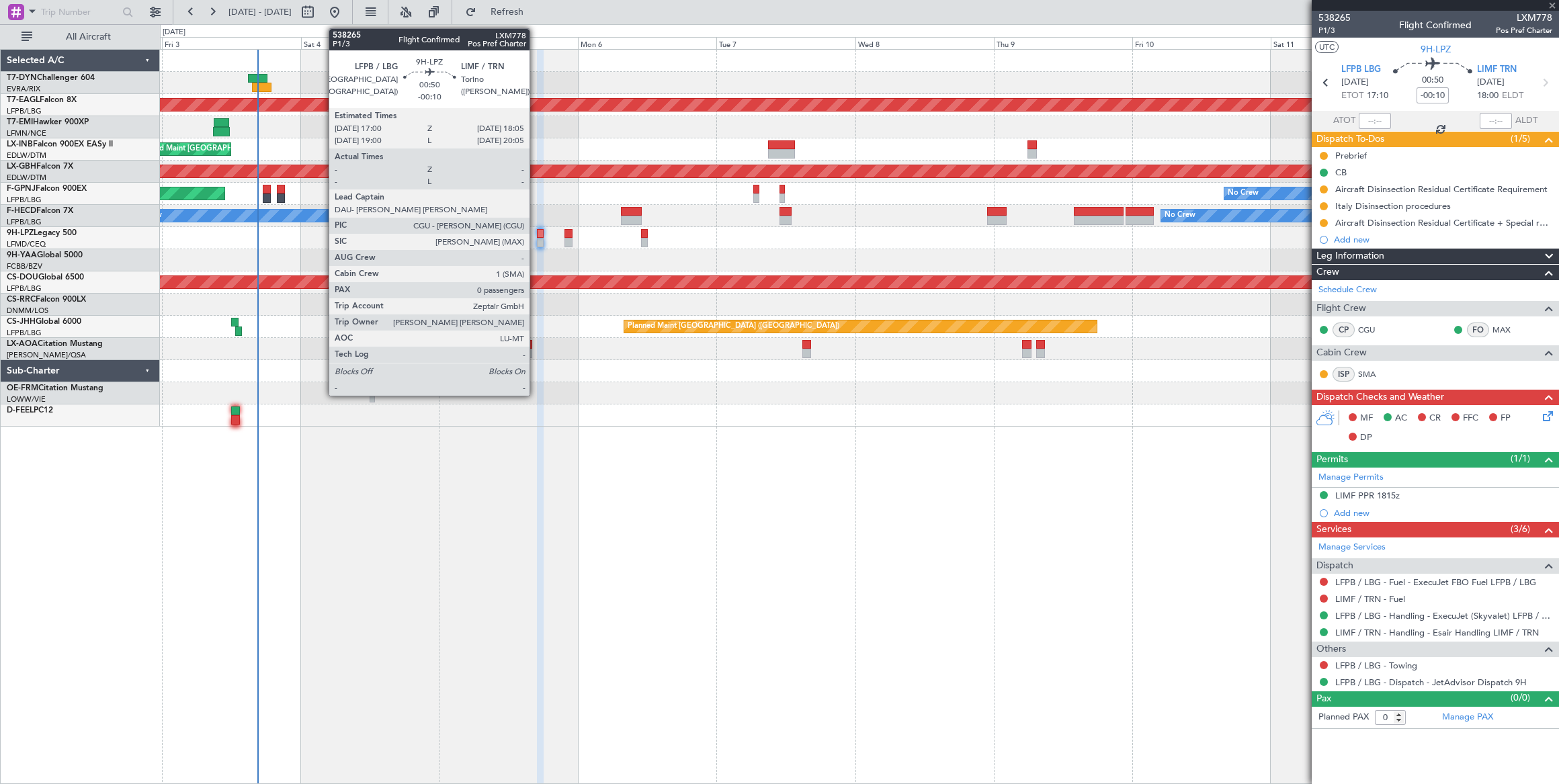
type input "+00:05"
type input "2"
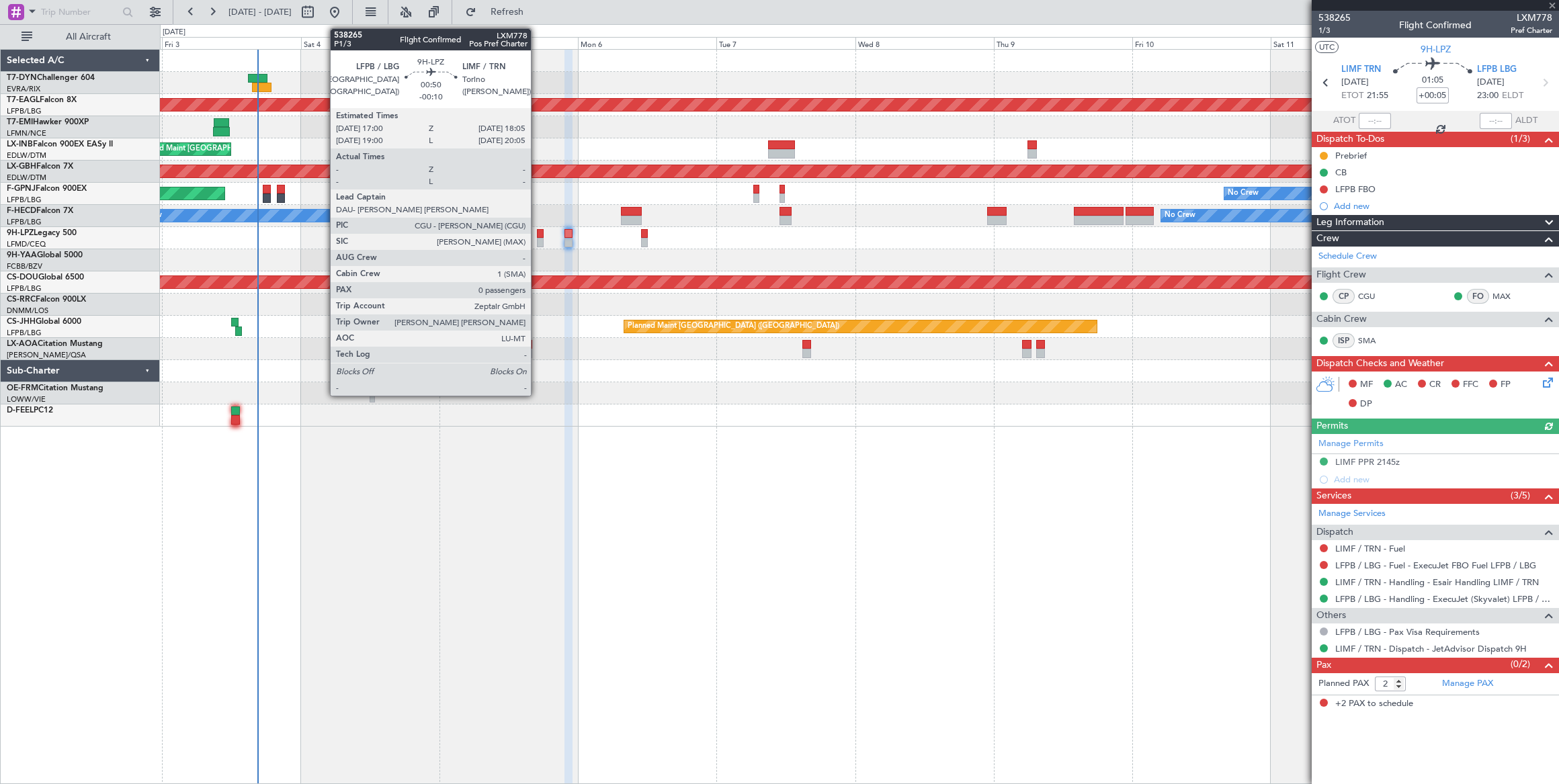
click at [538, 236] on div at bounding box center [540, 234] width 7 height 10
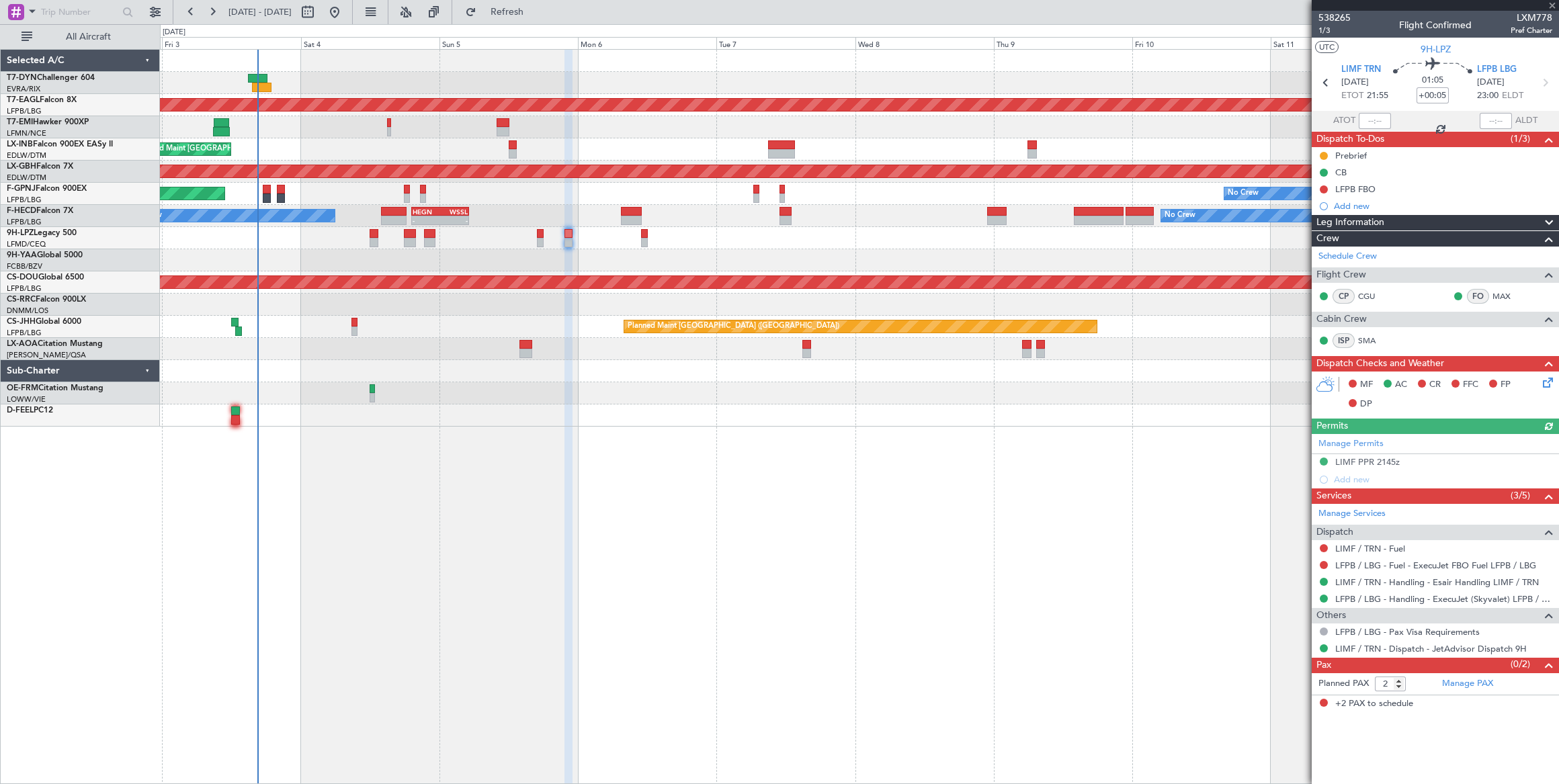
type input "-00:10"
type input "0"
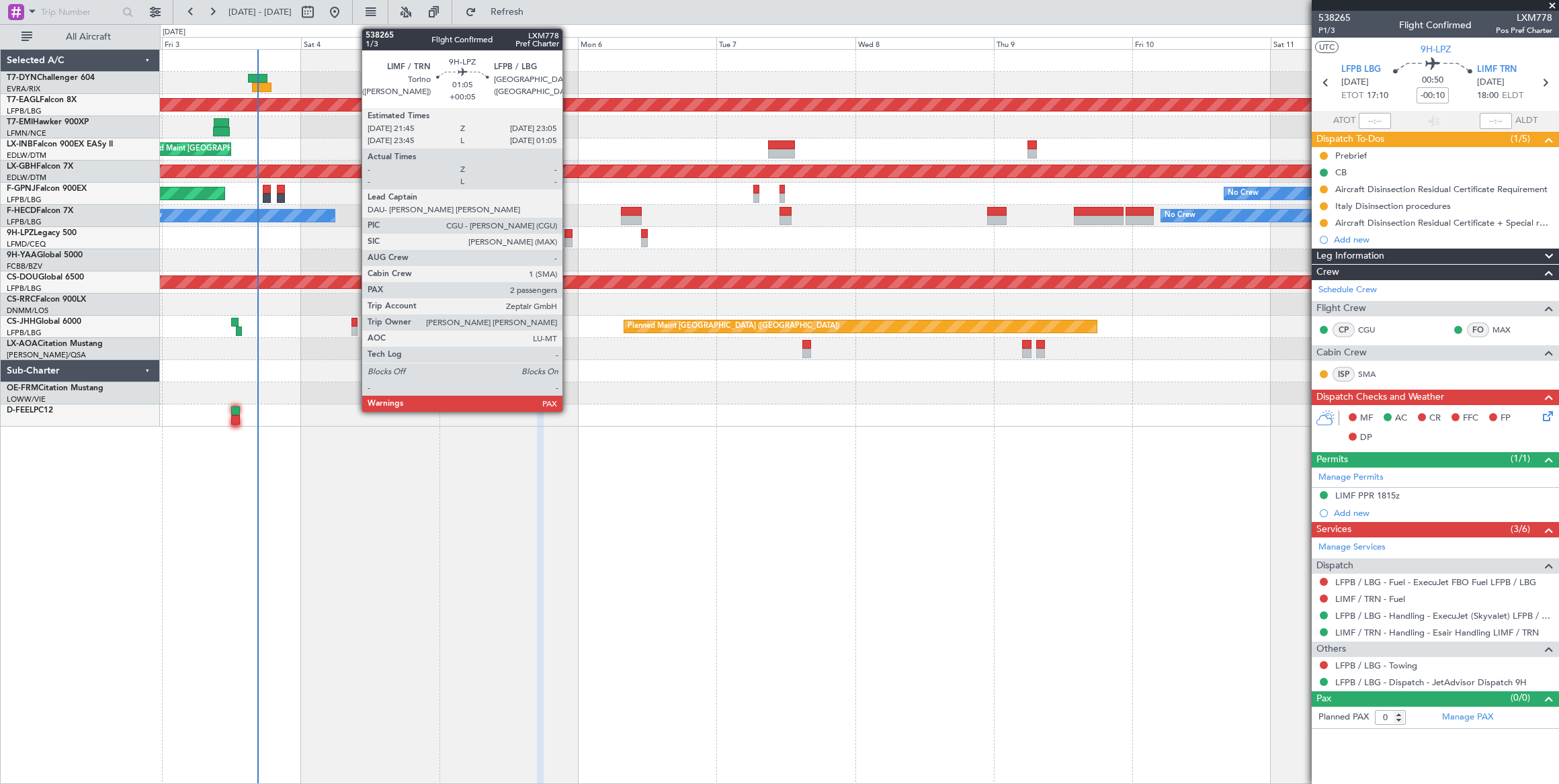
click at [569, 236] on div at bounding box center [569, 234] width 8 height 10
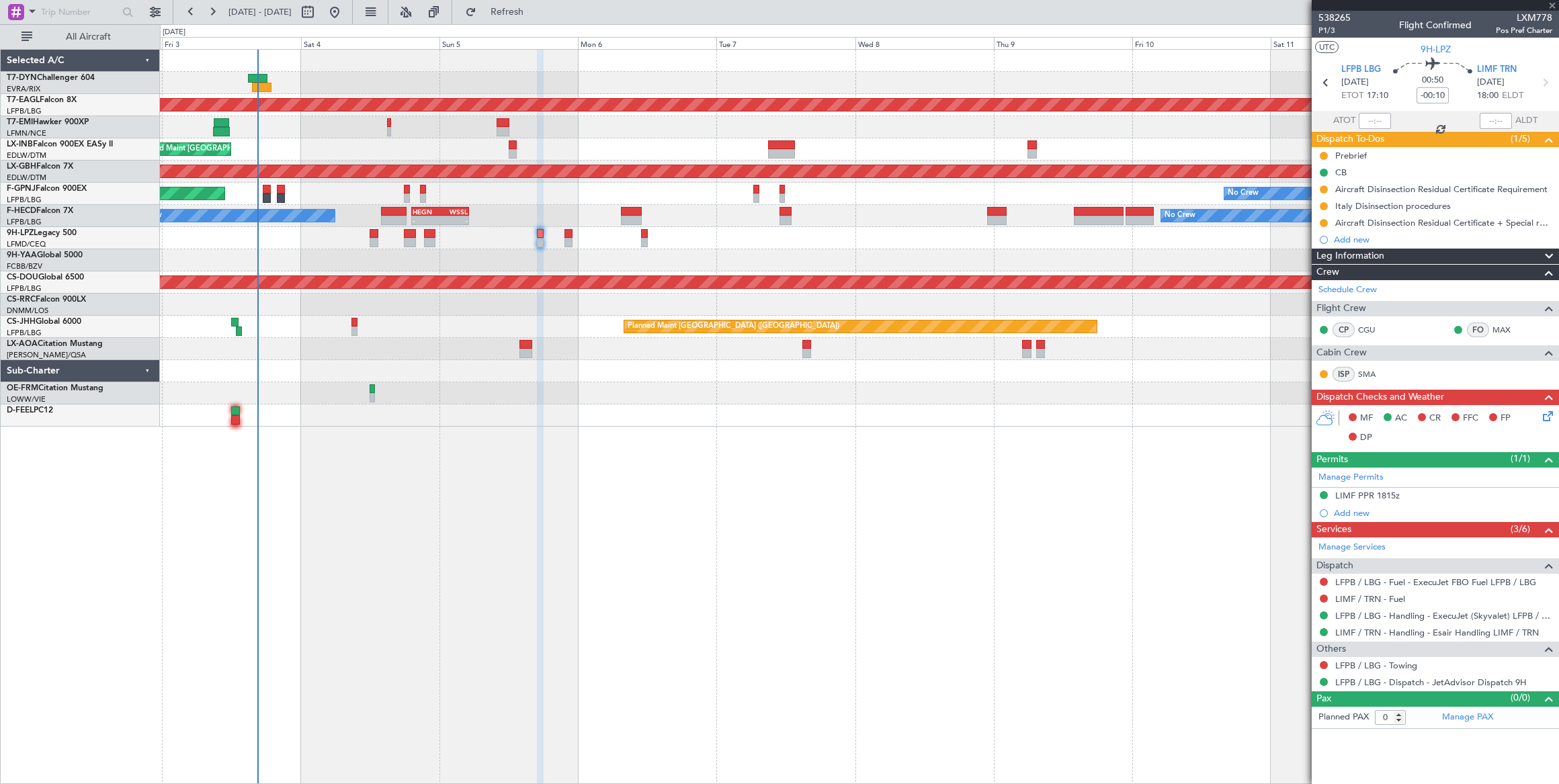
type input "+00:05"
type input "2"
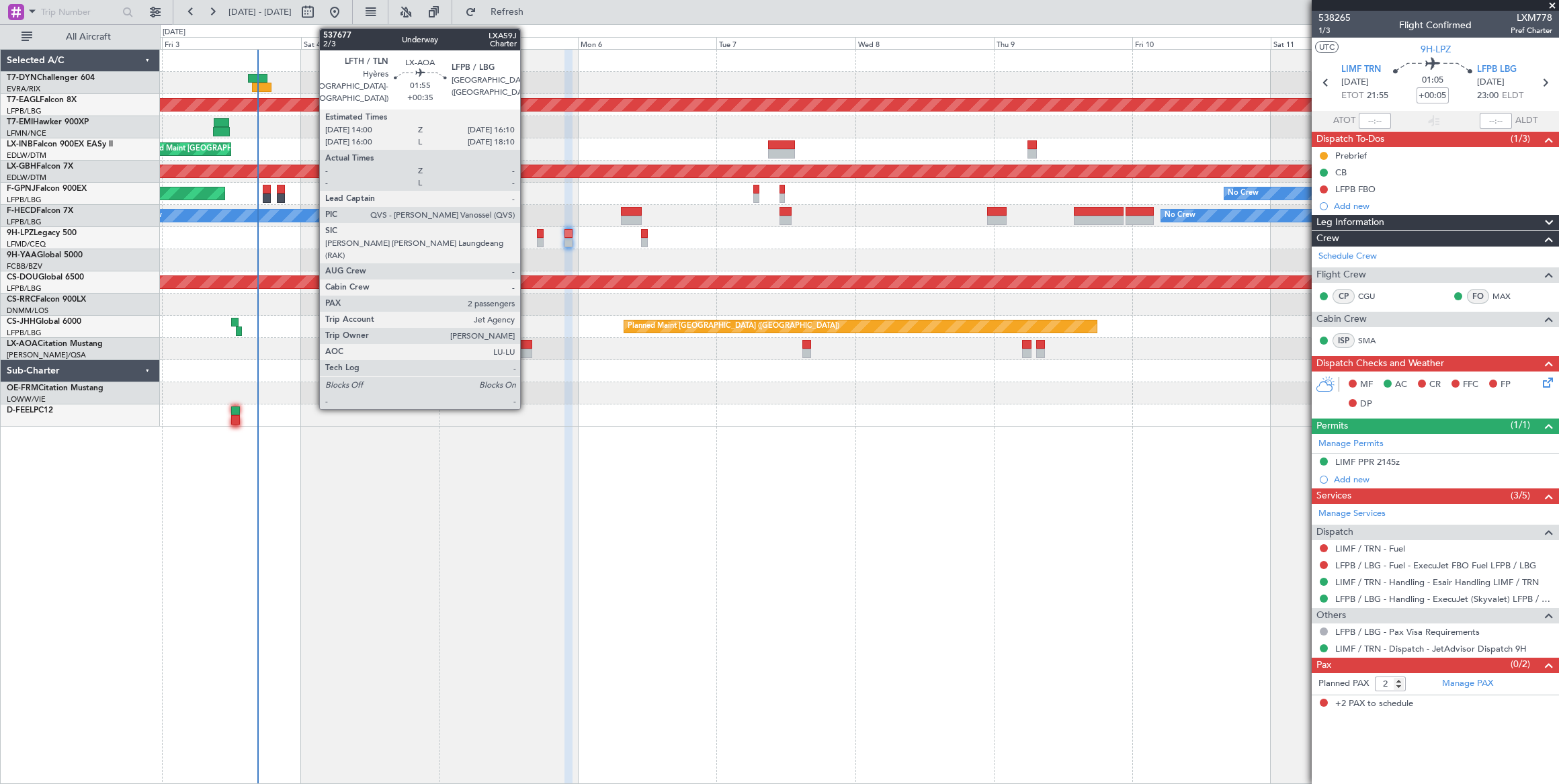
click at [527, 344] on div at bounding box center [526, 345] width 13 height 10
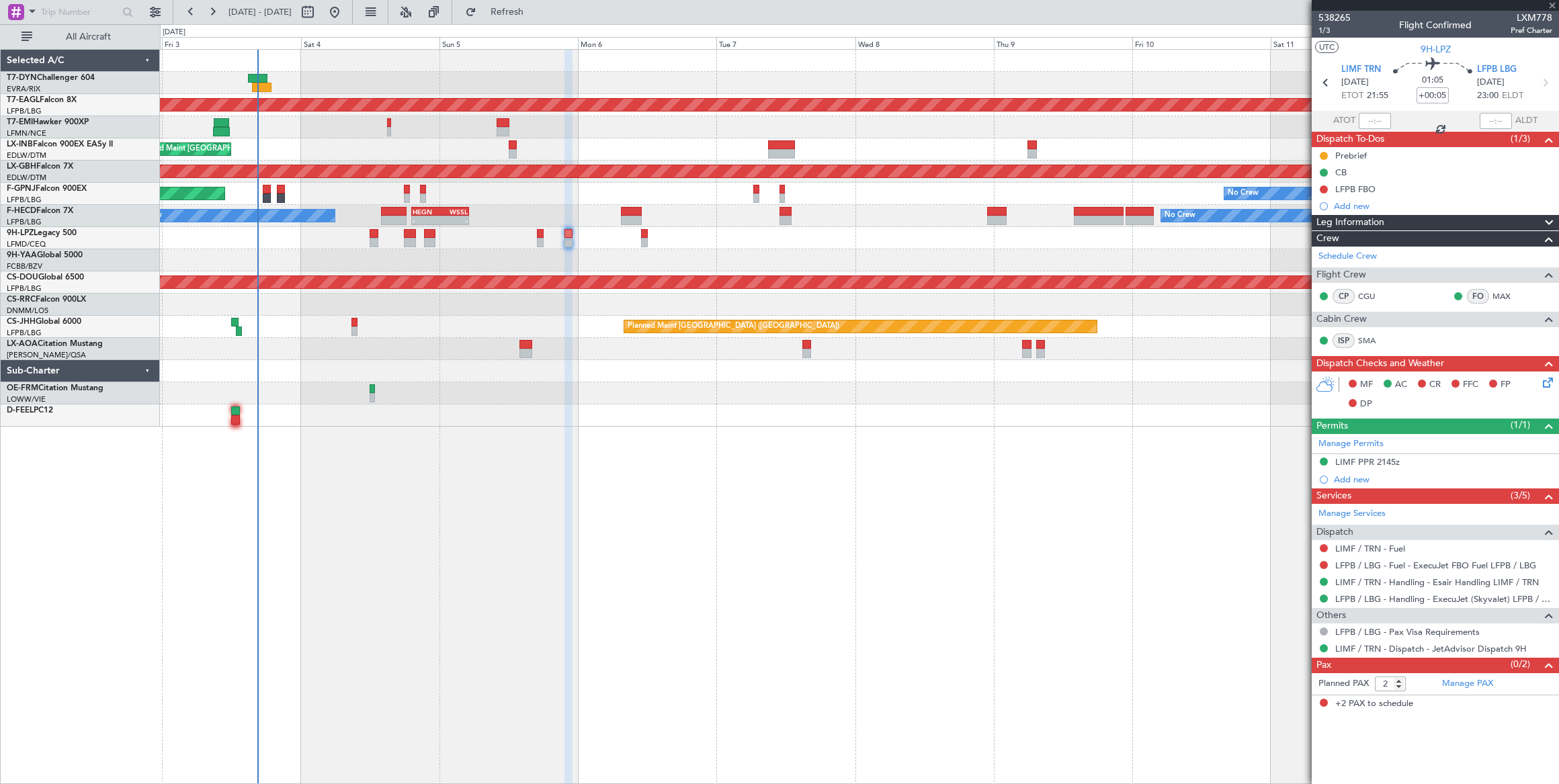
type input "+00:35"
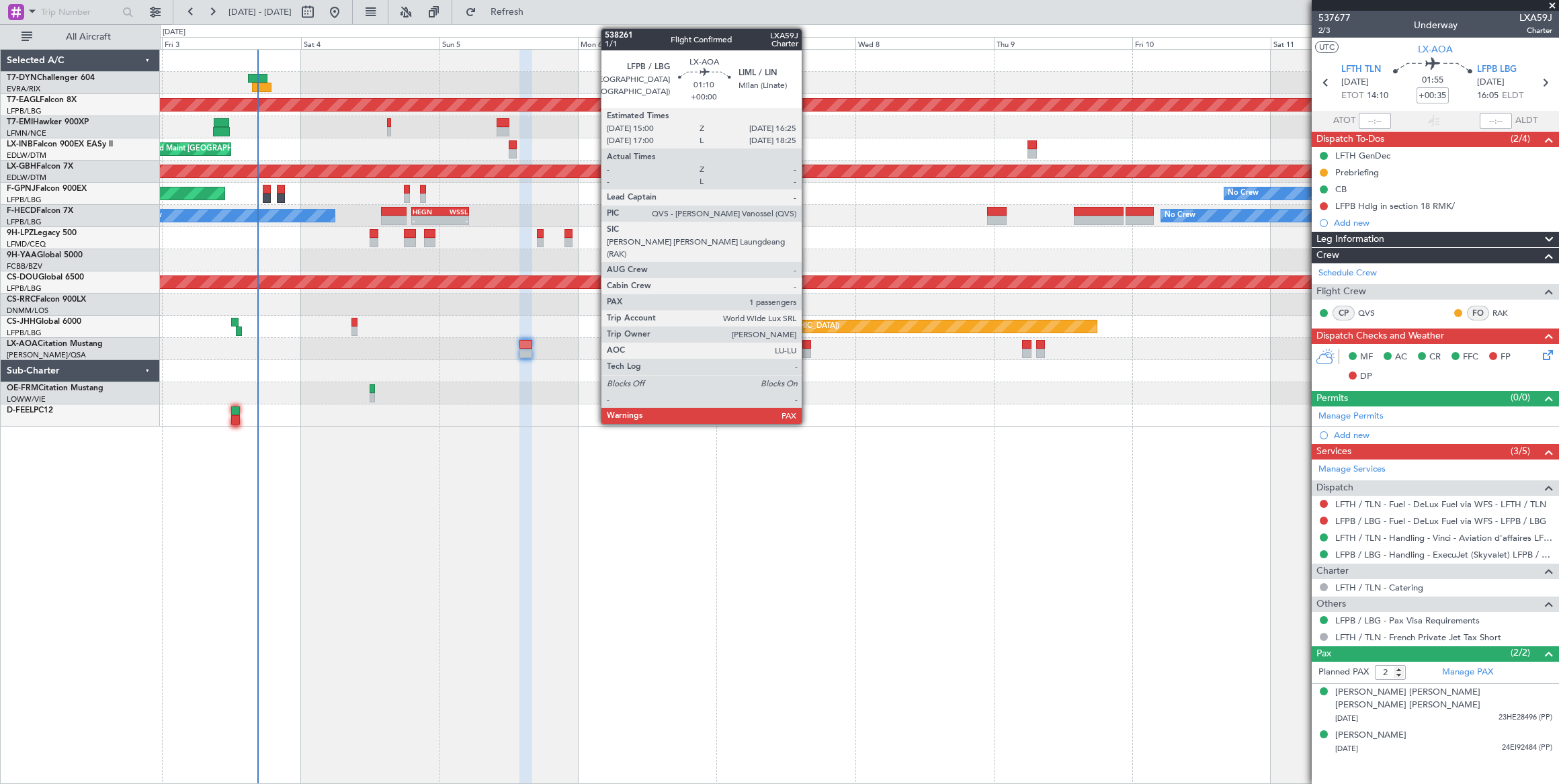
click at [808, 345] on div at bounding box center [807, 345] width 9 height 10
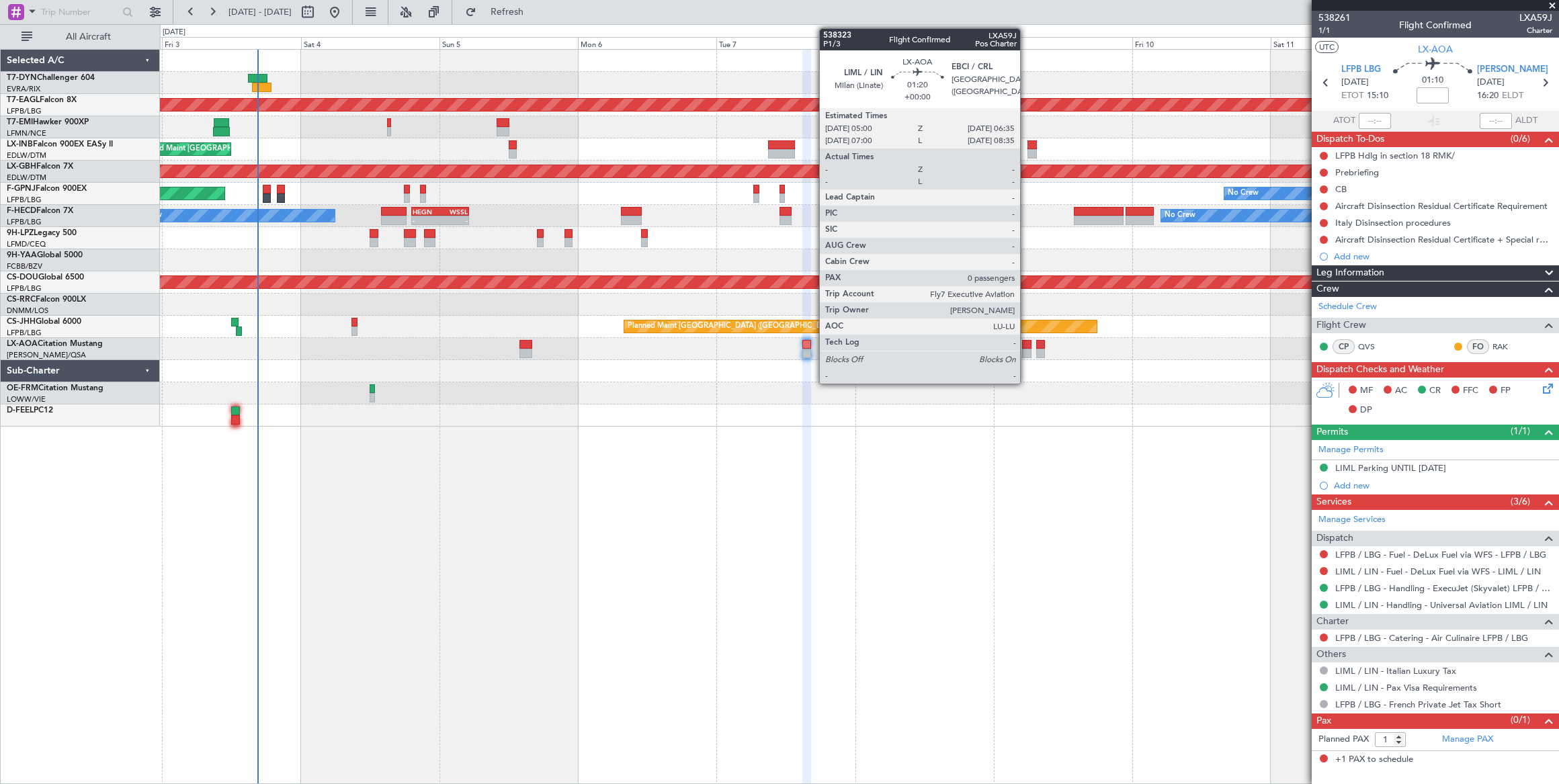
click at [1026, 343] on div at bounding box center [1027, 345] width 10 height 10
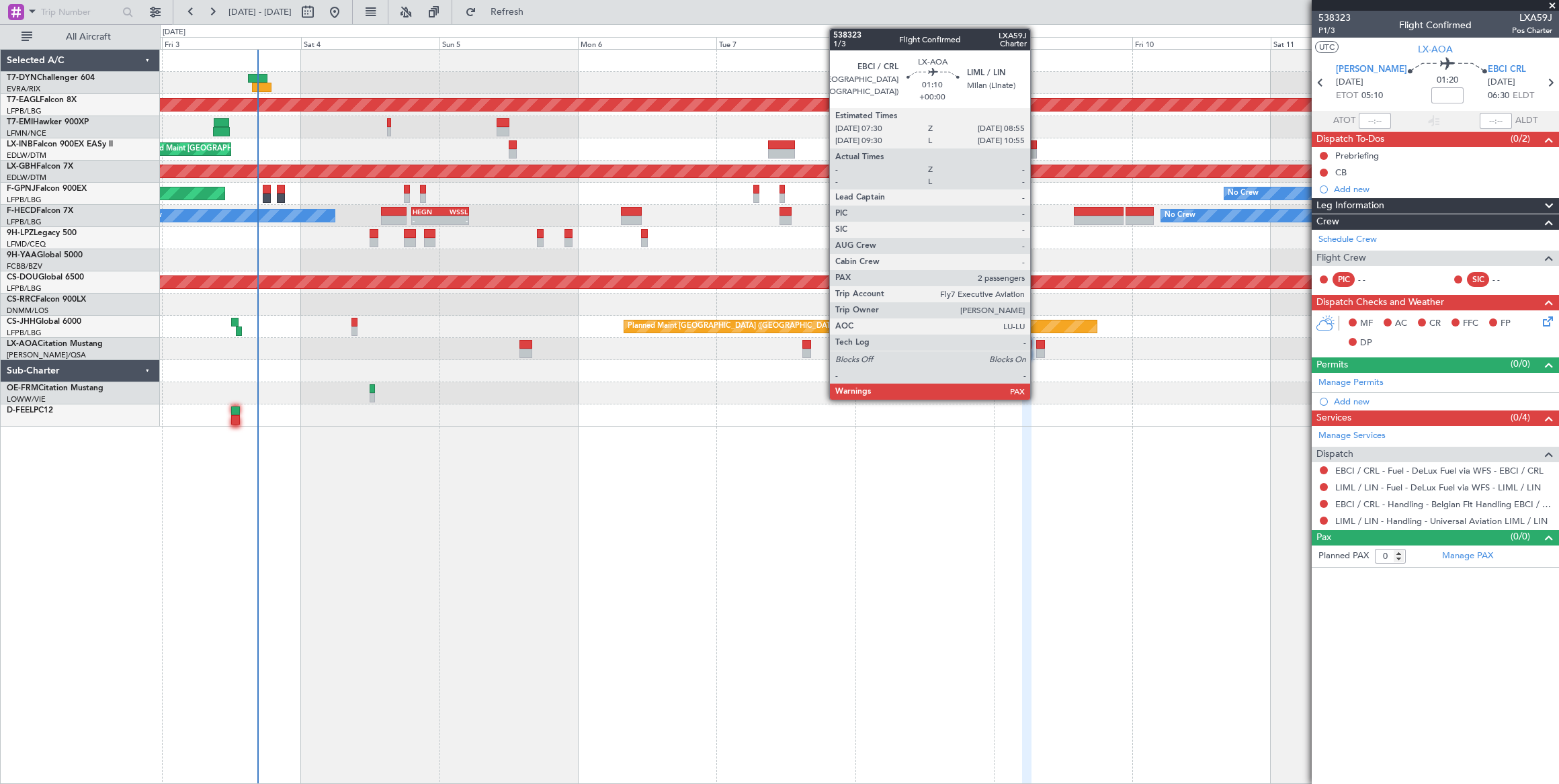
click at [1037, 348] on div at bounding box center [1040, 353] width 9 height 10
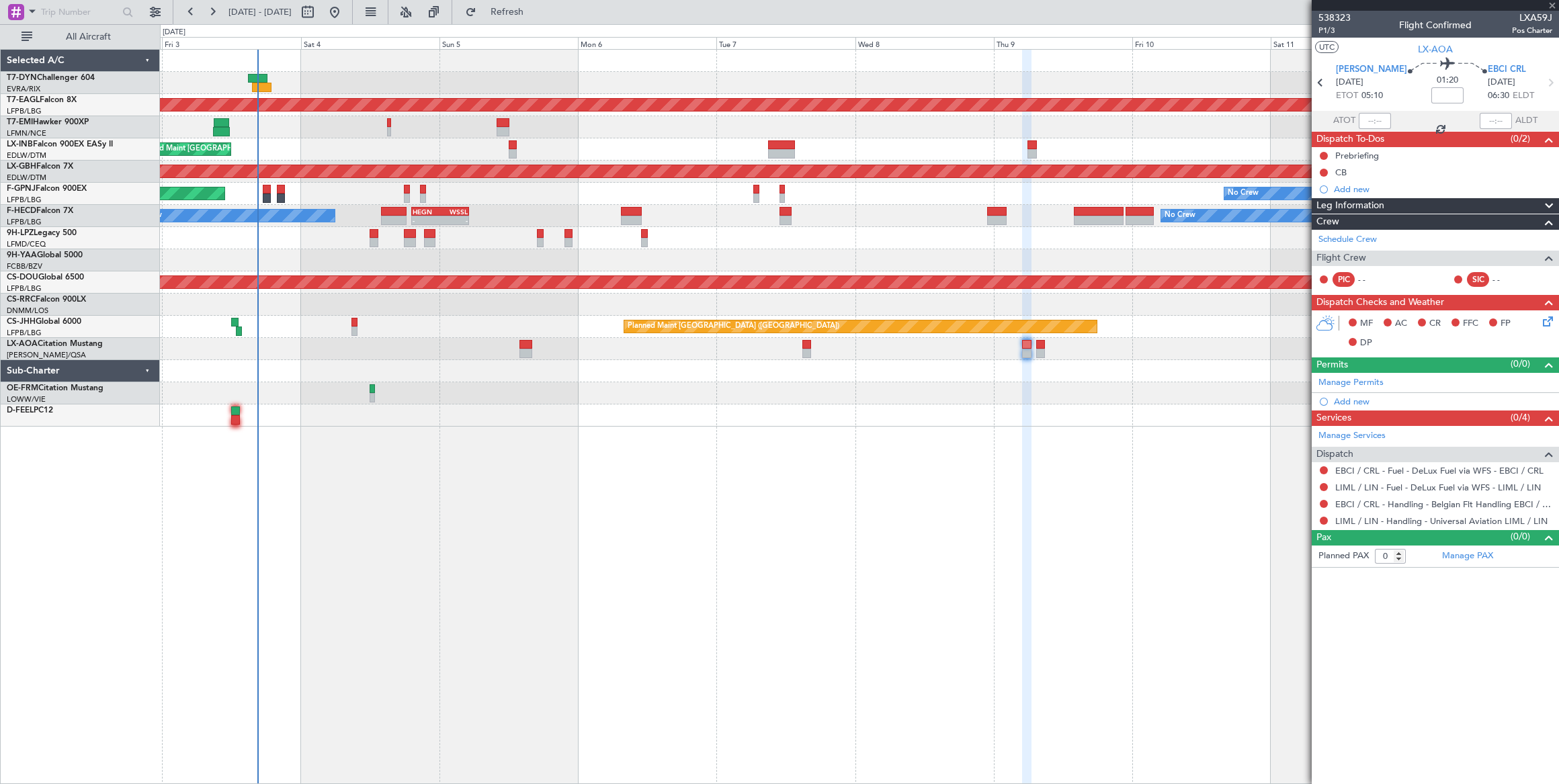
type input "2"
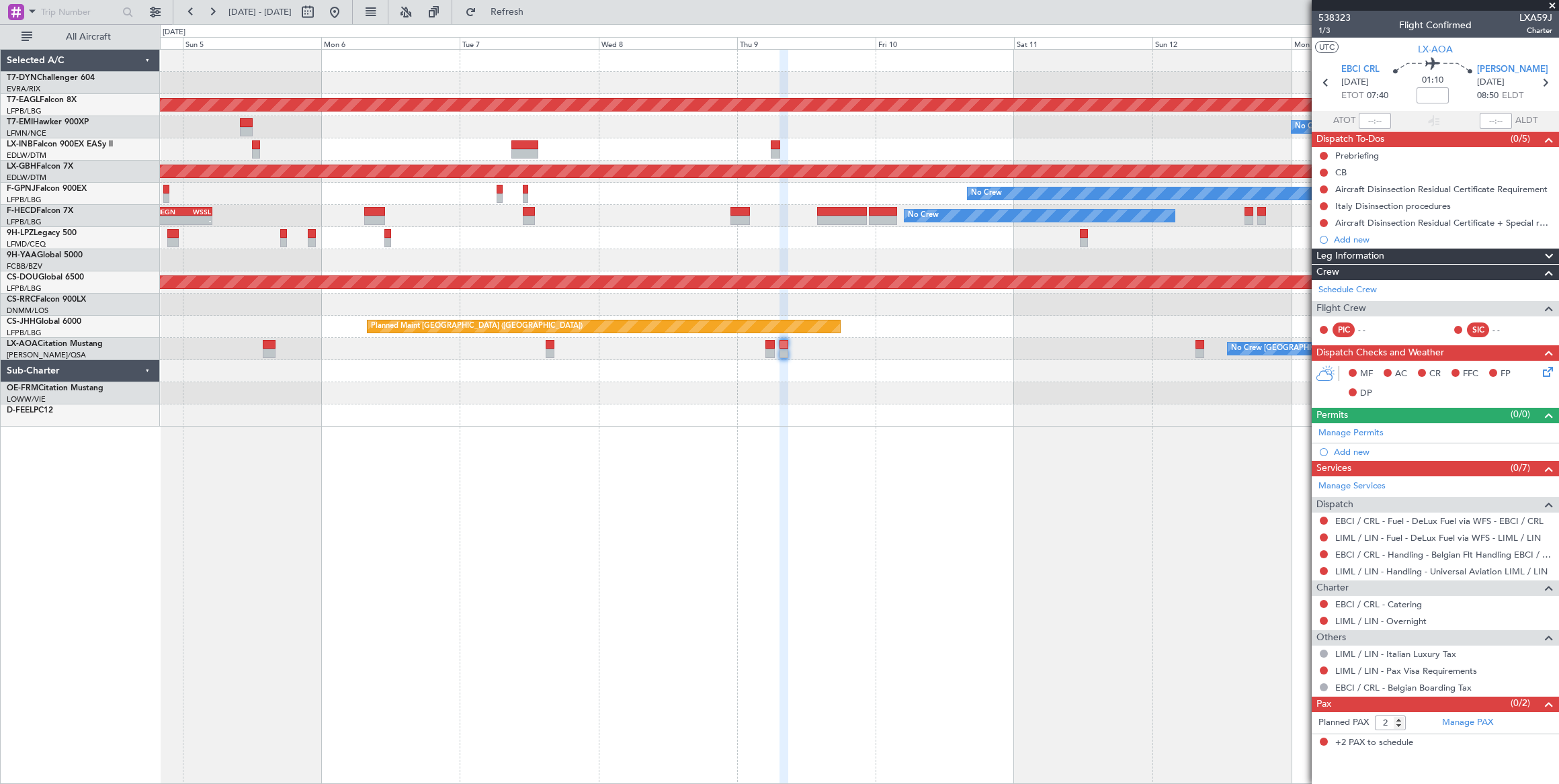
click at [890, 376] on div "Planned Maint Dubai (Al Maktoum Intl) No Crew Planned Maint [GEOGRAPHIC_DATA] P…" at bounding box center [859, 238] width 1399 height 377
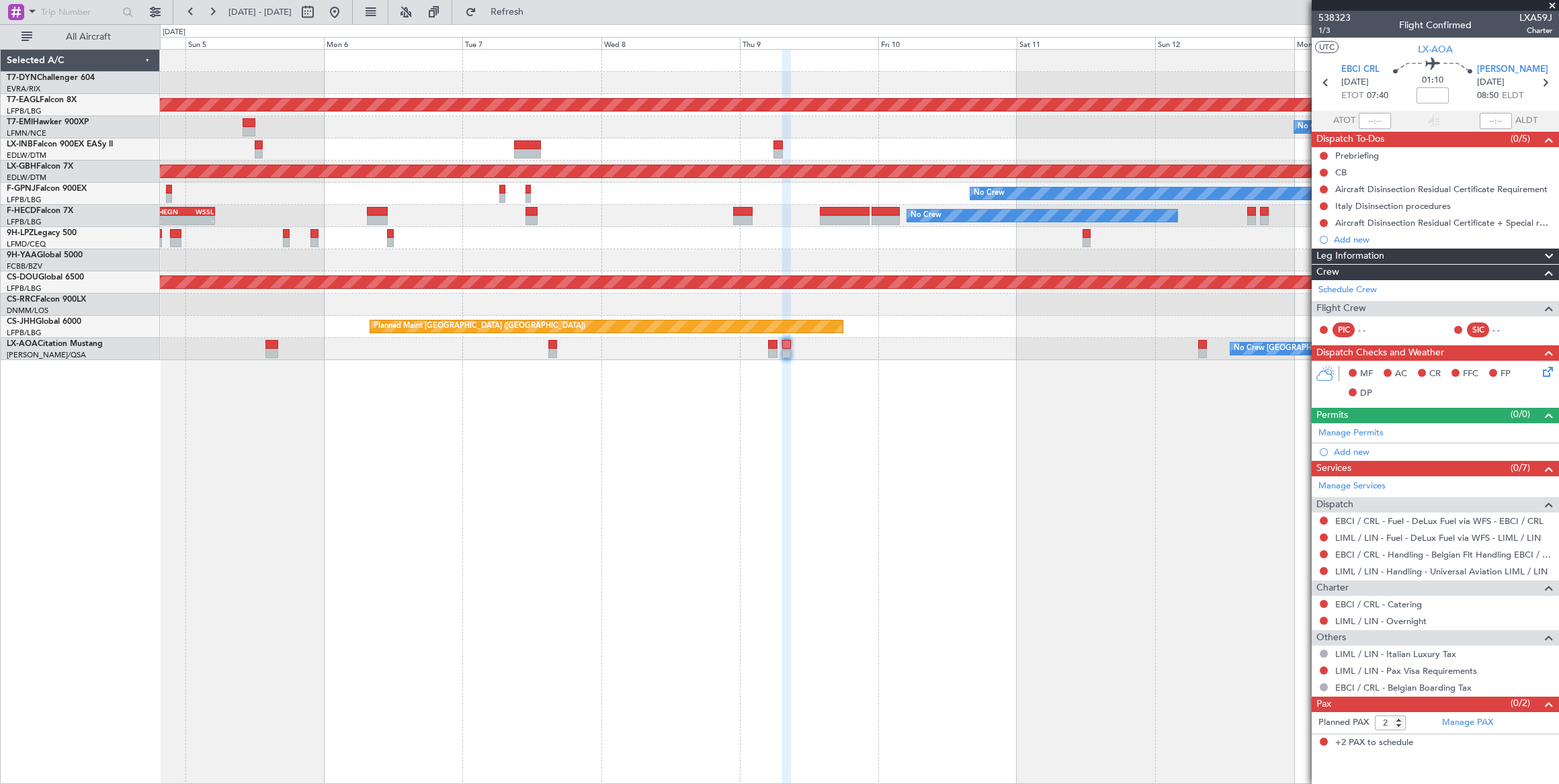
click at [1307, 424] on div "Planned Maint Dubai (Al Maktoum Intl) No Crew Planned Maint [GEOGRAPHIC_DATA] P…" at bounding box center [859, 417] width 1400 height 735
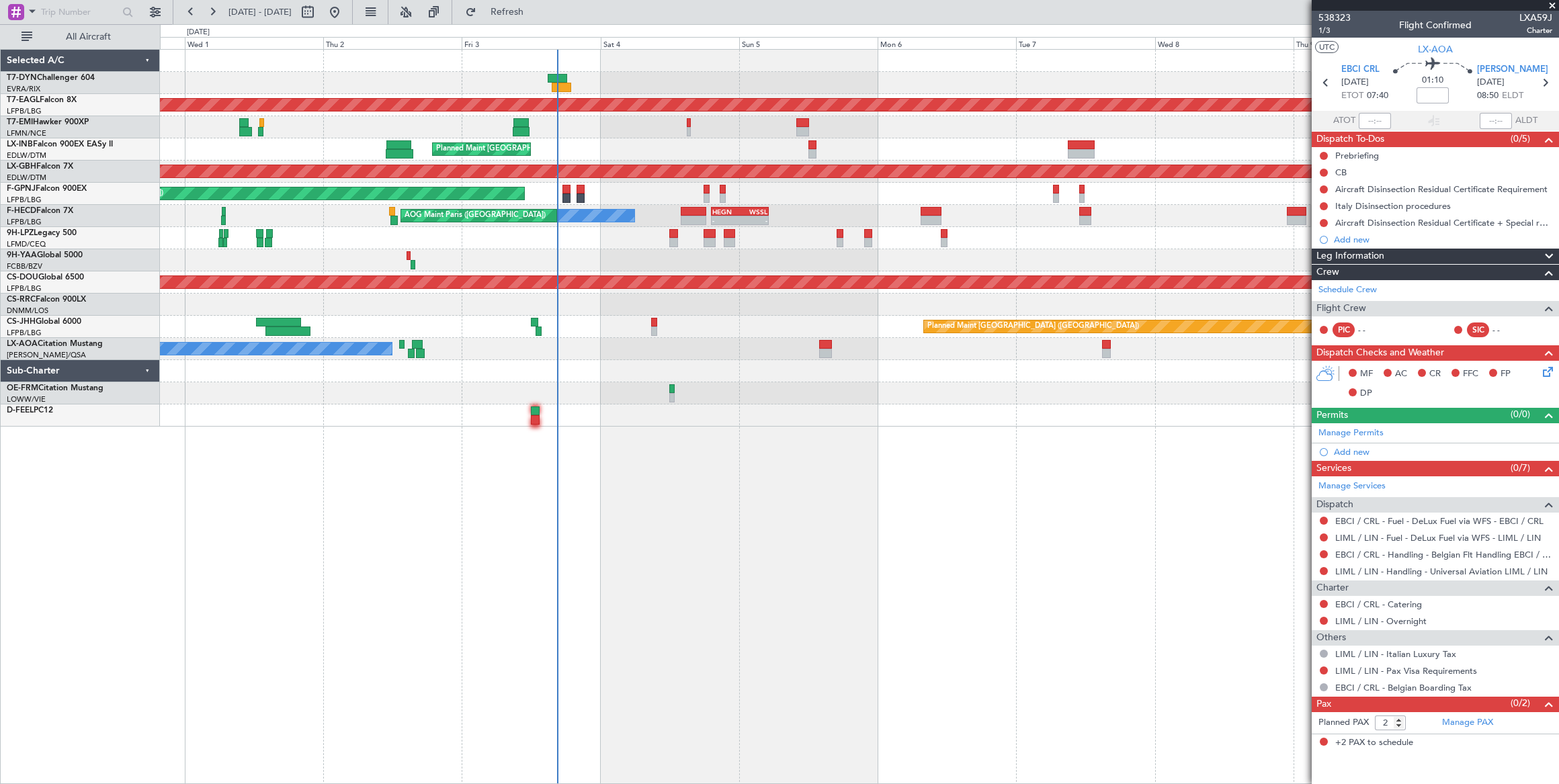
click at [752, 402] on div "Planned Maint Dubai (Al Maktoum Intl) No Crew Planned Maint [GEOGRAPHIC_DATA] P…" at bounding box center [859, 417] width 1400 height 735
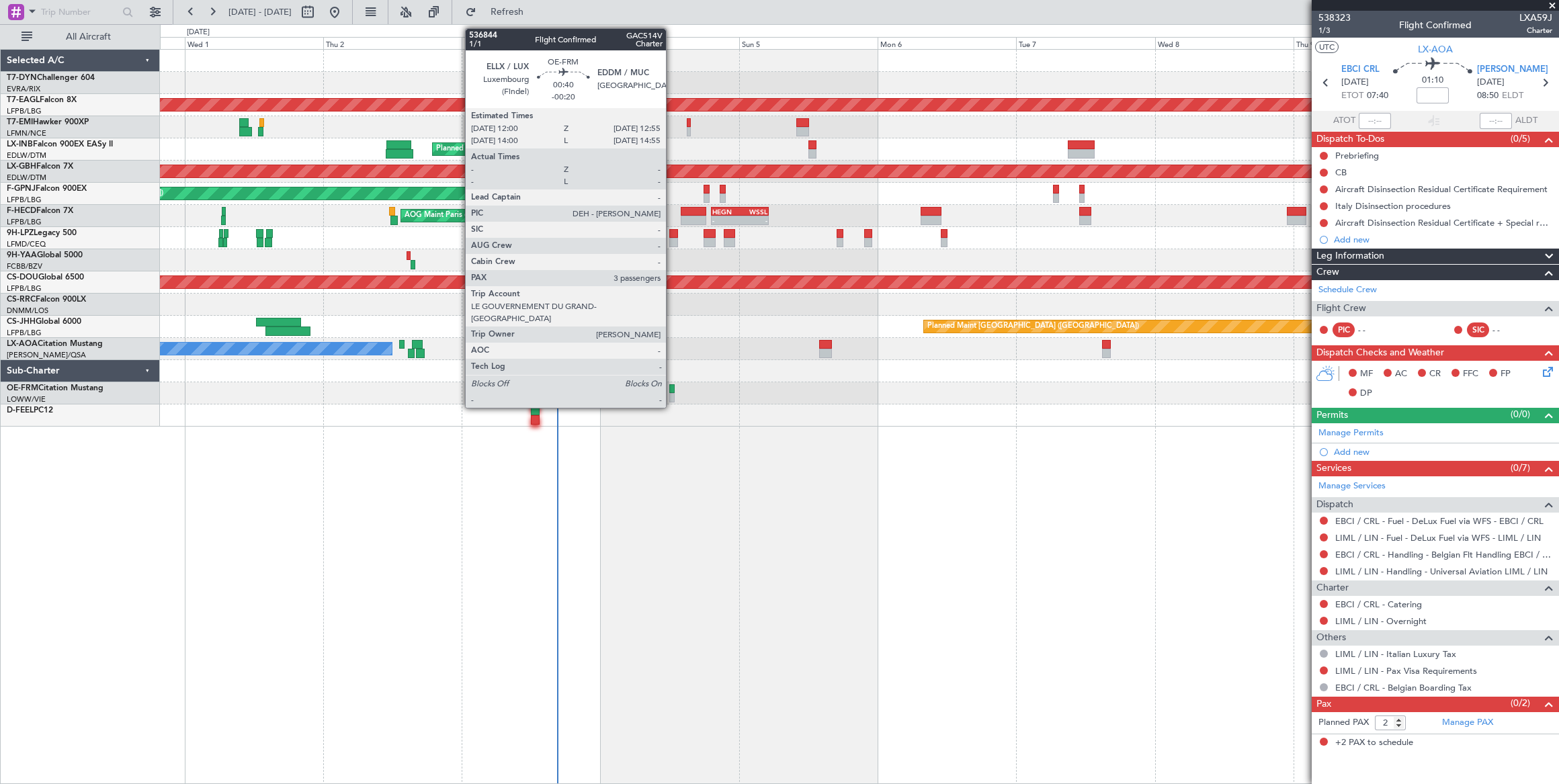
click at [672, 391] on div at bounding box center [672, 389] width 6 height 10
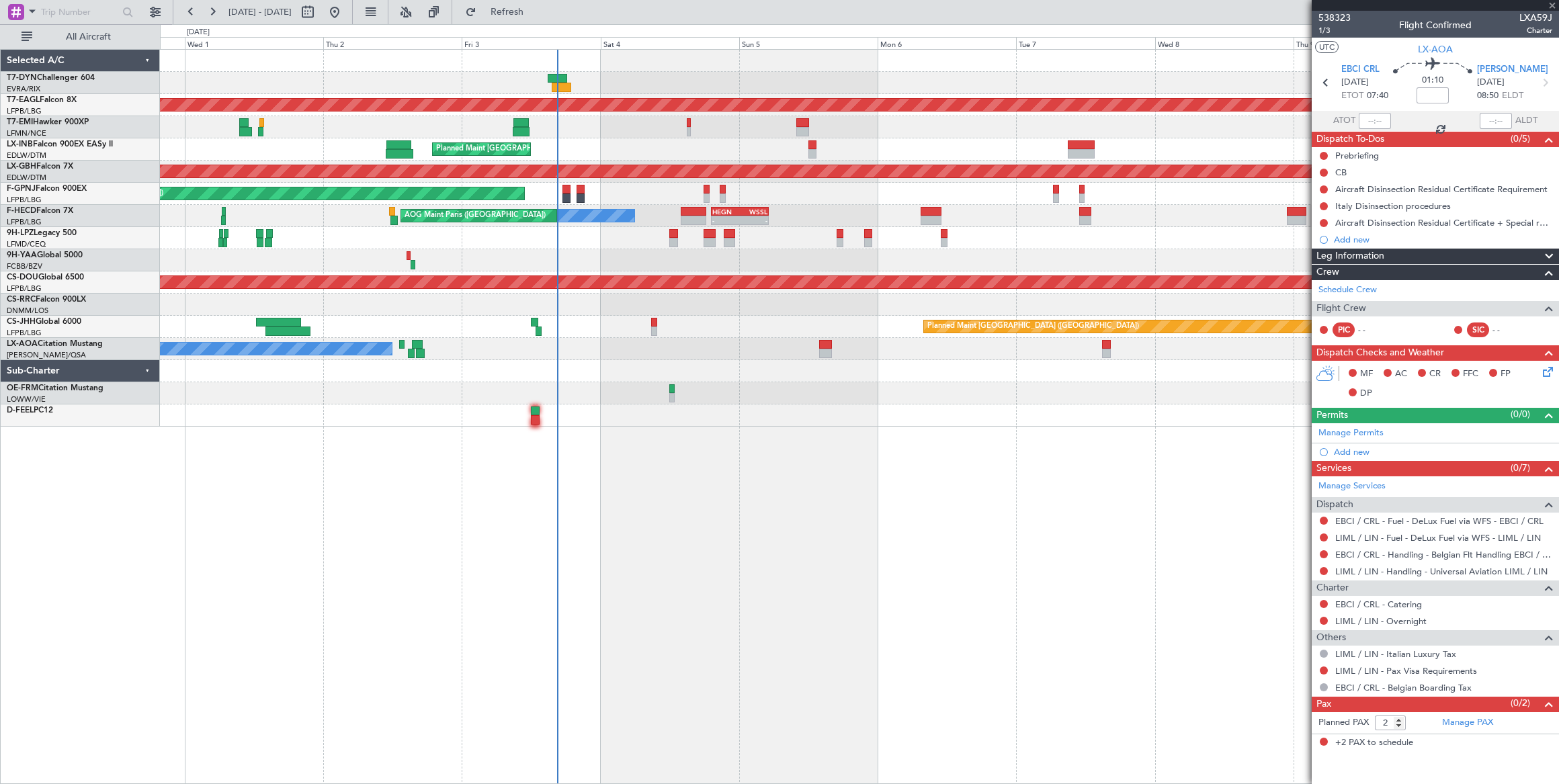
type input "-00:20"
type input "3"
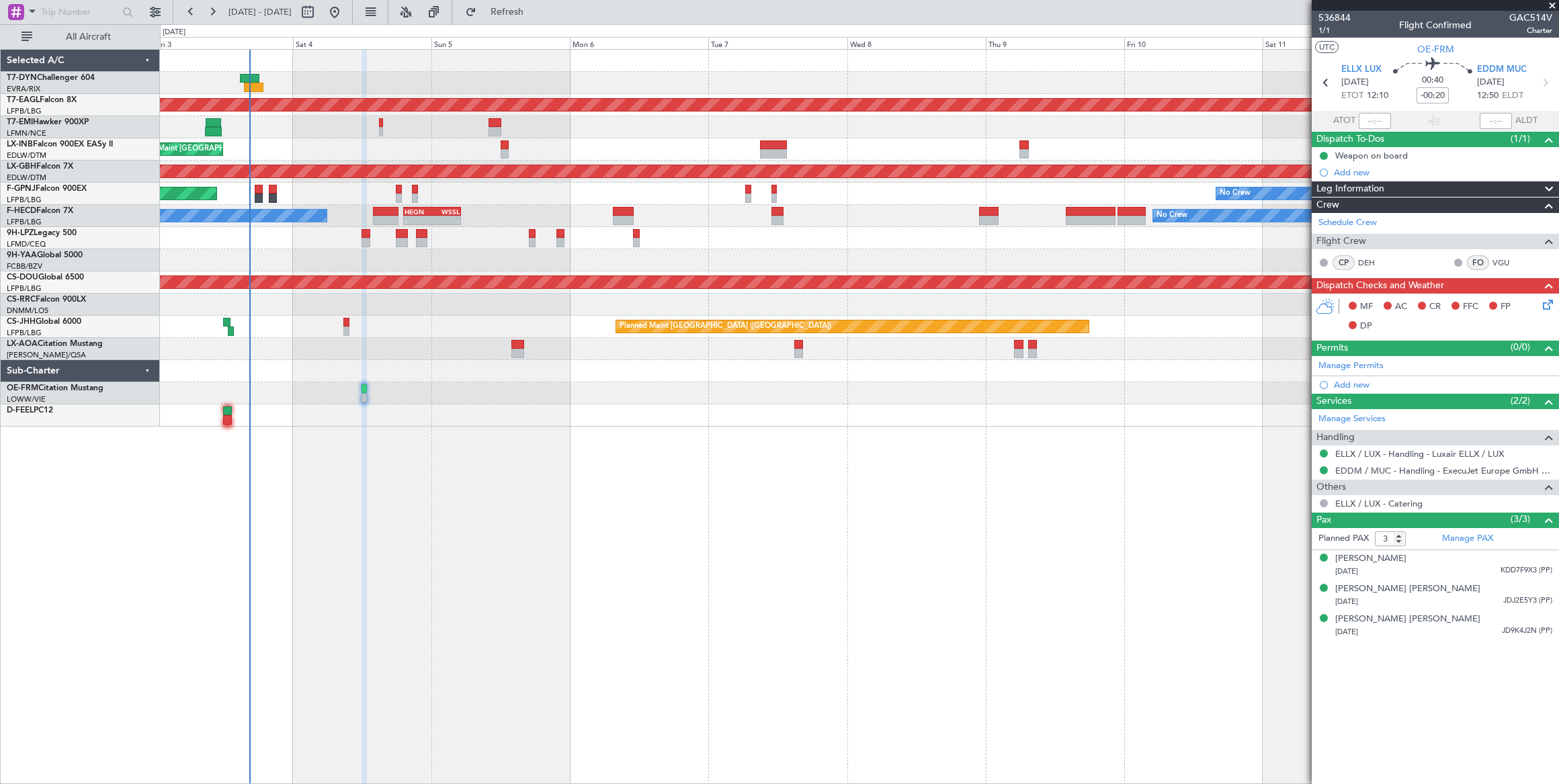
click at [473, 319] on div "Planned Maint Dubai (Al Maktoum Intl) No Crew Planned Maint [GEOGRAPHIC_DATA] P…" at bounding box center [859, 238] width 1399 height 377
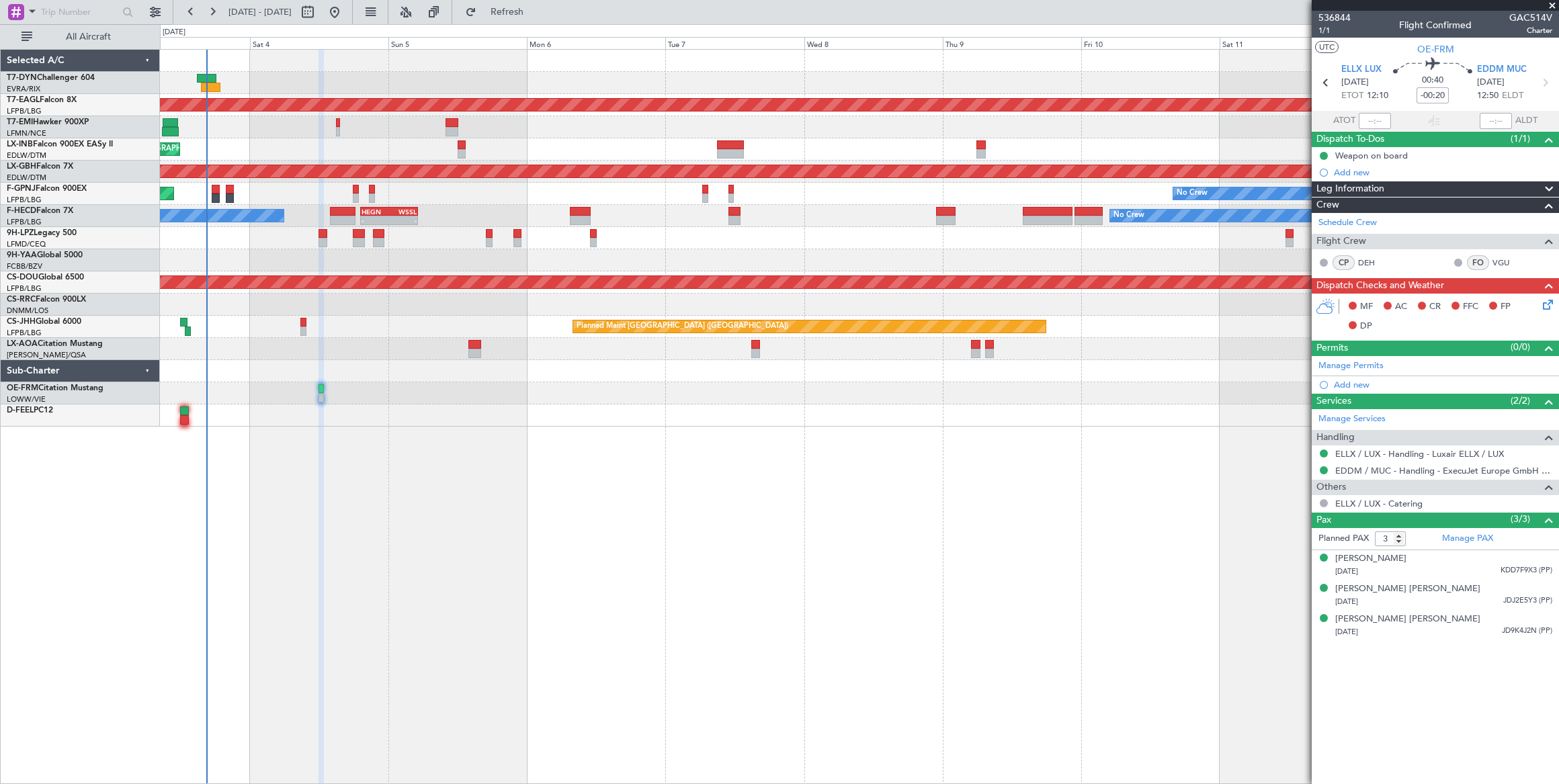
click at [219, 353] on div "Planned Maint Dubai (Al Maktoum Intl) No Crew Planned Maint [GEOGRAPHIC_DATA] P…" at bounding box center [859, 238] width 1399 height 377
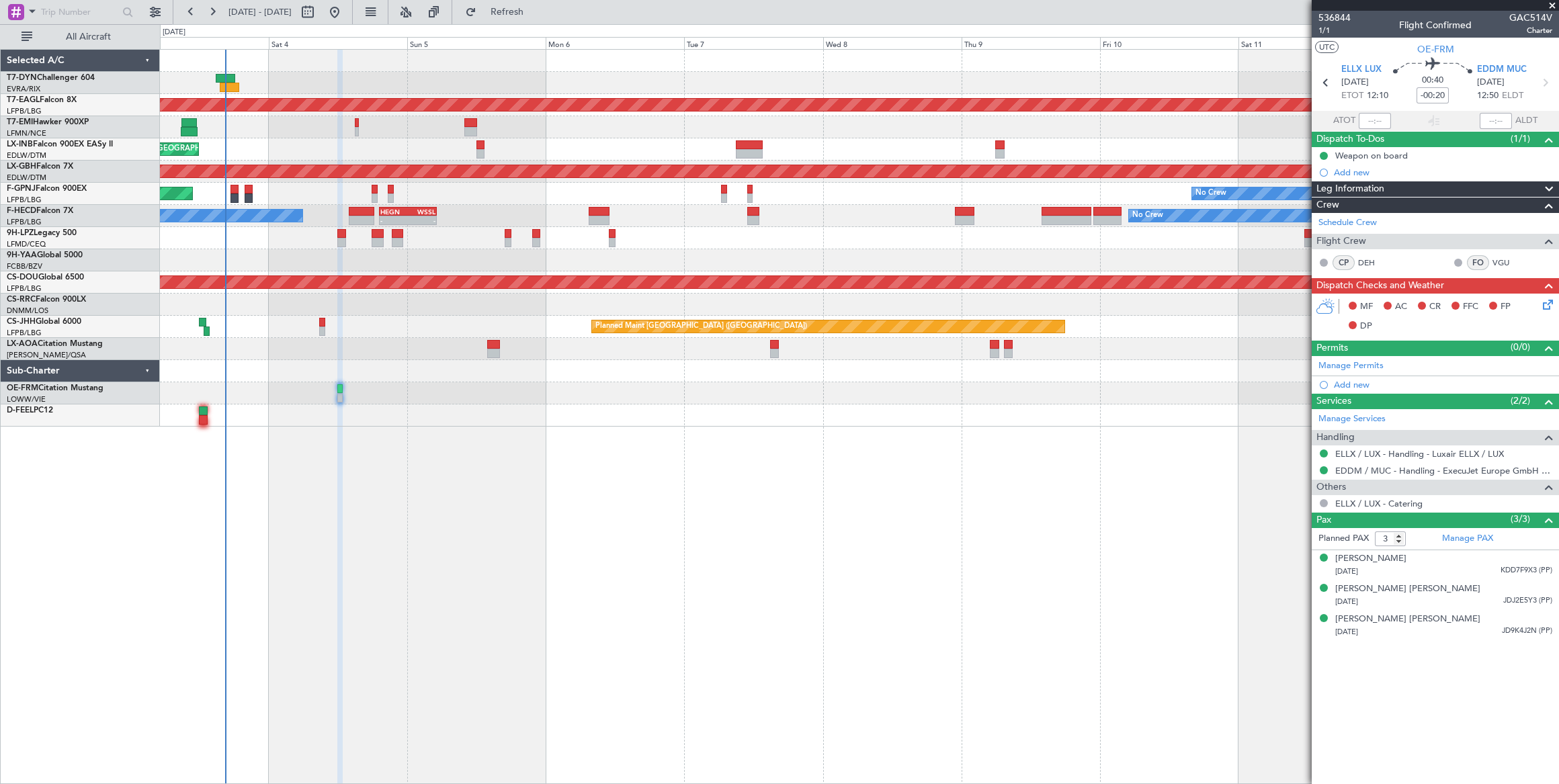
click at [248, 437] on div "Planned Maint Dubai (Al Maktoum Intl) No Crew Planned Maint [GEOGRAPHIC_DATA] P…" at bounding box center [859, 417] width 1400 height 735
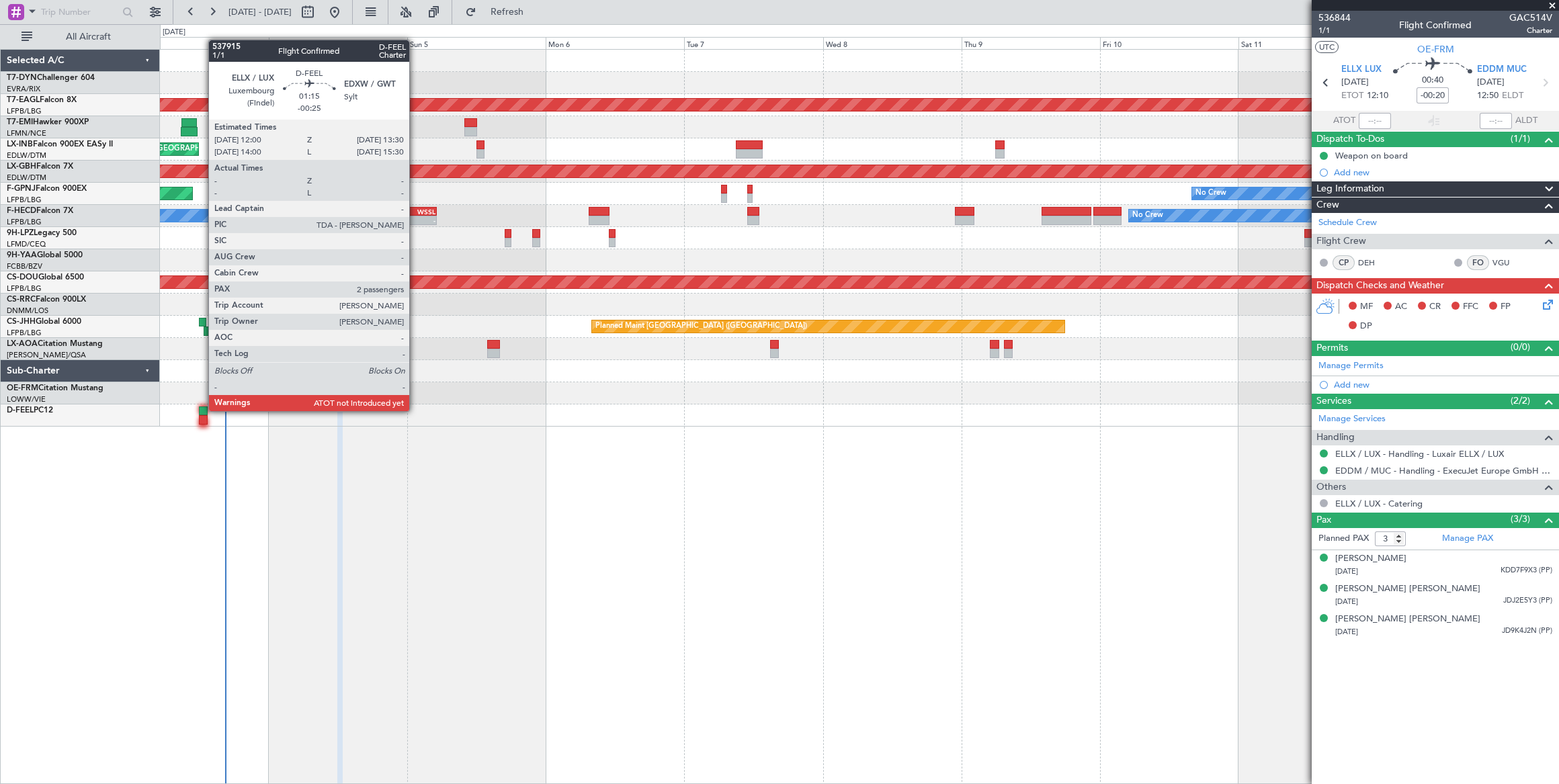
click at [202, 409] on div at bounding box center [203, 411] width 9 height 10
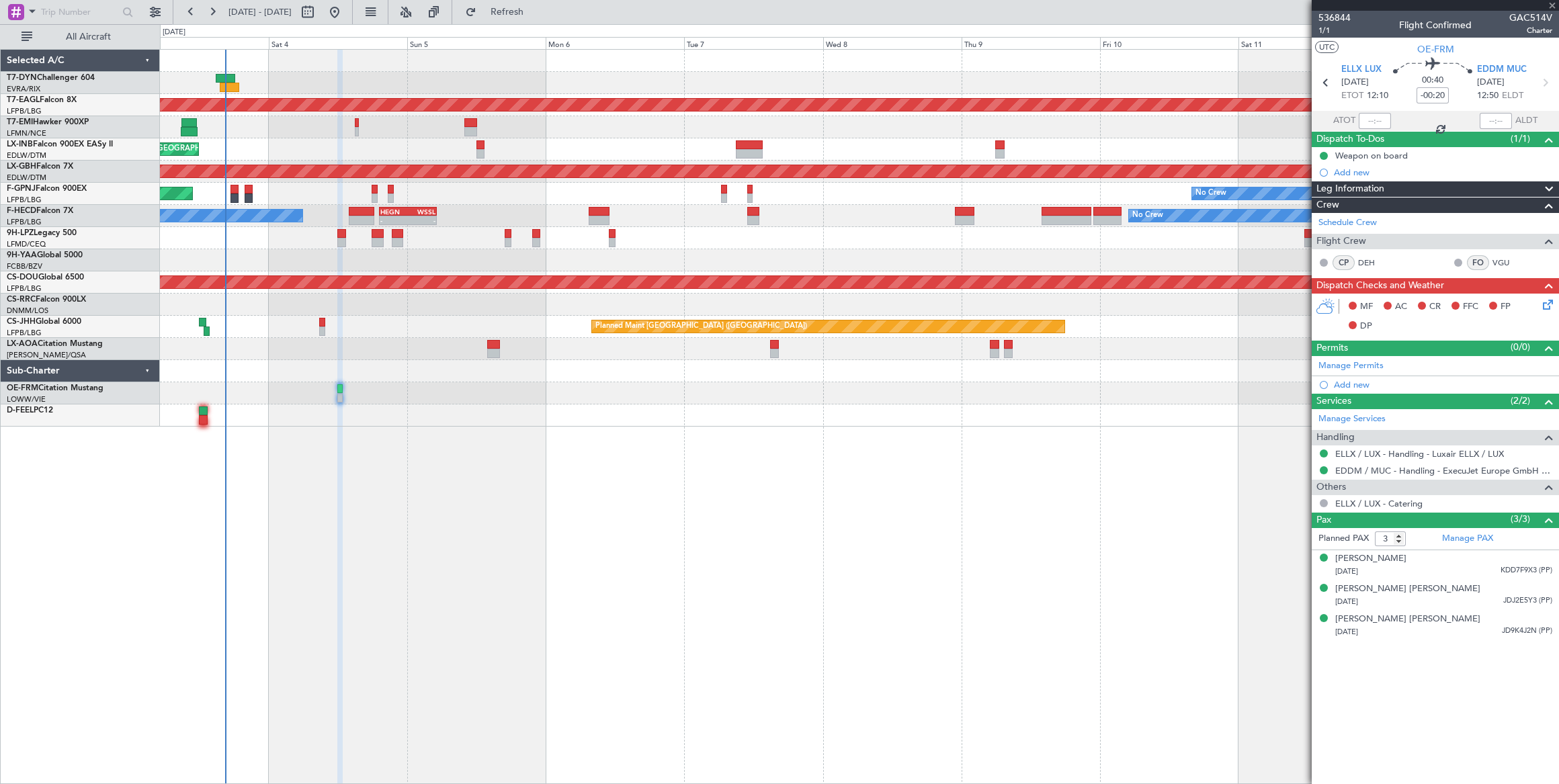
type input "-00:25"
type input "2"
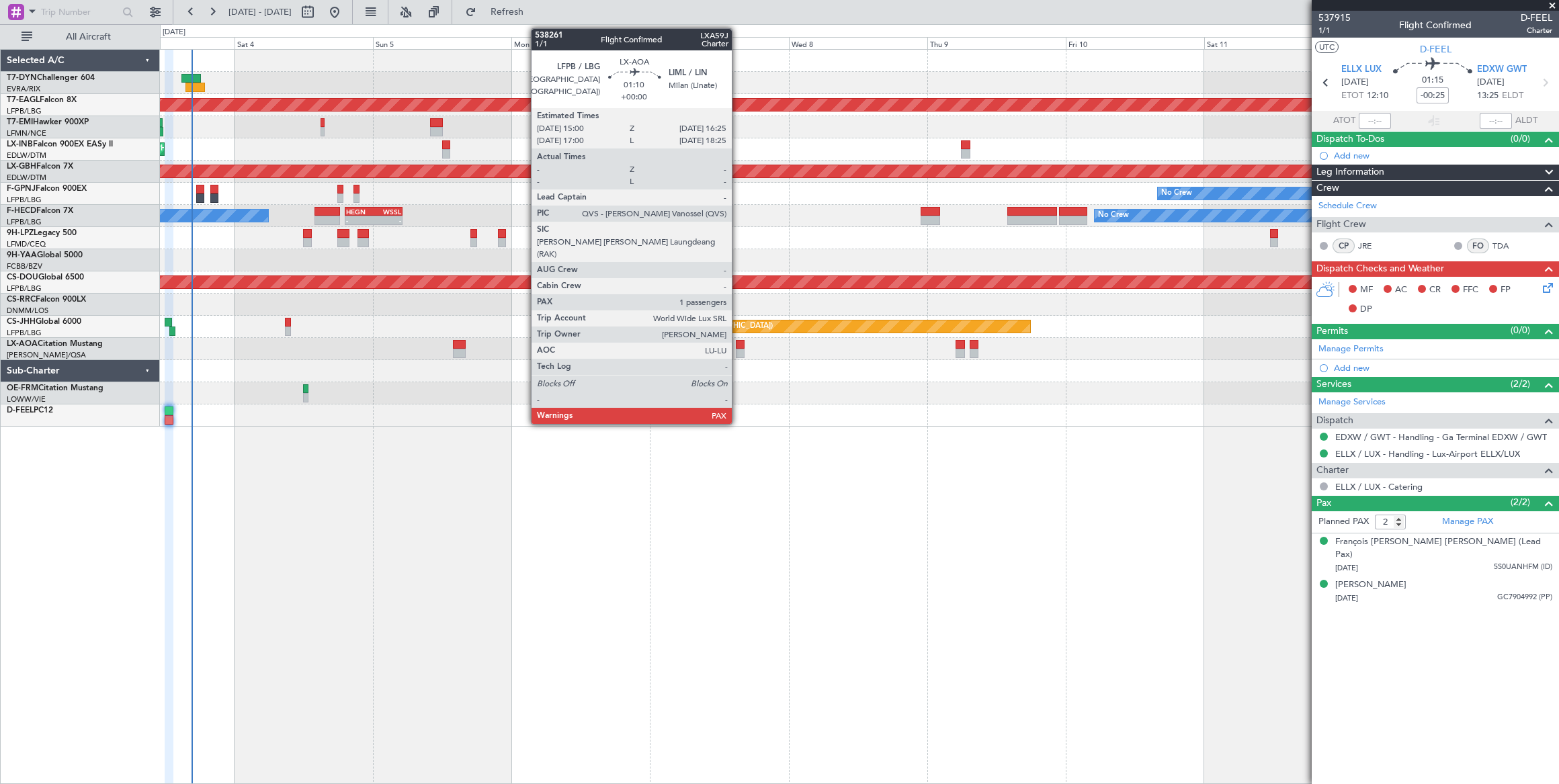
click at [741, 347] on div at bounding box center [740, 345] width 9 height 10
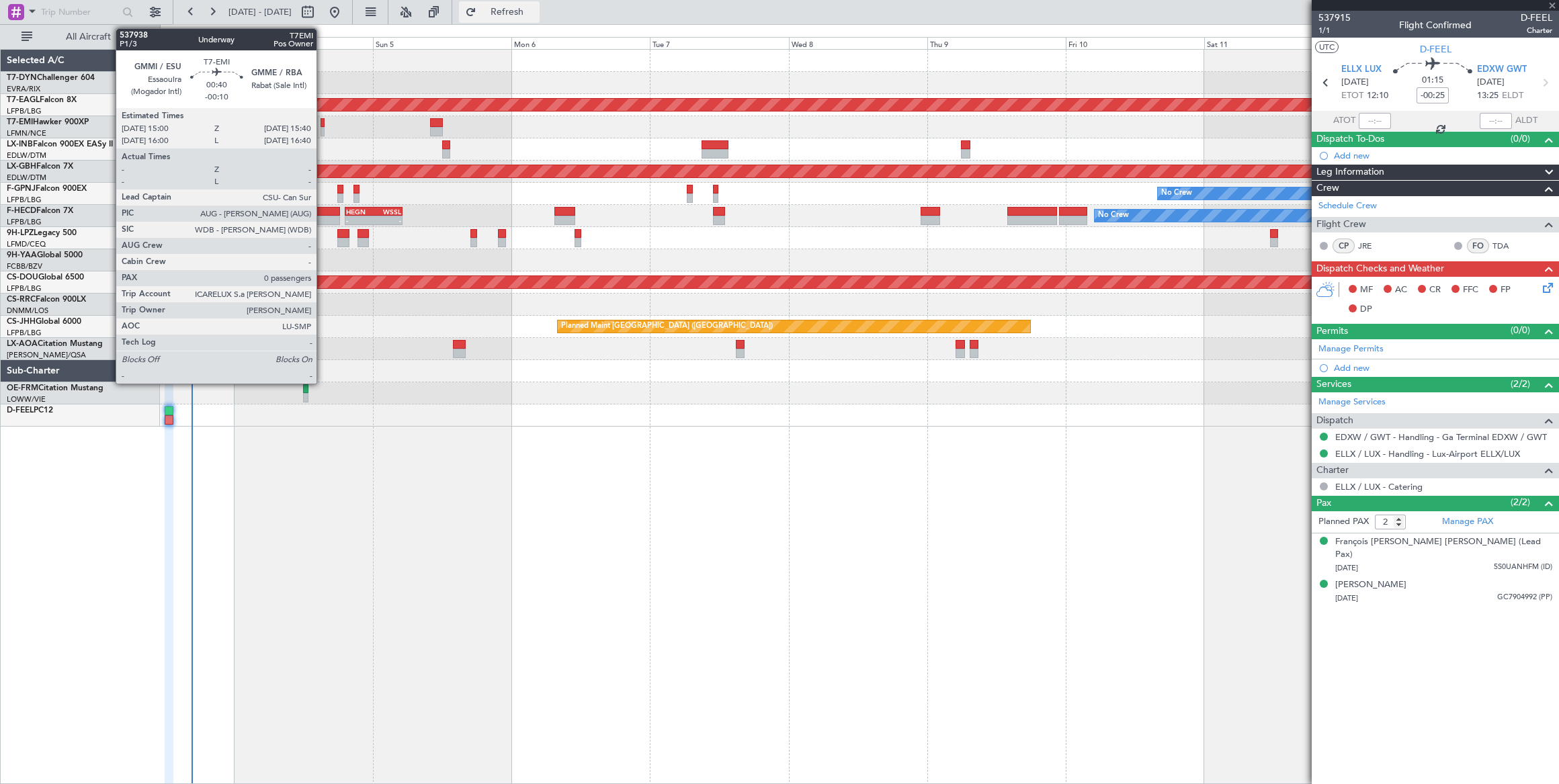
type input "1"
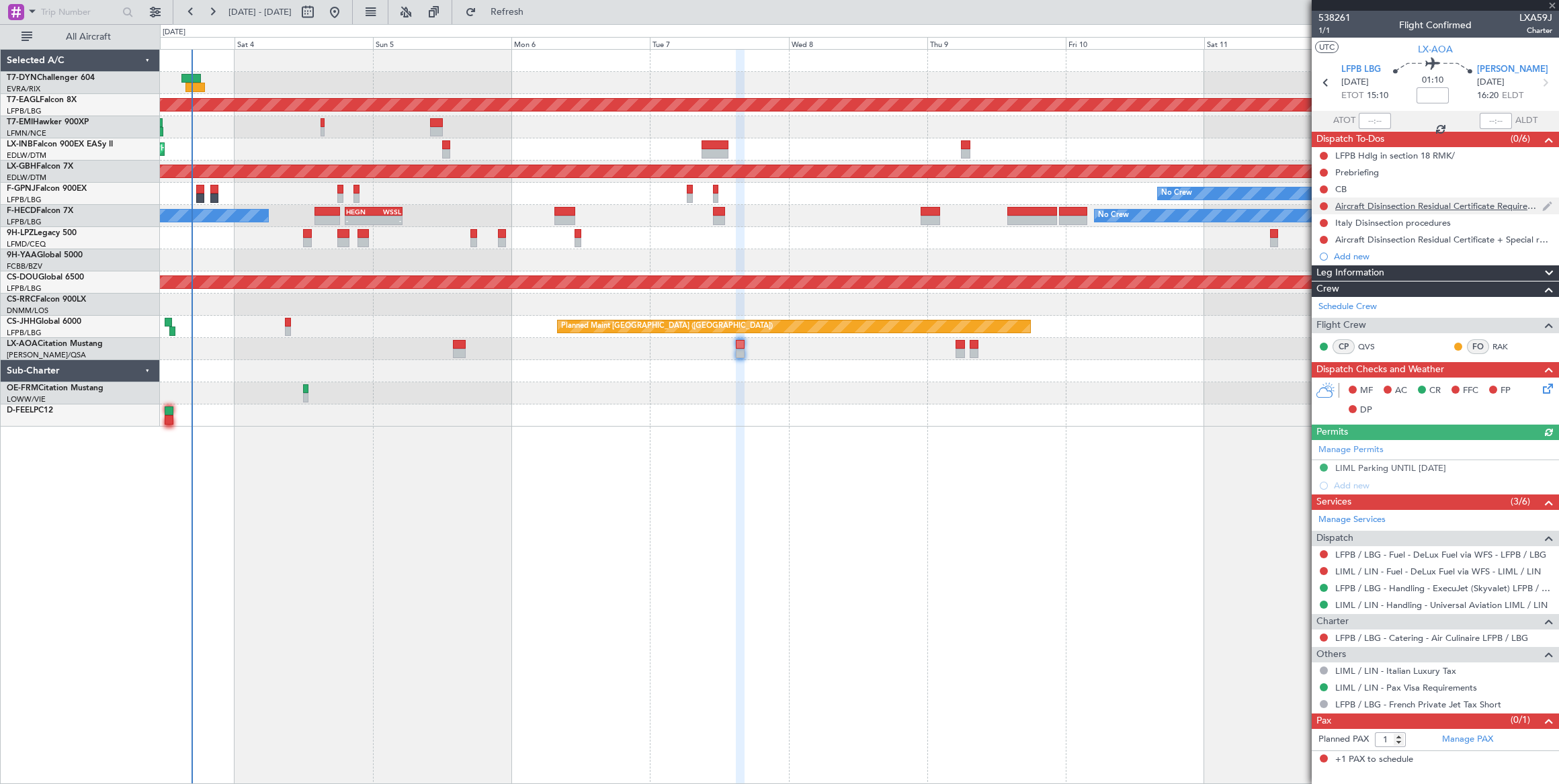
click at [1324, 201] on div at bounding box center [1323, 206] width 10 height 10
click at [1323, 203] on button at bounding box center [1324, 206] width 8 height 8
click at [1326, 237] on li "In Progress" at bounding box center [1324, 244] width 71 height 20
click at [1323, 223] on button at bounding box center [1324, 223] width 8 height 8
click at [1322, 256] on span "In Progress" at bounding box center [1330, 261] width 46 height 13
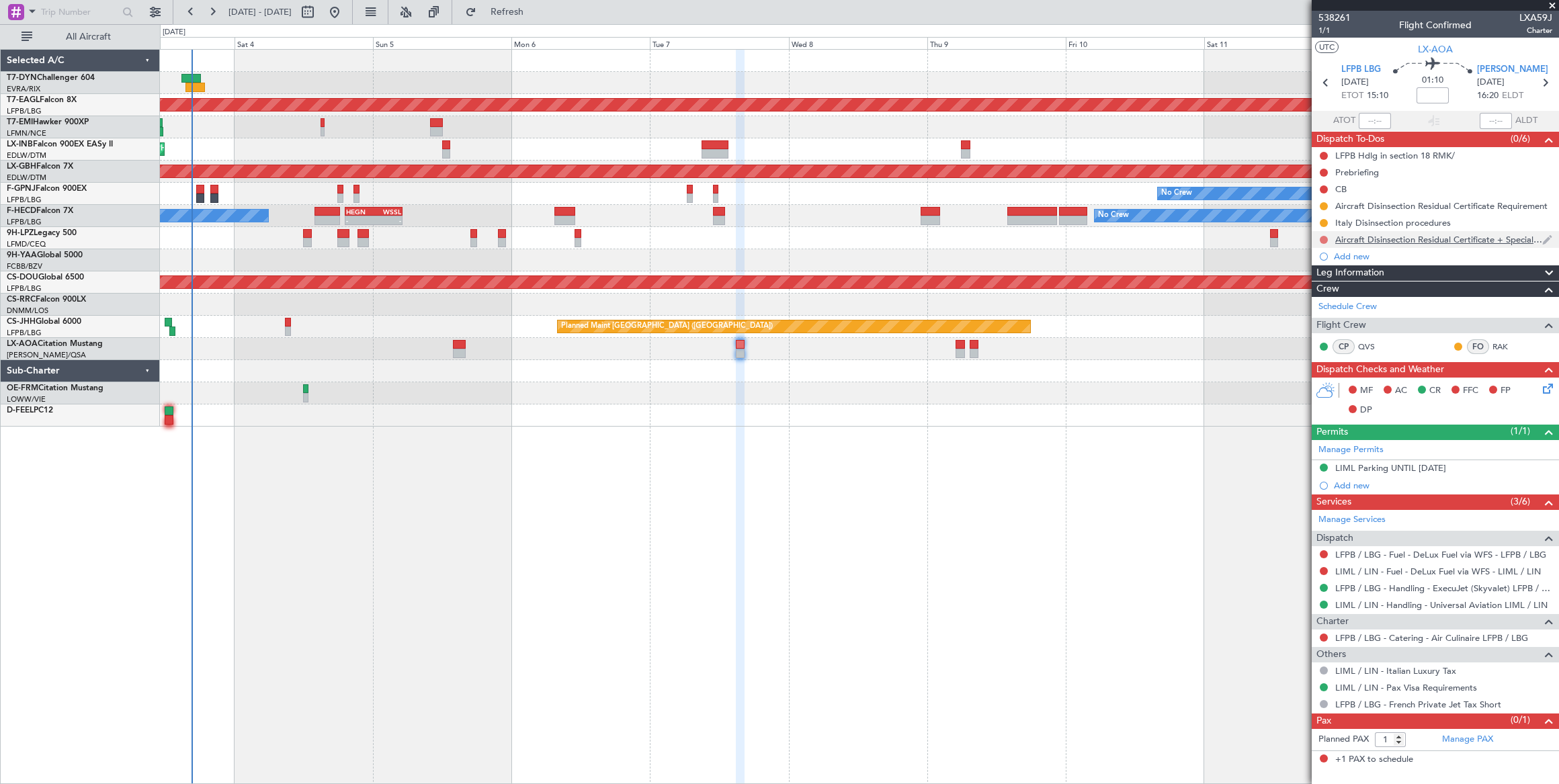
click at [1325, 238] on button at bounding box center [1324, 240] width 8 height 8
click at [1329, 275] on mat-tooltip-component "Not Started" at bounding box center [1324, 260] width 65 height 35
click at [1323, 279] on span "In Progress" at bounding box center [1330, 277] width 46 height 13
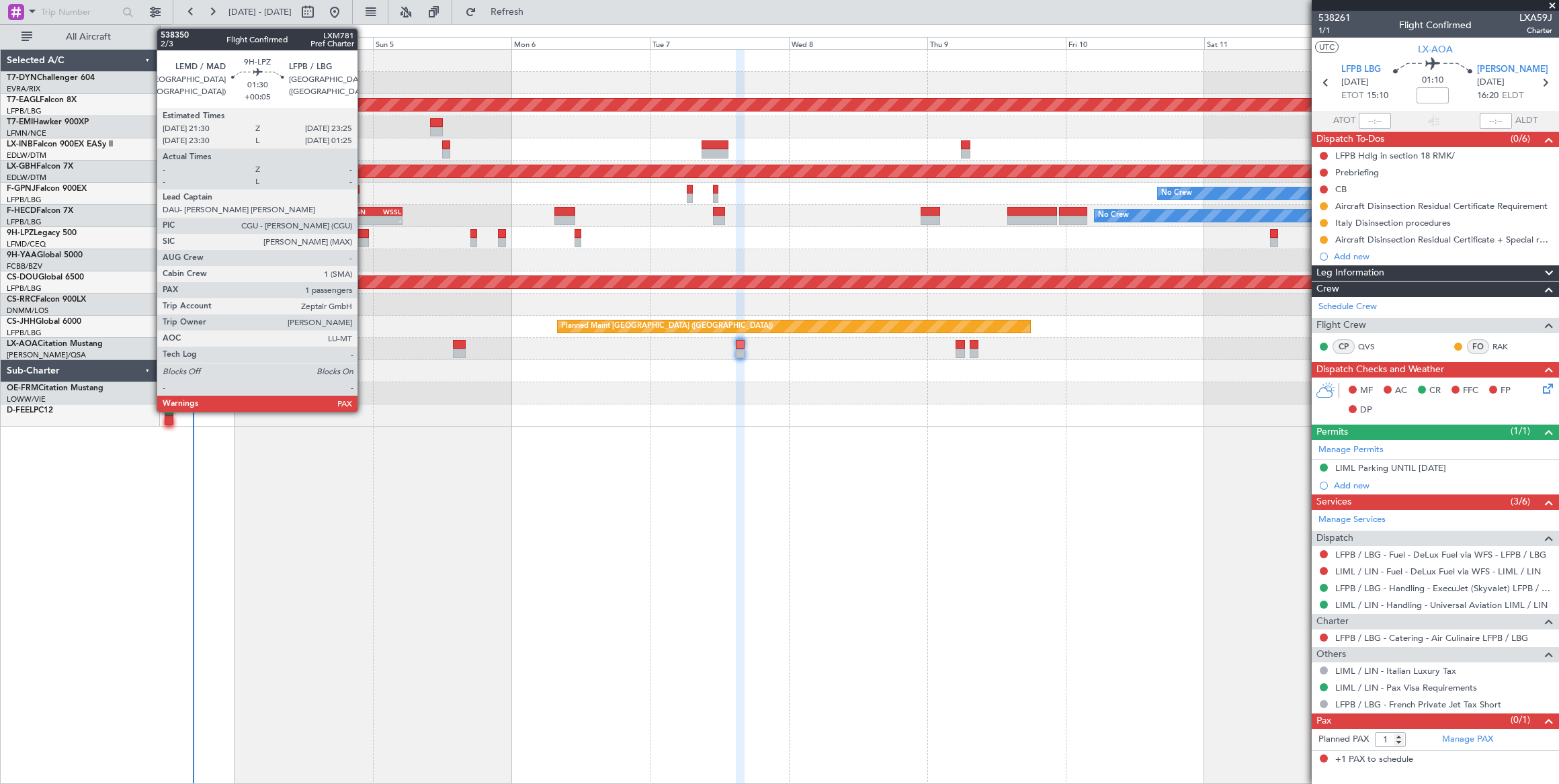
click at [363, 231] on div at bounding box center [363, 234] width 11 height 10
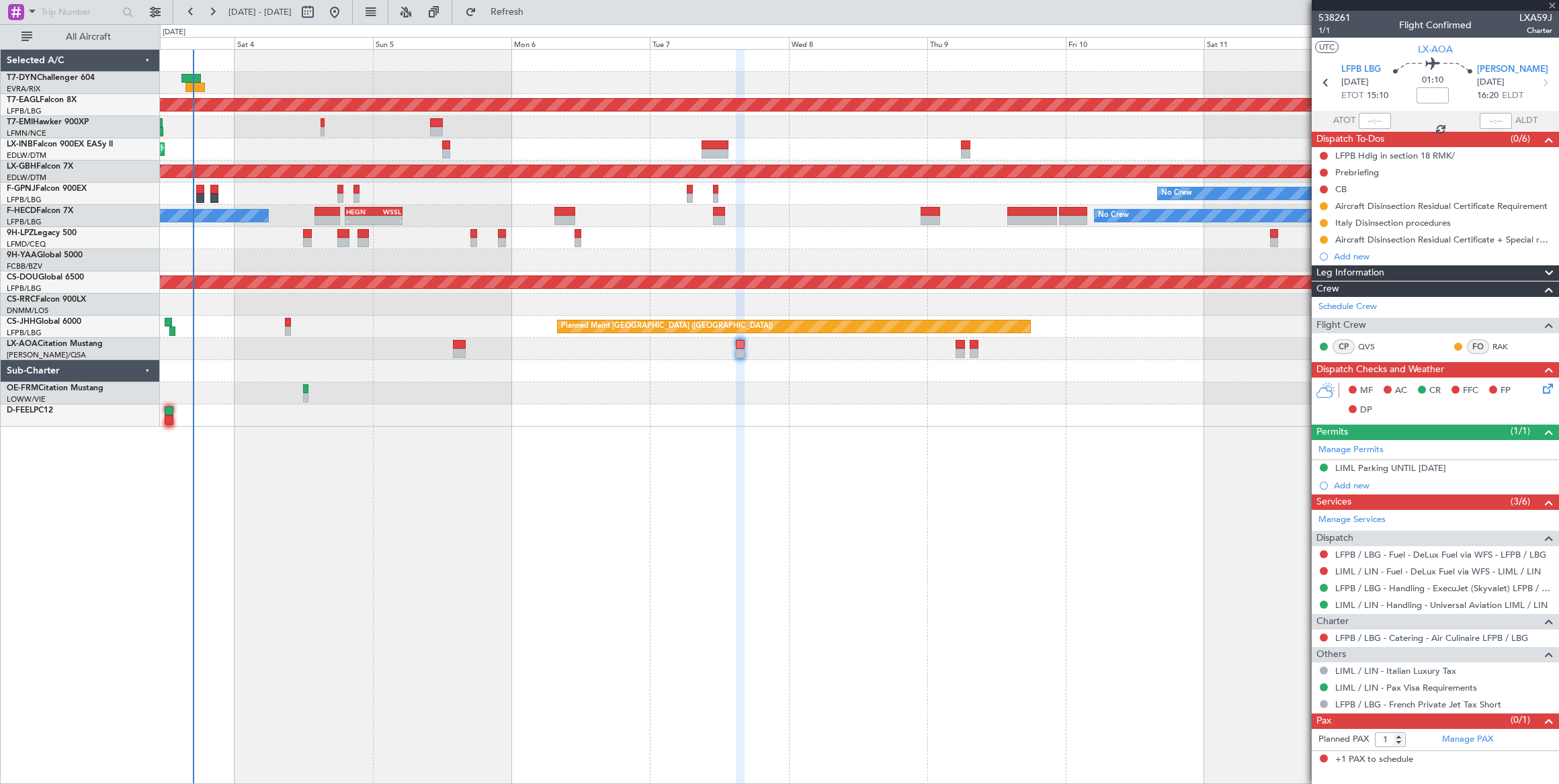
type input "+00:05"
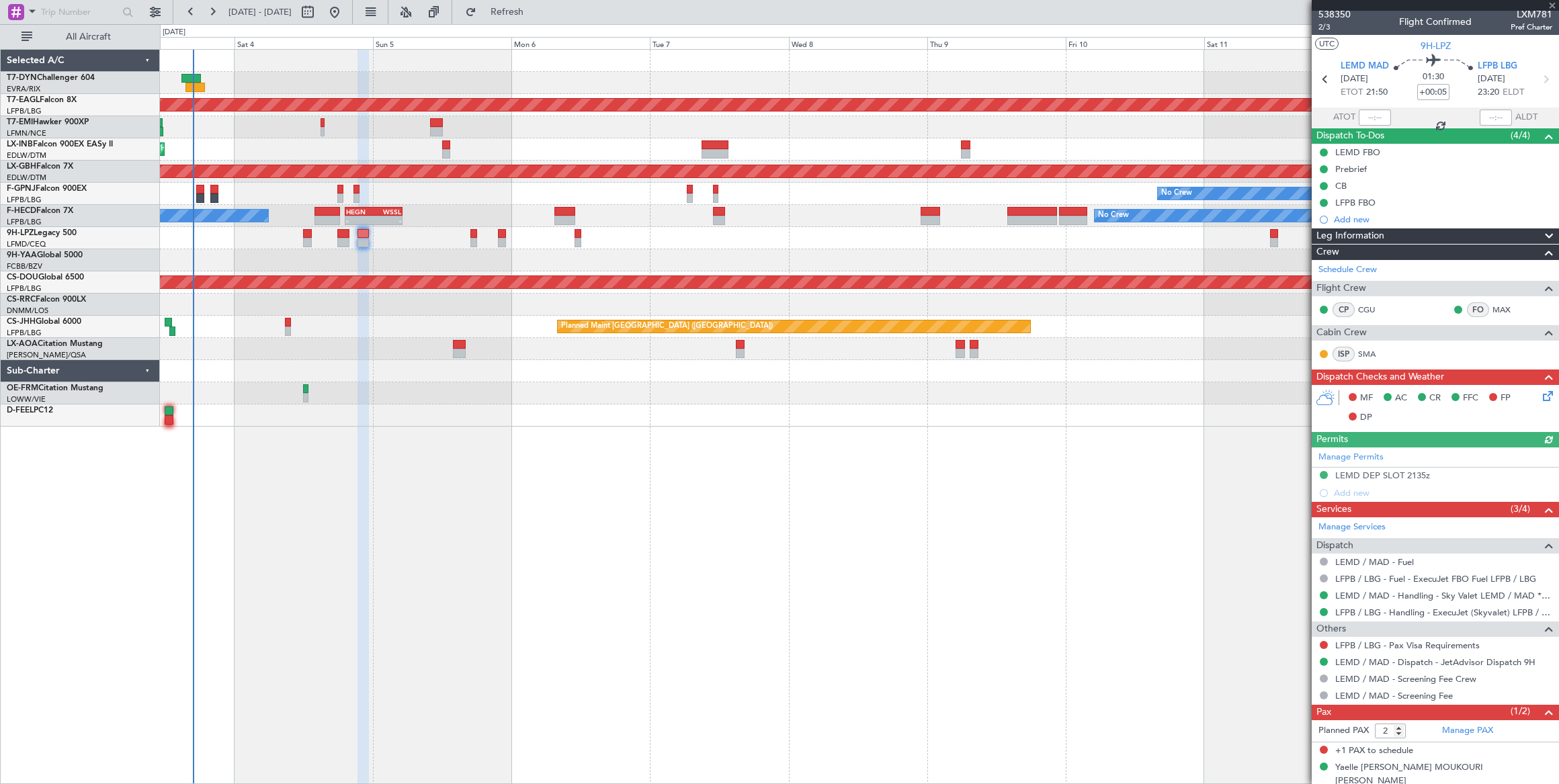
scroll to position [4, 0]
click at [1321, 640] on button at bounding box center [1324, 644] width 8 height 8
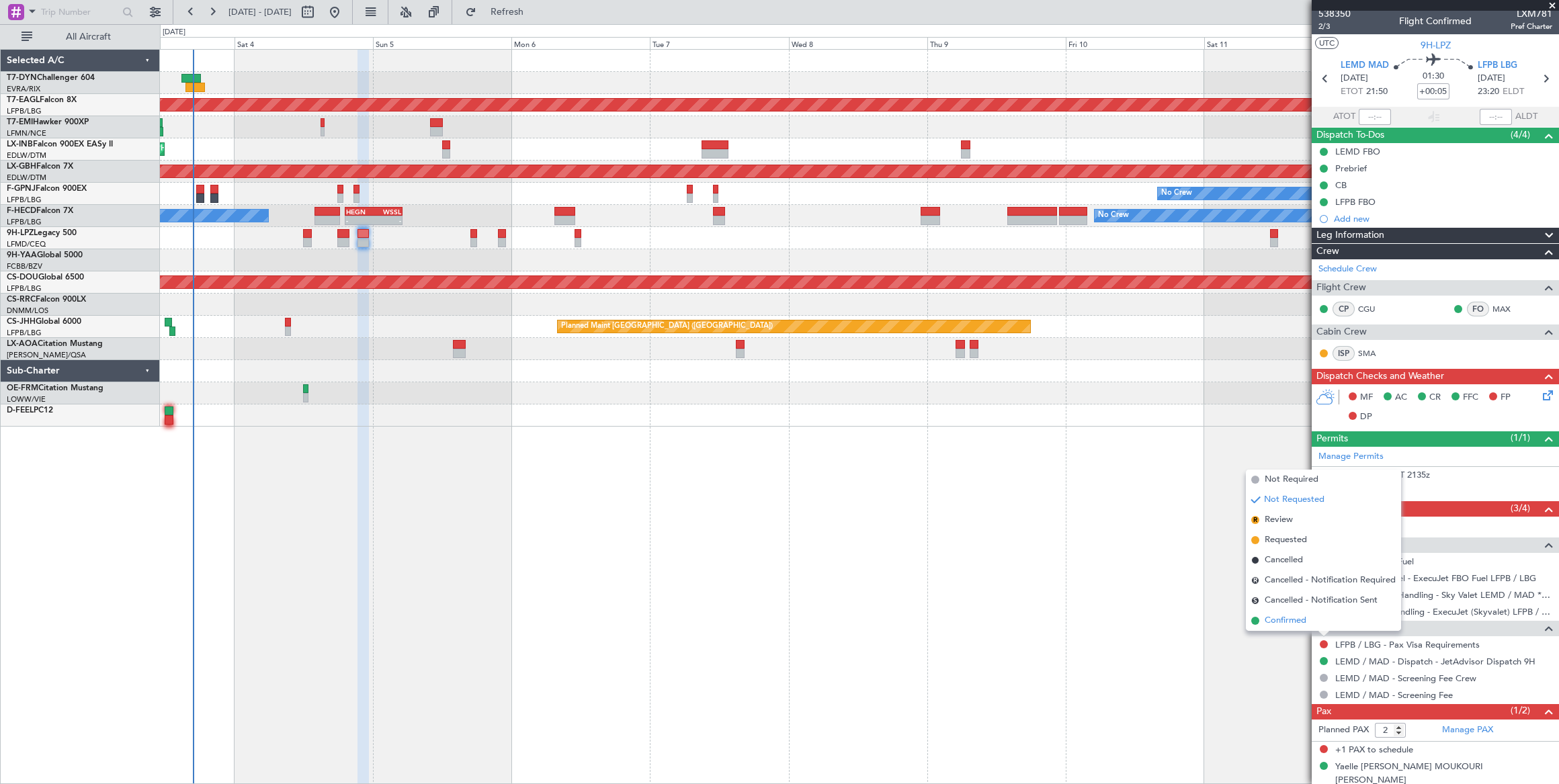
click at [1263, 619] on li "Confirmed" at bounding box center [1323, 620] width 155 height 20
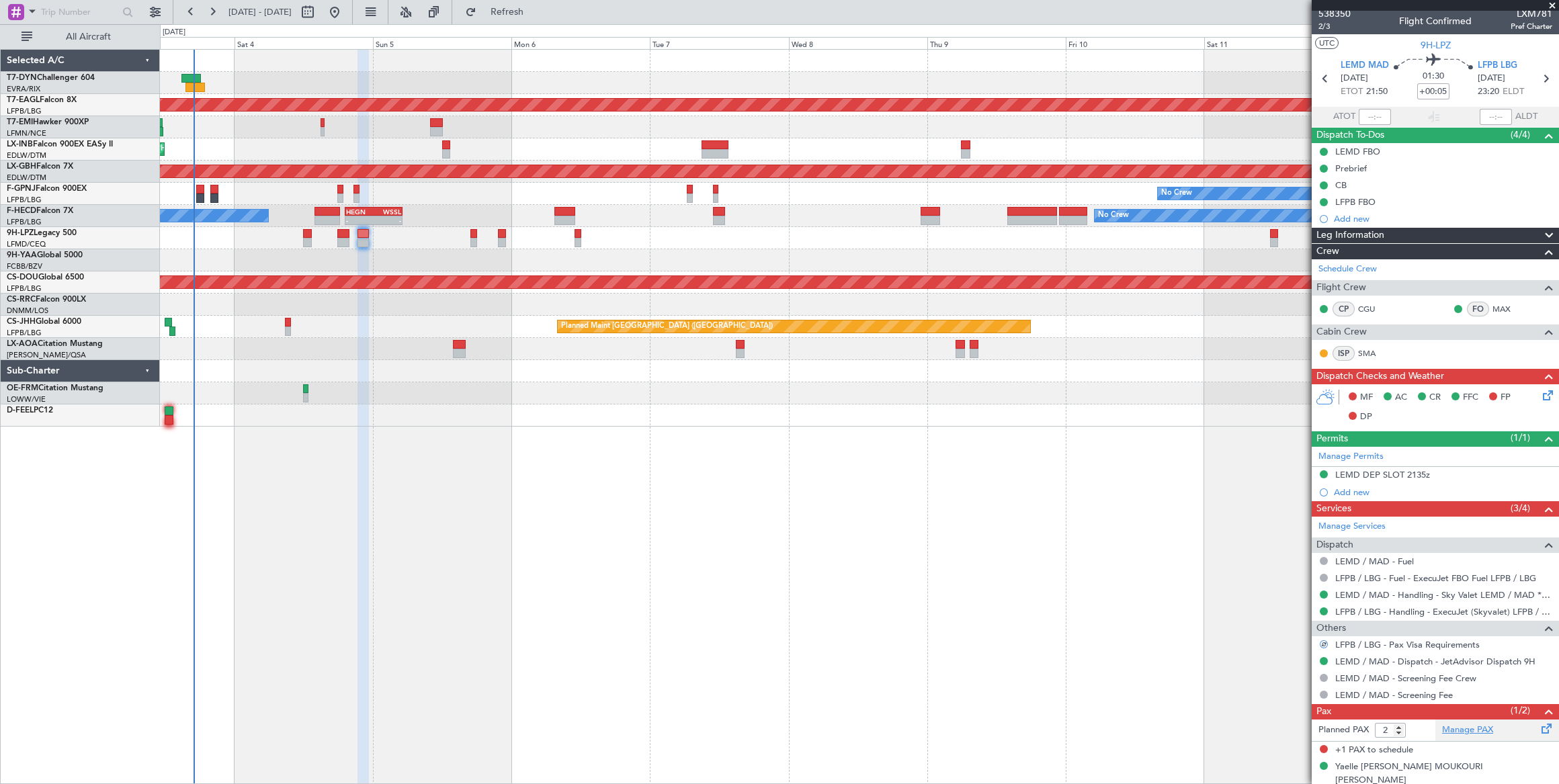
click at [1461, 728] on link "Manage PAX" at bounding box center [1467, 730] width 51 height 13
click at [1461, 724] on link "Manage PAX" at bounding box center [1467, 730] width 51 height 13
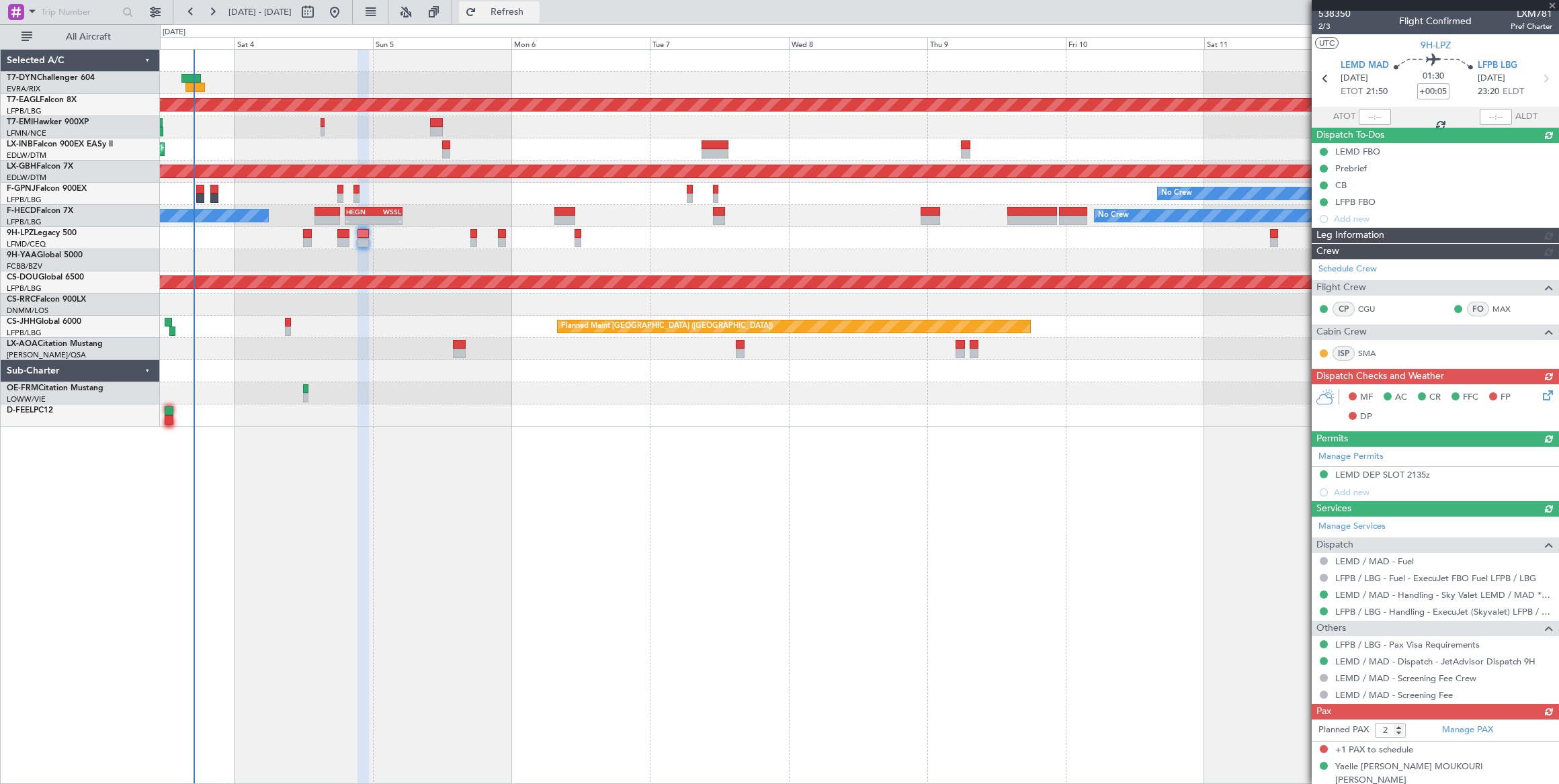
click at [535, 9] on span "Refresh" at bounding box center [507, 13] width 56 height 10
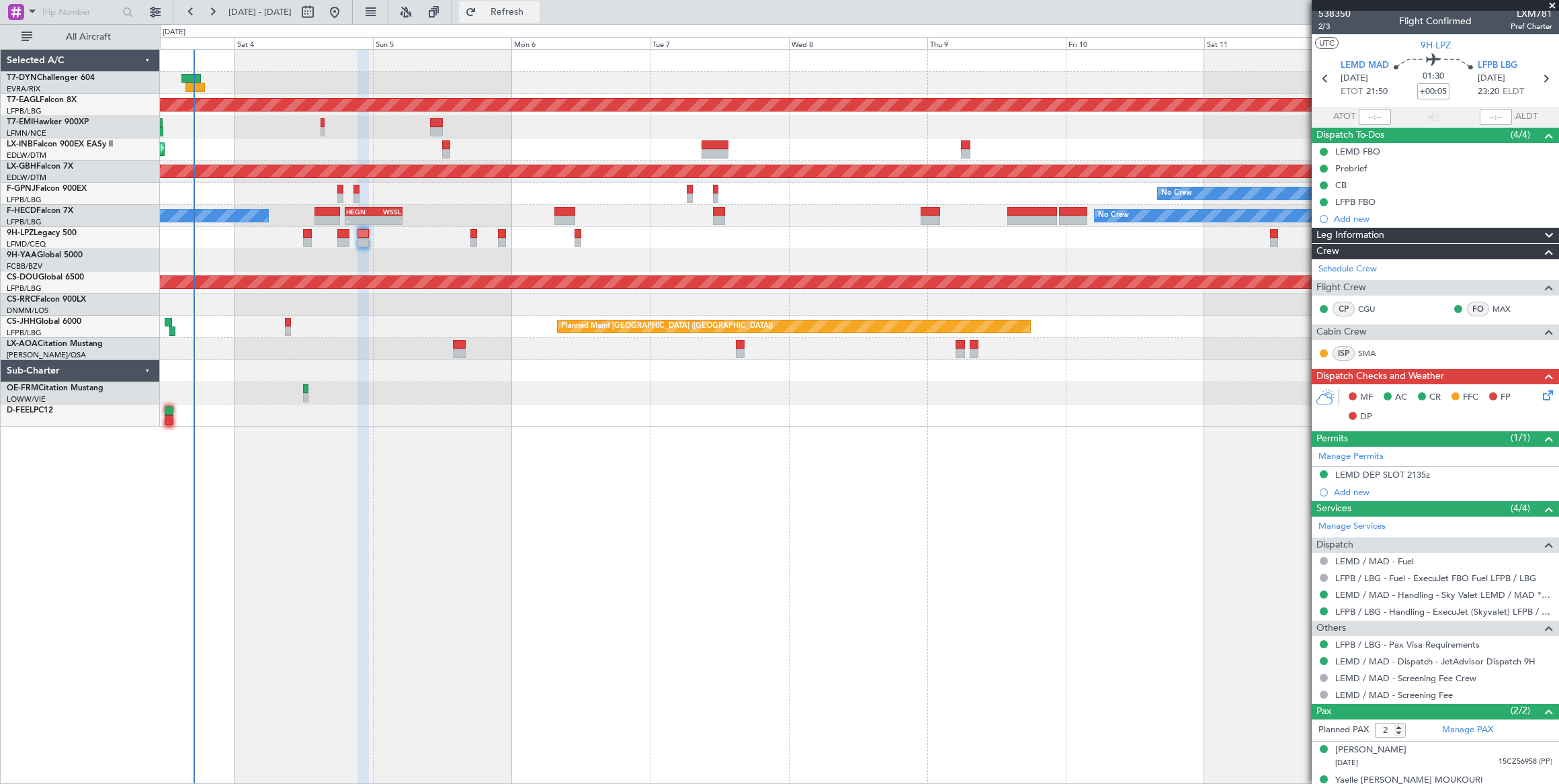
click at [535, 10] on span "Refresh" at bounding box center [507, 13] width 56 height 10
click at [535, 10] on span "Refreshing..." at bounding box center [507, 13] width 56 height 10
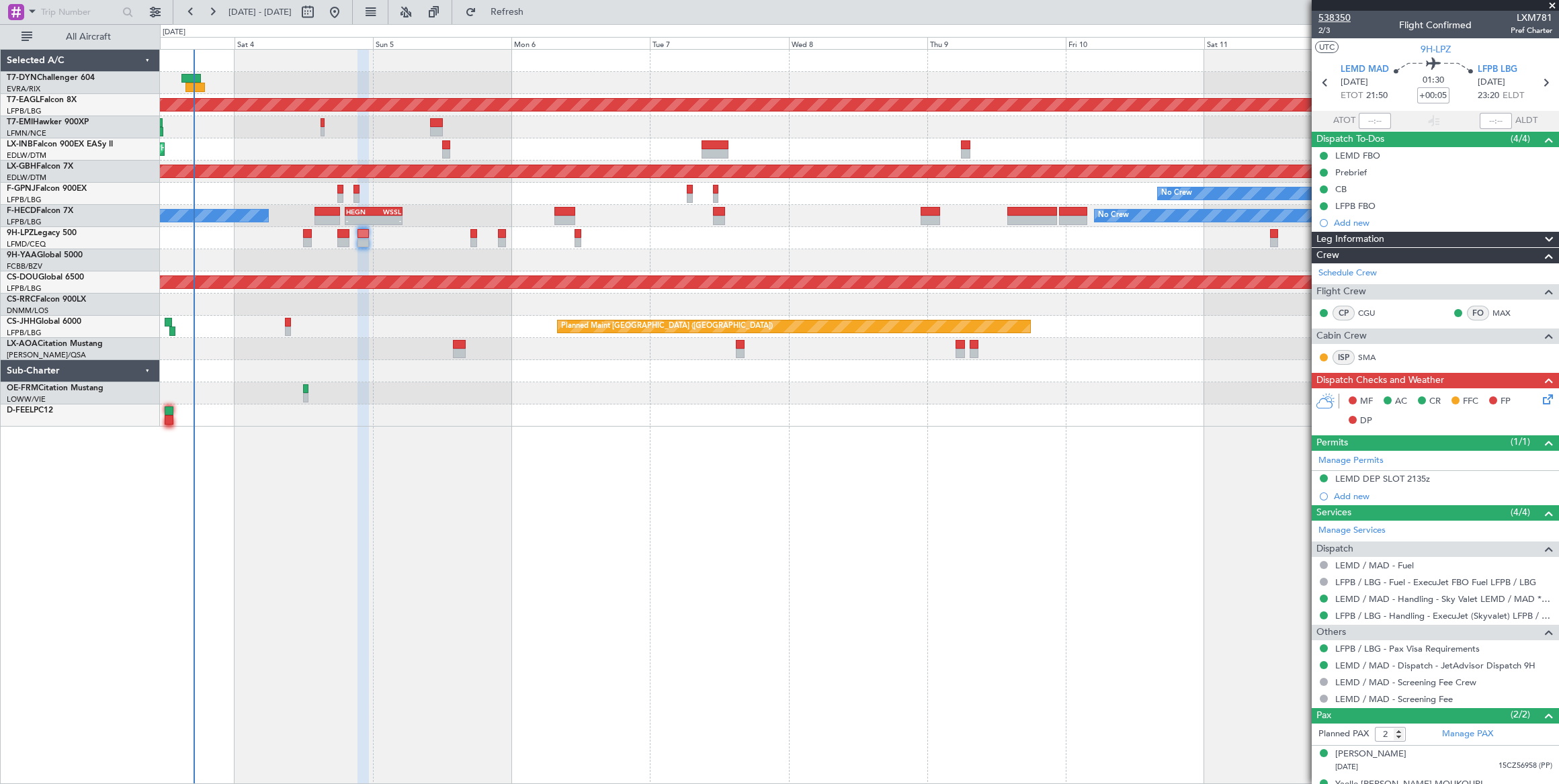
click at [1337, 13] on span "538350" at bounding box center [1334, 17] width 32 height 14
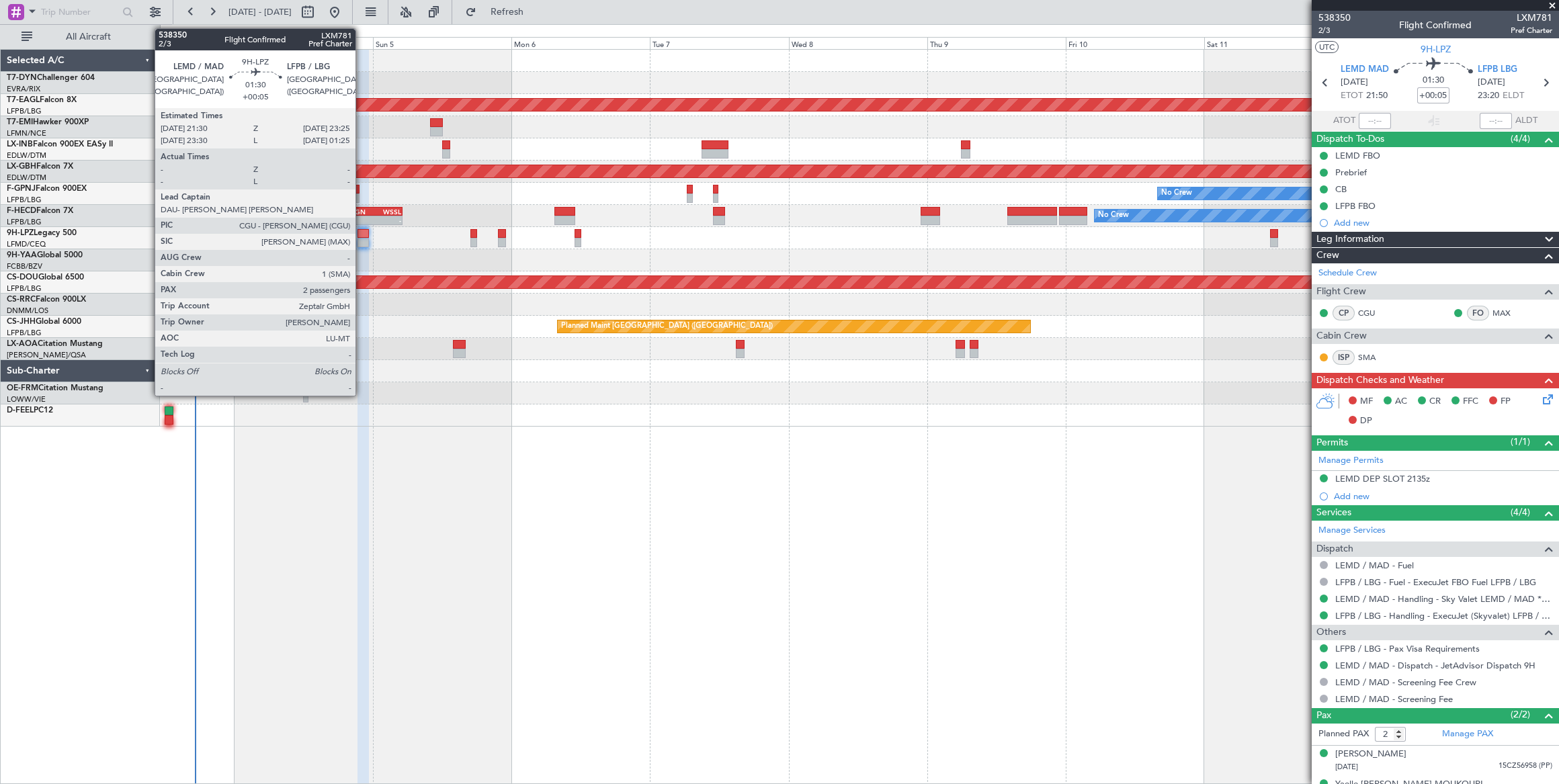
click at [362, 238] on div at bounding box center [363, 243] width 11 height 10
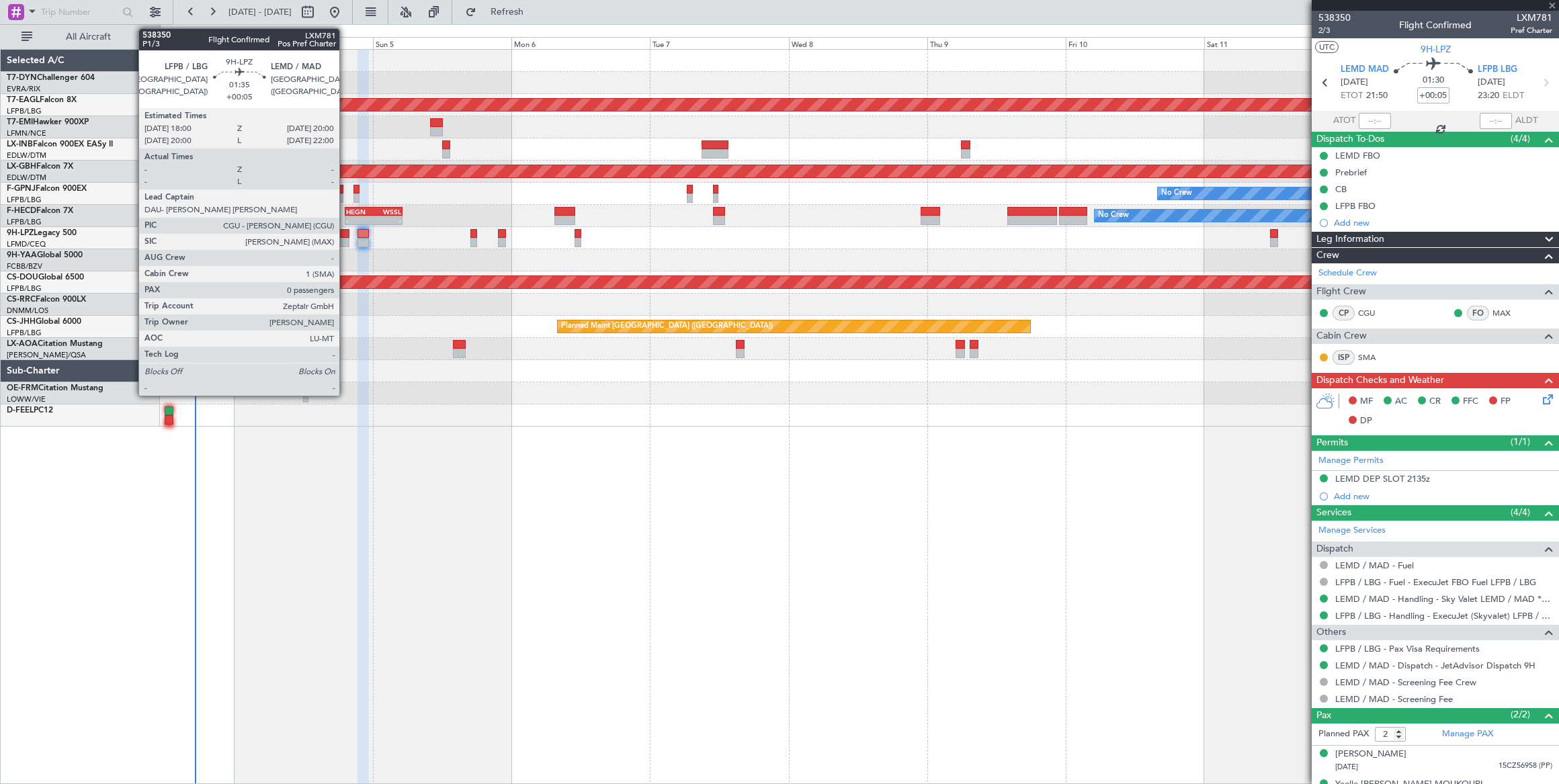
click at [346, 229] on div at bounding box center [343, 234] width 12 height 10
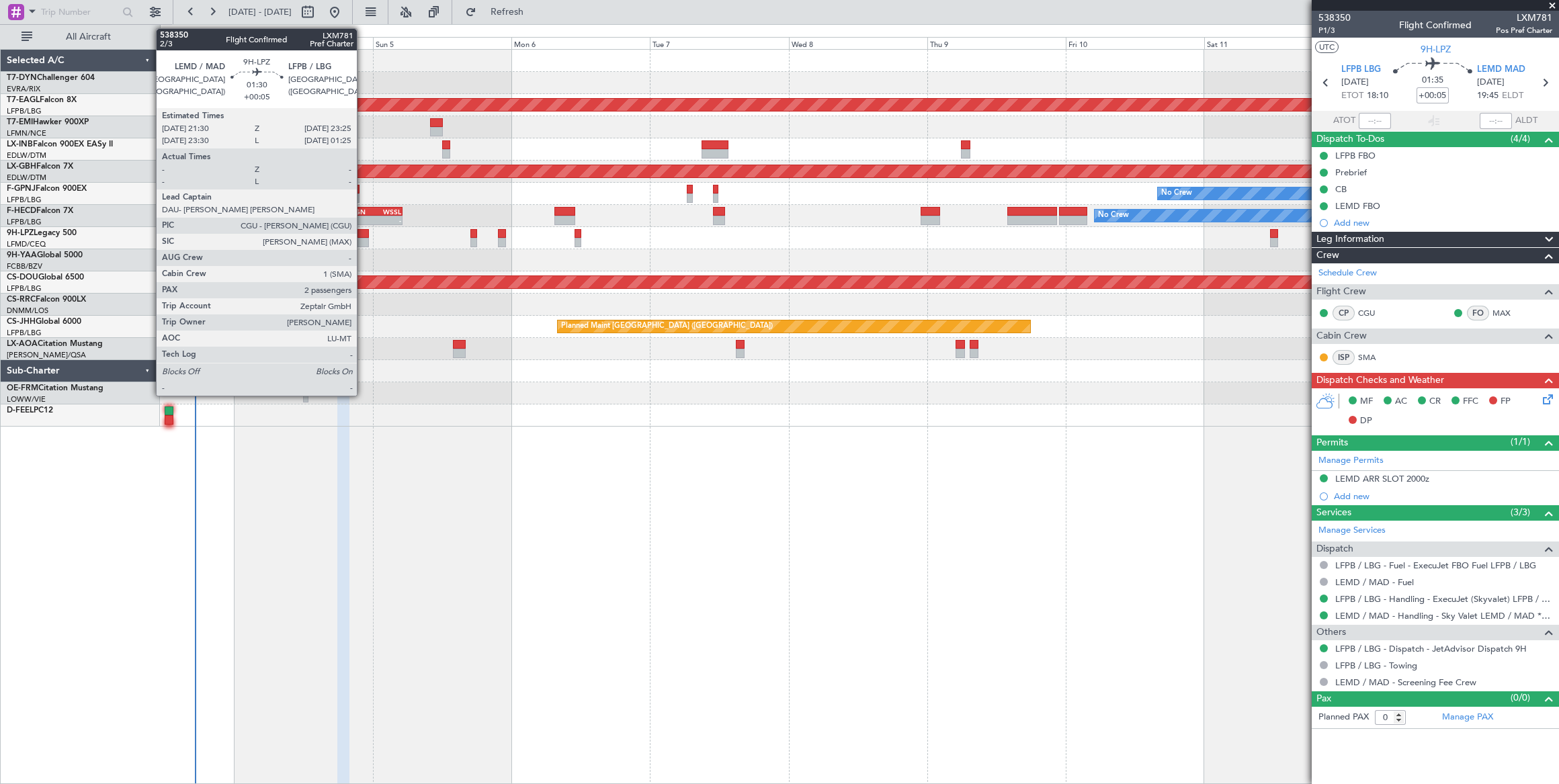
click at [364, 231] on div at bounding box center [363, 234] width 11 height 10
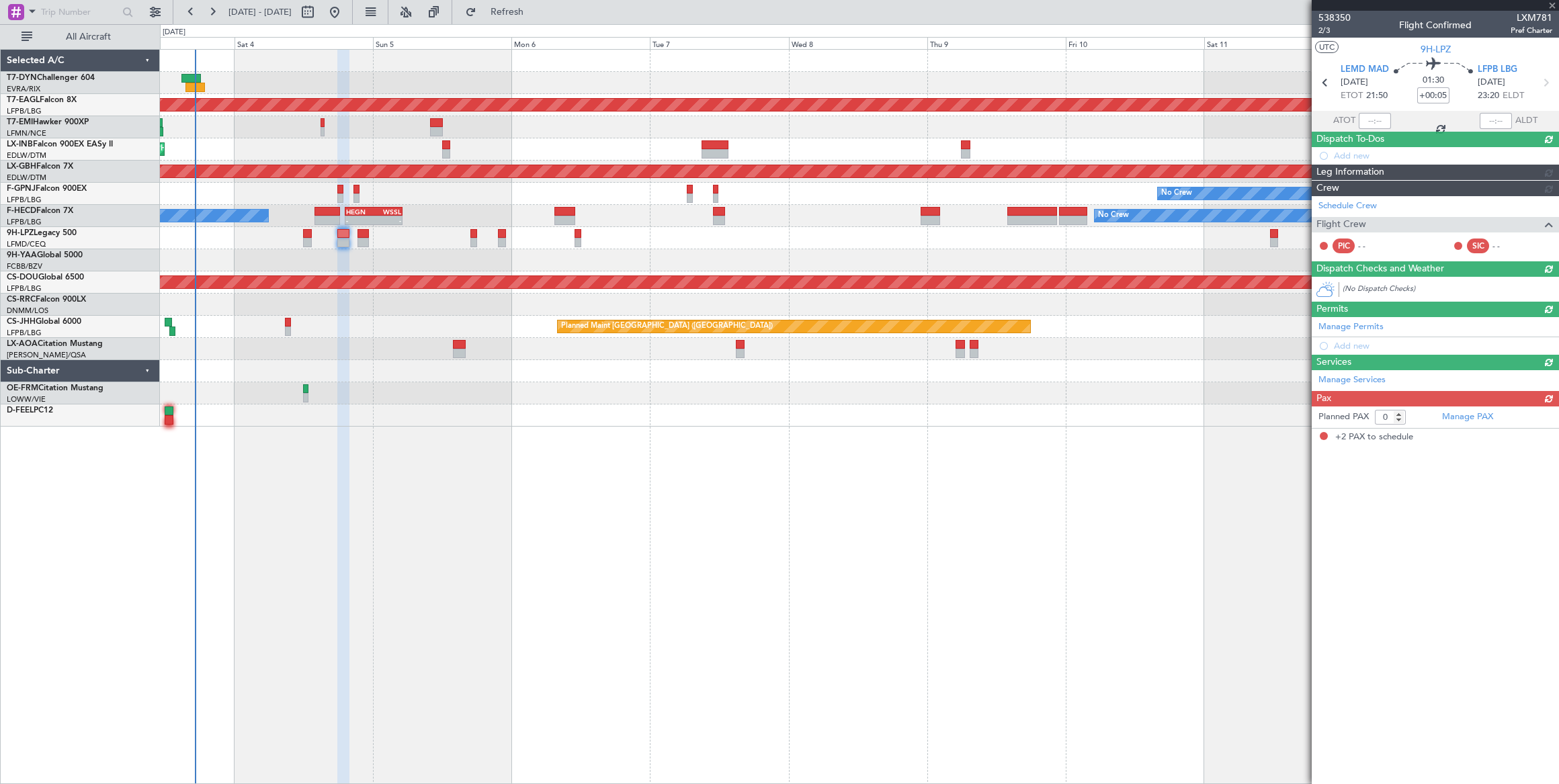
type input "2"
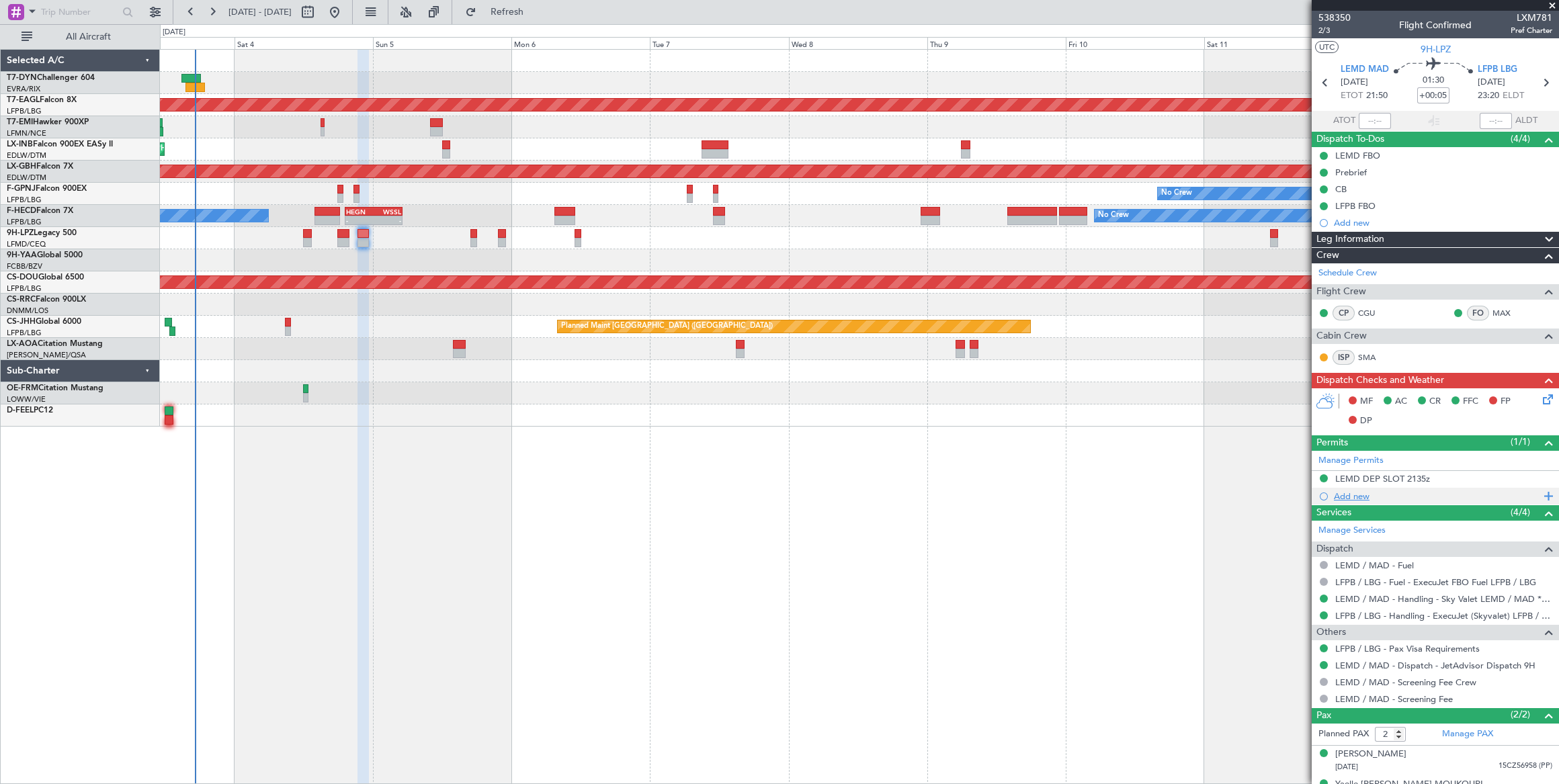
scroll to position [17, 0]
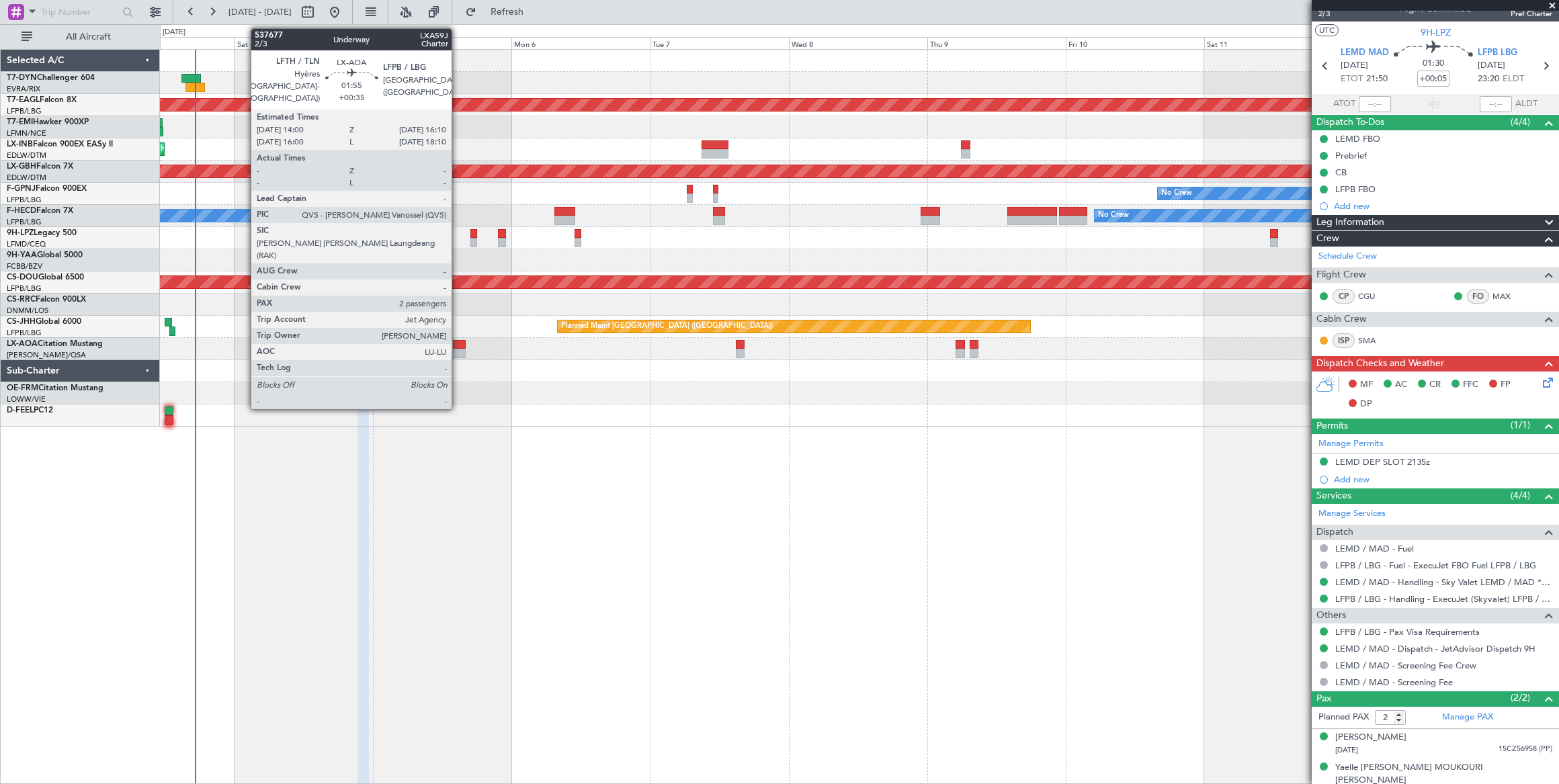
click at [458, 346] on div at bounding box center [459, 345] width 13 height 10
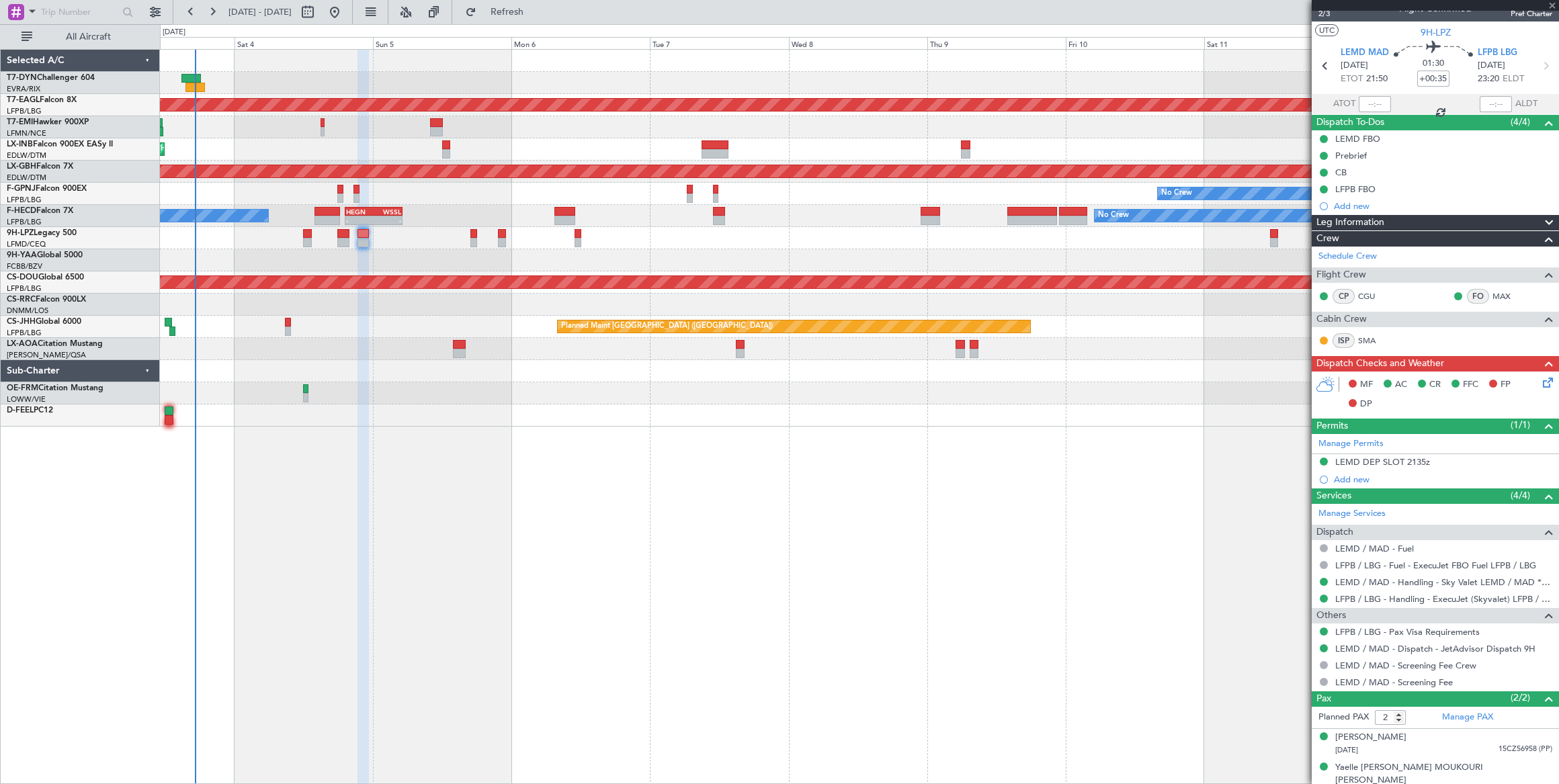
scroll to position [0, 0]
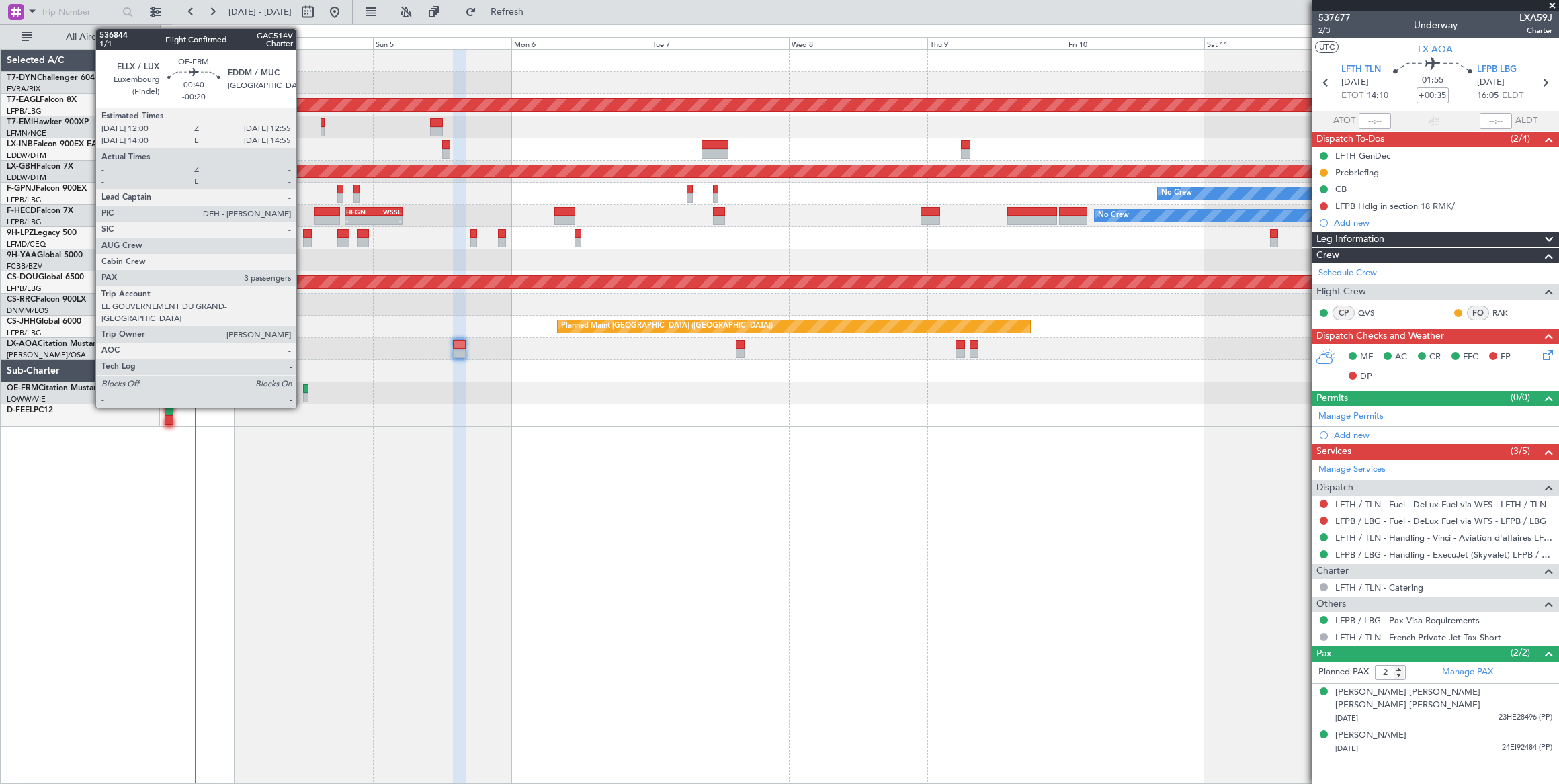
click at [303, 393] on div at bounding box center [306, 398] width 6 height 10
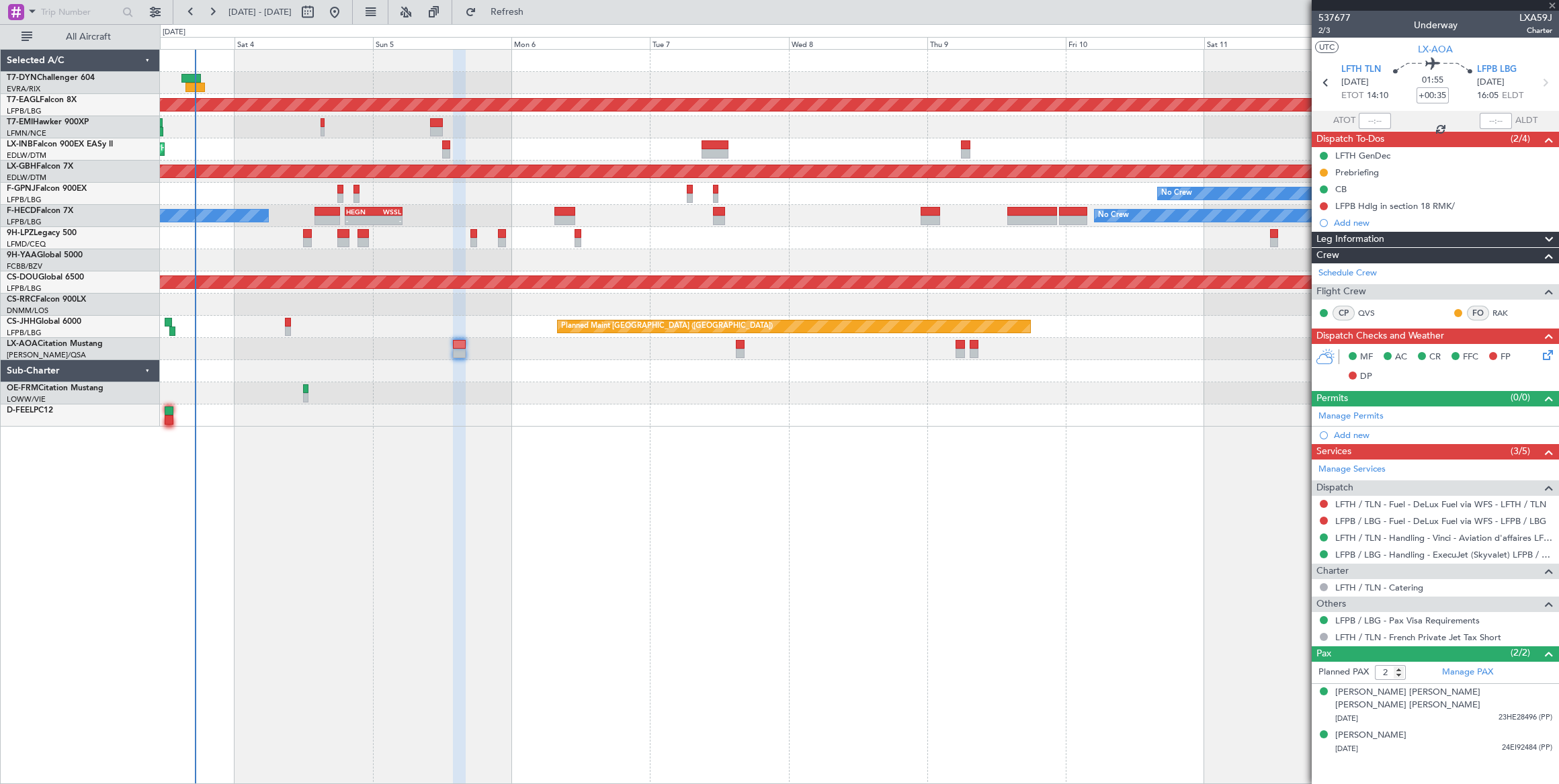
type input "-00:20"
type input "3"
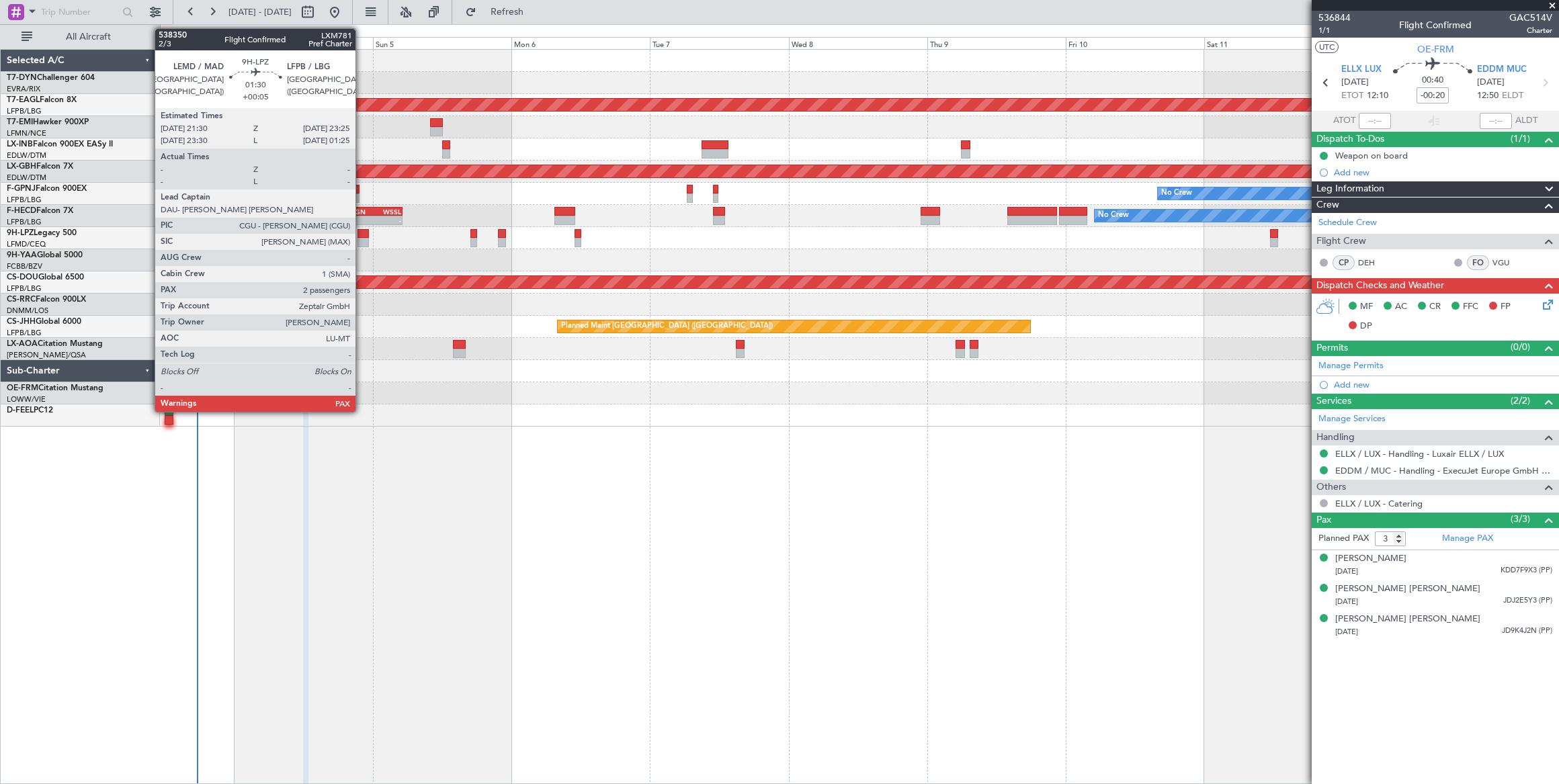
click at [363, 230] on div at bounding box center [363, 234] width 11 height 10
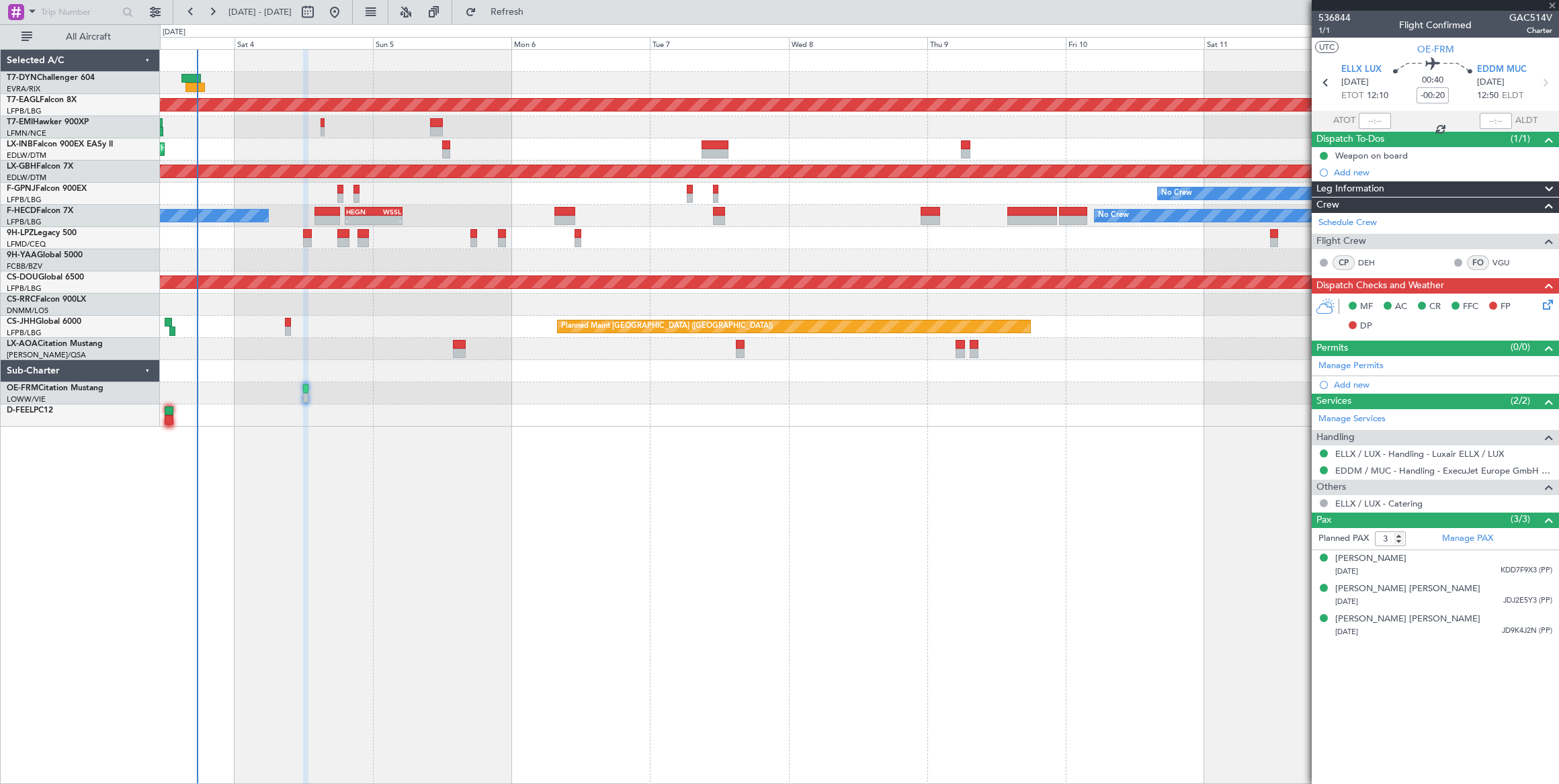
type input "+00:05"
type input "4"
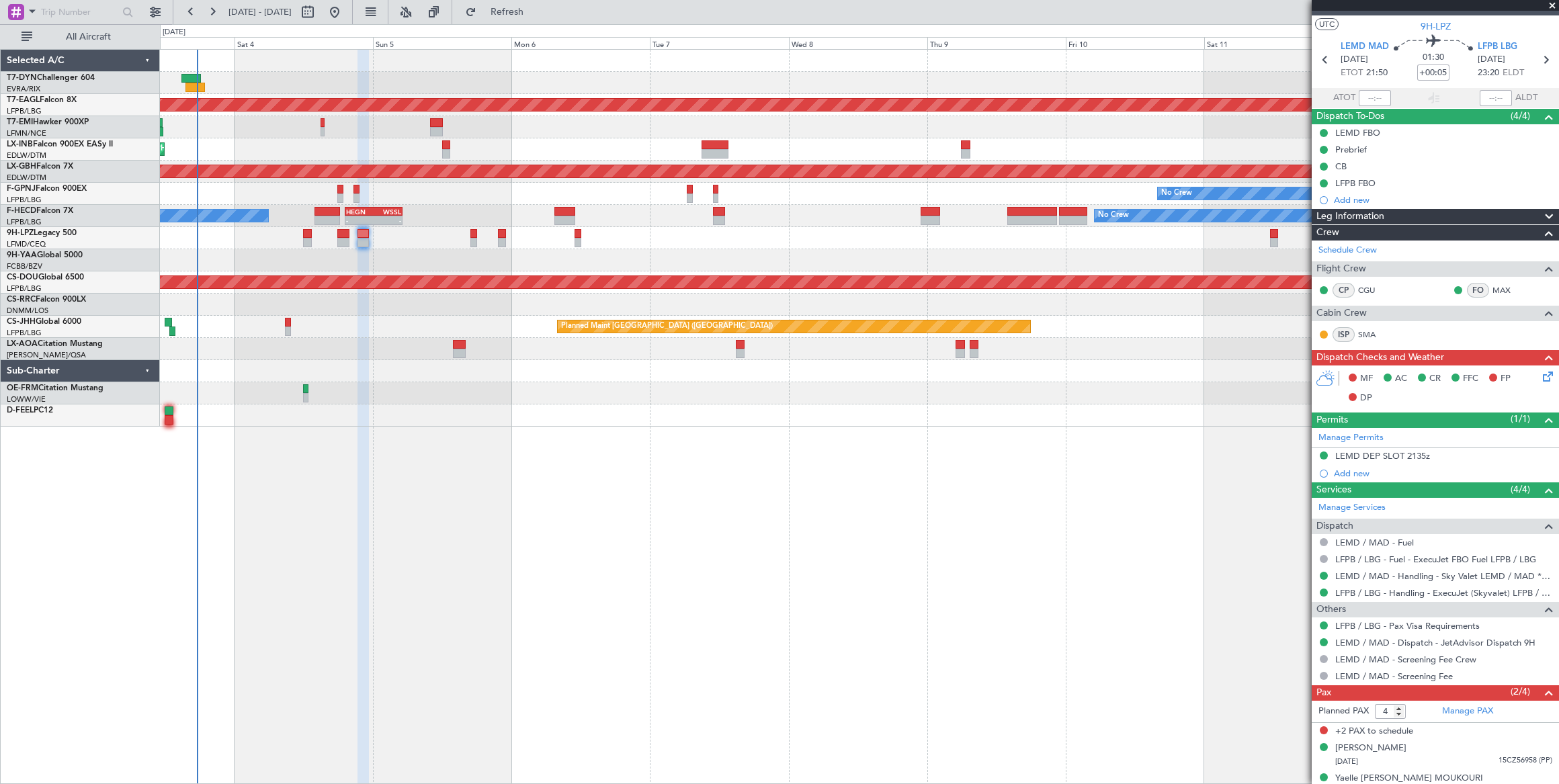
scroll to position [33, 0]
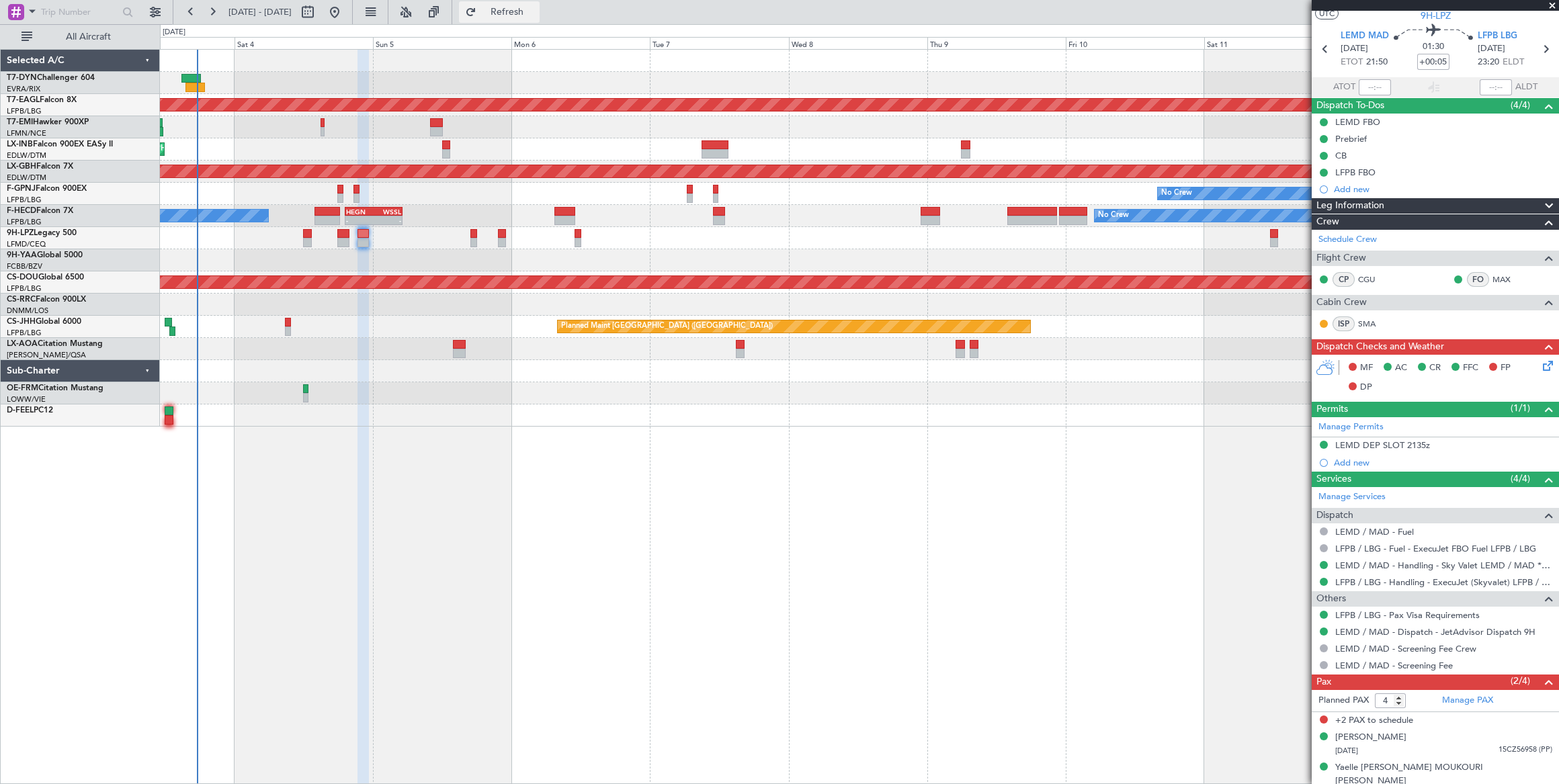
click at [535, 10] on span "Refresh" at bounding box center [507, 13] width 56 height 10
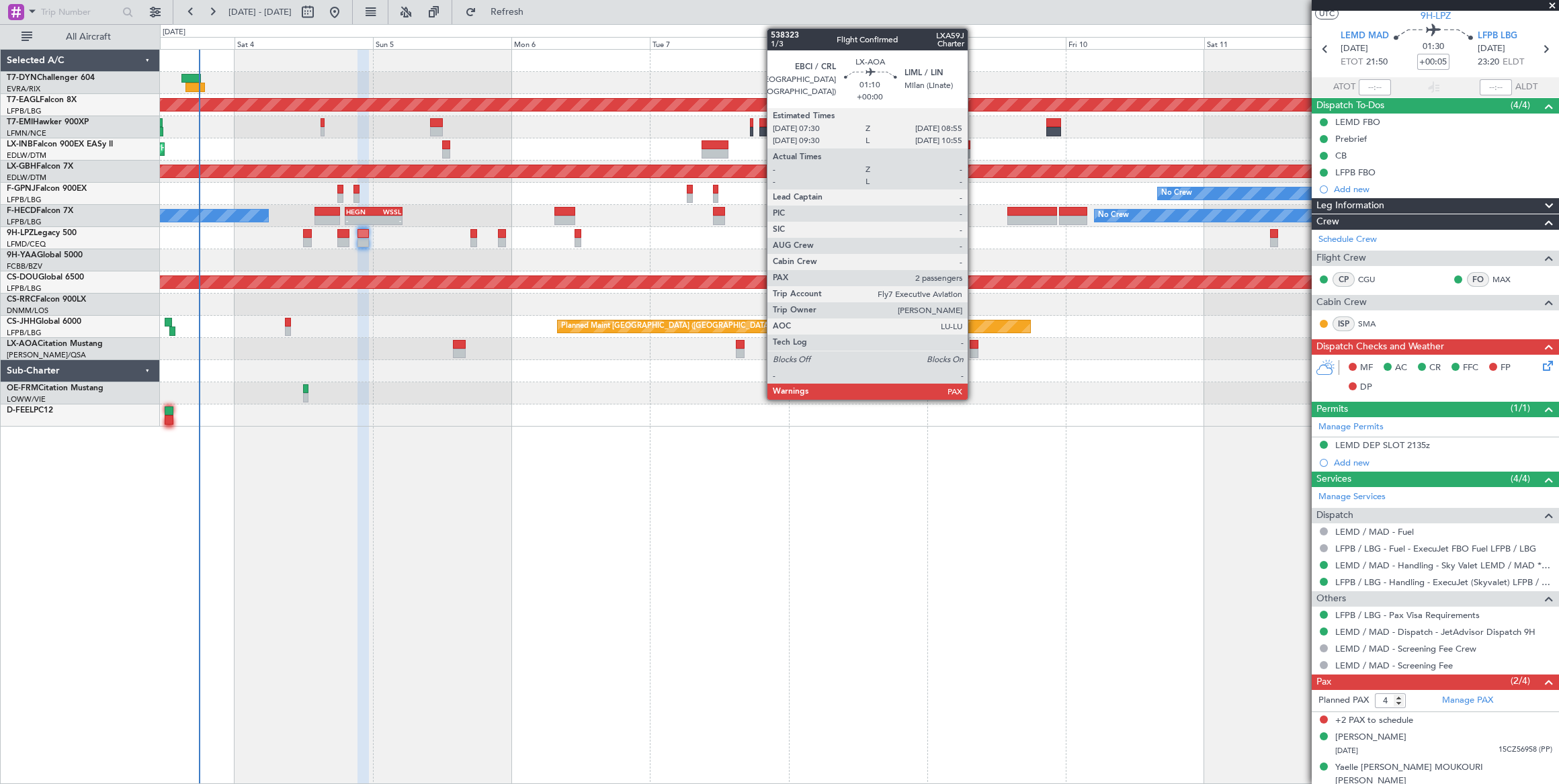
click at [974, 348] on div at bounding box center [974, 353] width 9 height 10
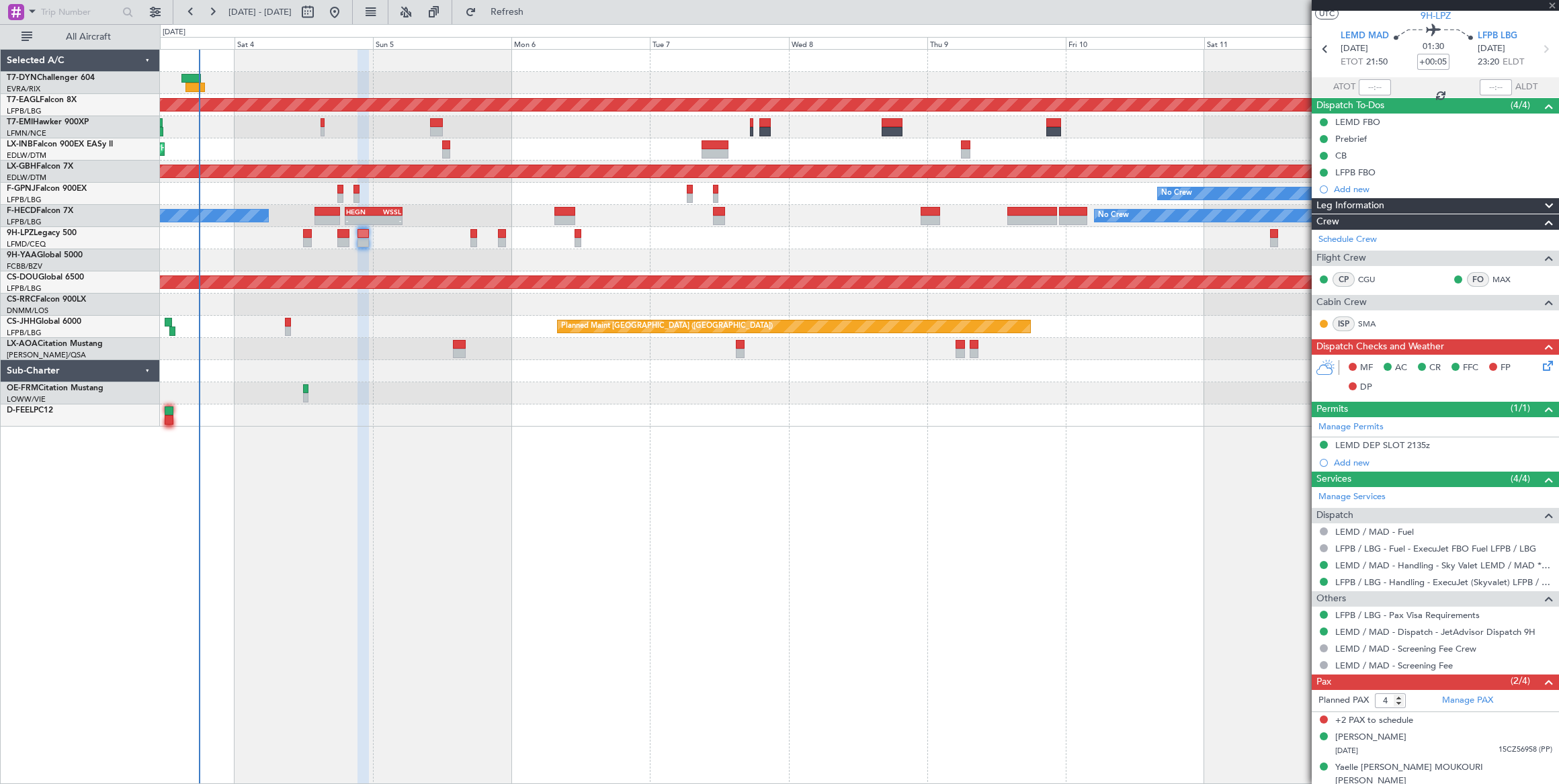
type input "2"
